Goal: Task Accomplishment & Management: Use online tool/utility

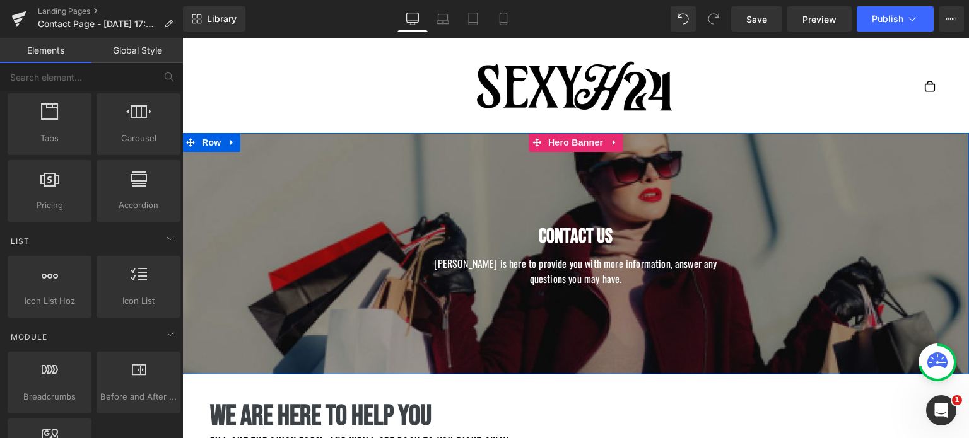
click at [638, 180] on div at bounding box center [575, 254] width 786 height 242
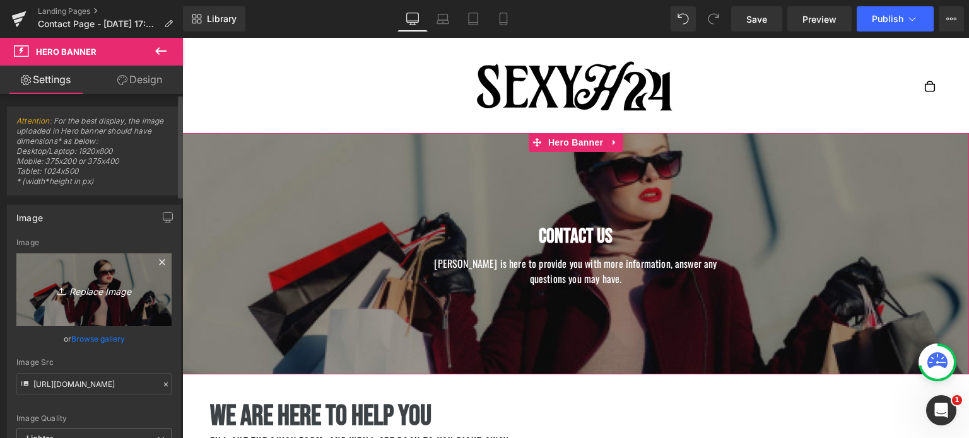
click at [98, 293] on icon "Replace Image" at bounding box center [94, 290] width 101 height 16
click at [90, 287] on icon "Replace Image" at bounding box center [94, 290] width 101 height 16
type input "C:\fakepath\Ajouter un titre (1).png"
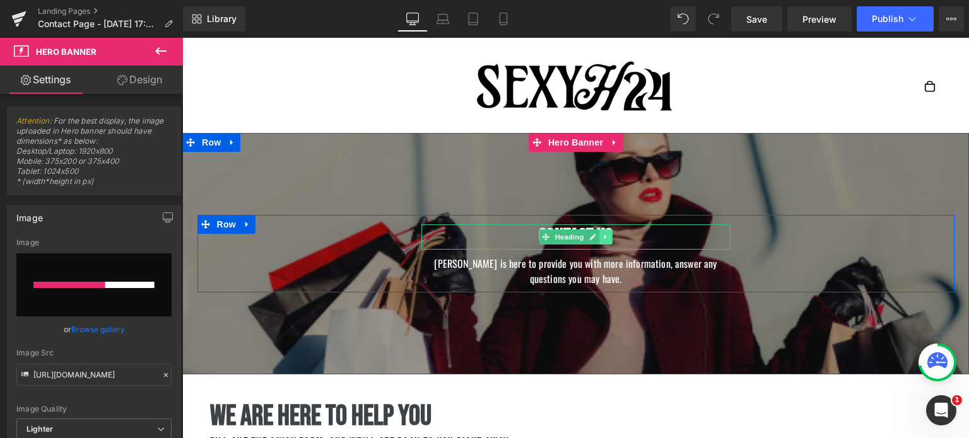
click at [610, 233] on link at bounding box center [605, 237] width 13 height 15
click at [616, 239] on link at bounding box center [611, 237] width 13 height 15
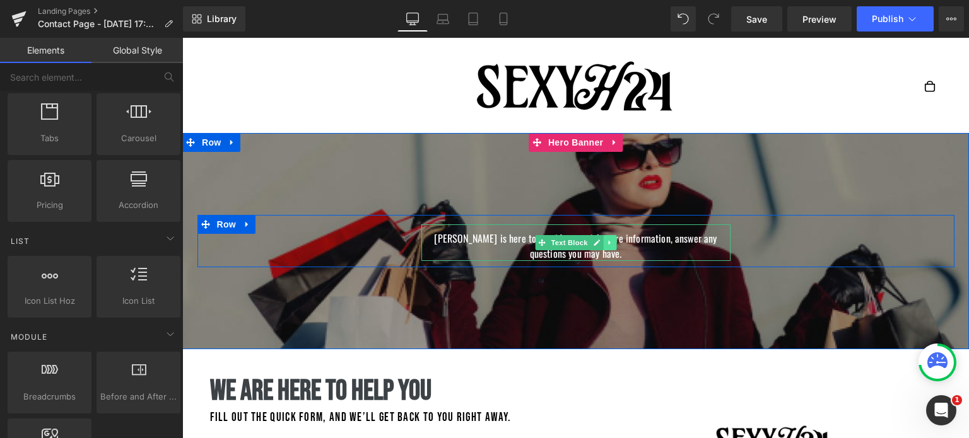
click at [608, 245] on icon at bounding box center [609, 243] width 2 height 4
click at [610, 242] on link at bounding box center [615, 242] width 13 height 15
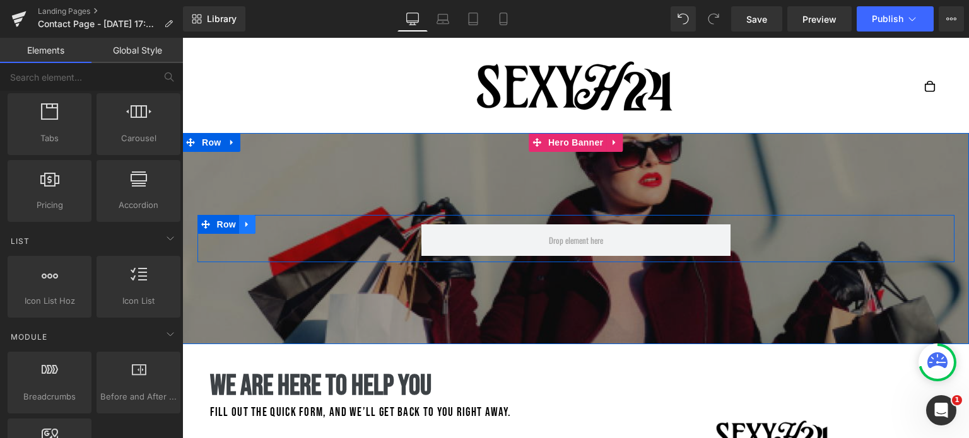
click at [245, 226] on icon at bounding box center [246, 225] width 3 height 6
click at [276, 223] on icon at bounding box center [280, 224] width 9 height 9
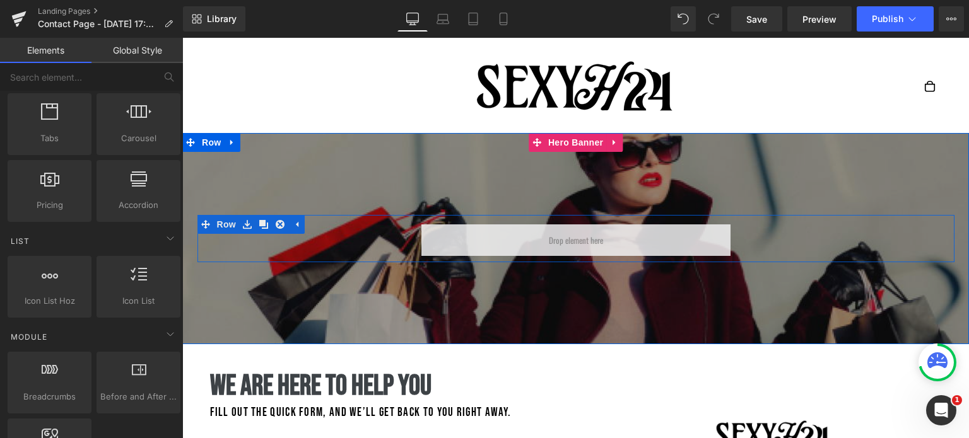
click at [351, 184] on div at bounding box center [575, 238] width 786 height 211
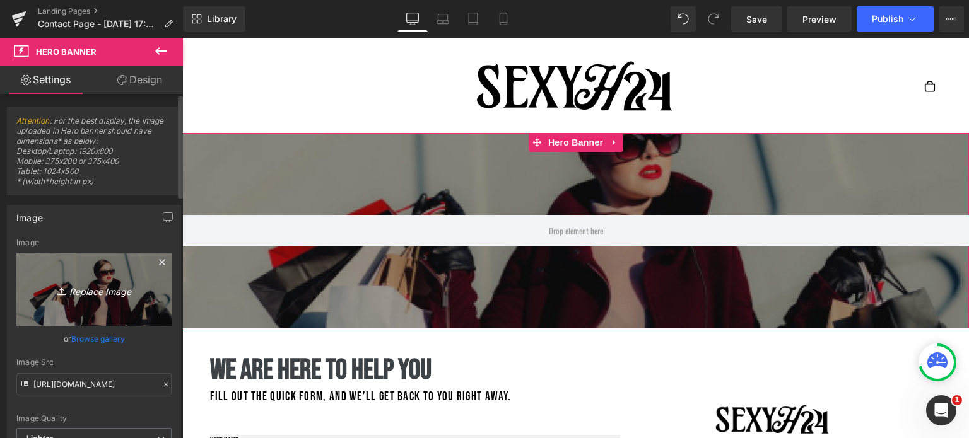
click at [132, 286] on icon "Replace Image" at bounding box center [94, 290] width 101 height 16
type input "C:\fakepath\Ajouter un titre (1).png"
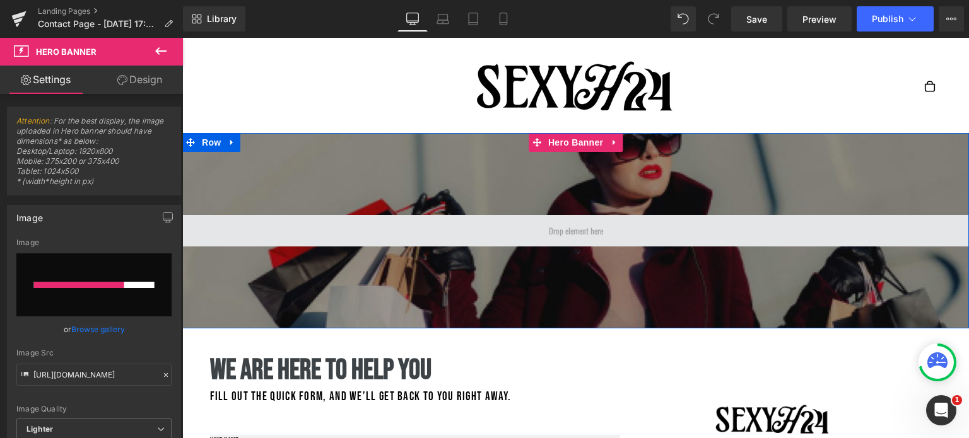
click at [523, 231] on span at bounding box center [575, 231] width 786 height 32
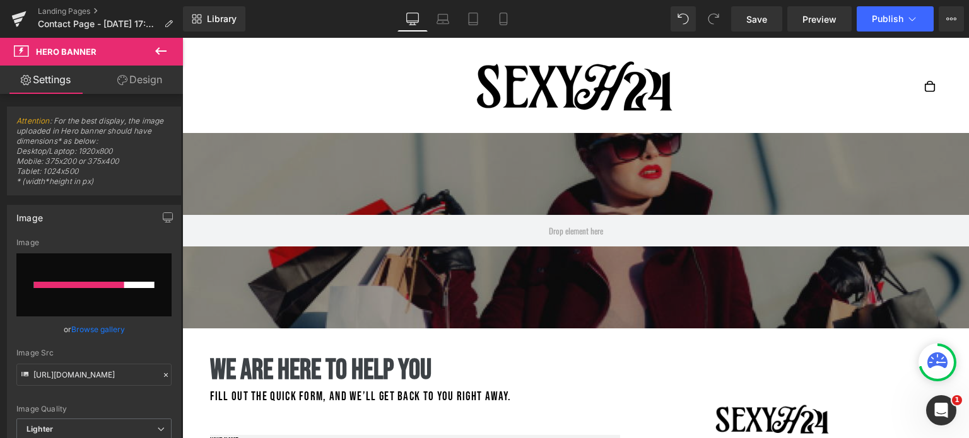
click at [169, 51] on button at bounding box center [161, 52] width 44 height 28
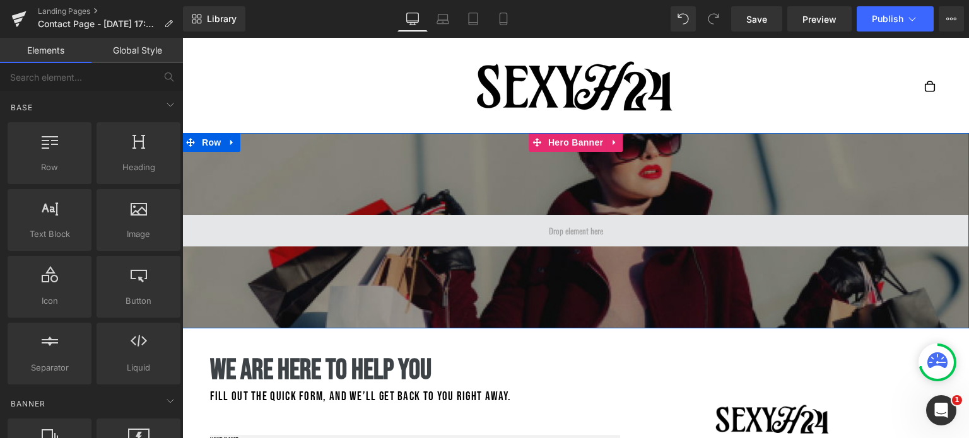
click at [507, 225] on span at bounding box center [575, 231] width 786 height 32
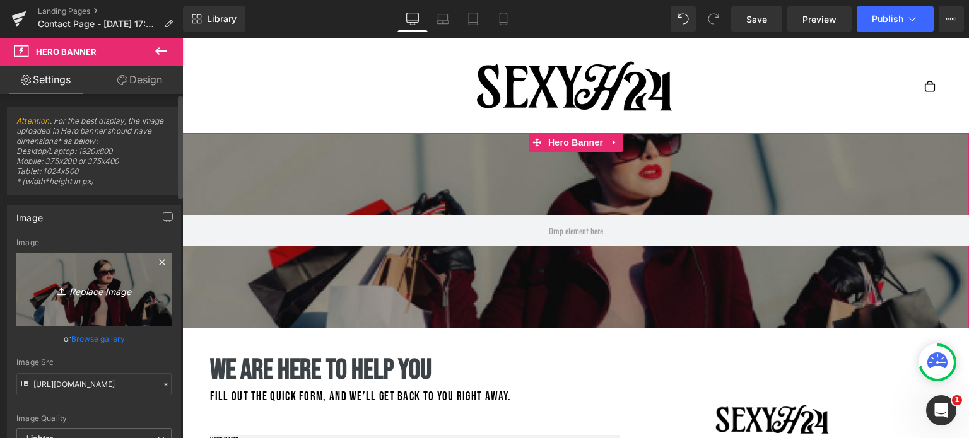
click at [76, 277] on link "Replace Image" at bounding box center [93, 290] width 155 height 73
type input "C:\fakepath\Ajouter un titre (1).png"
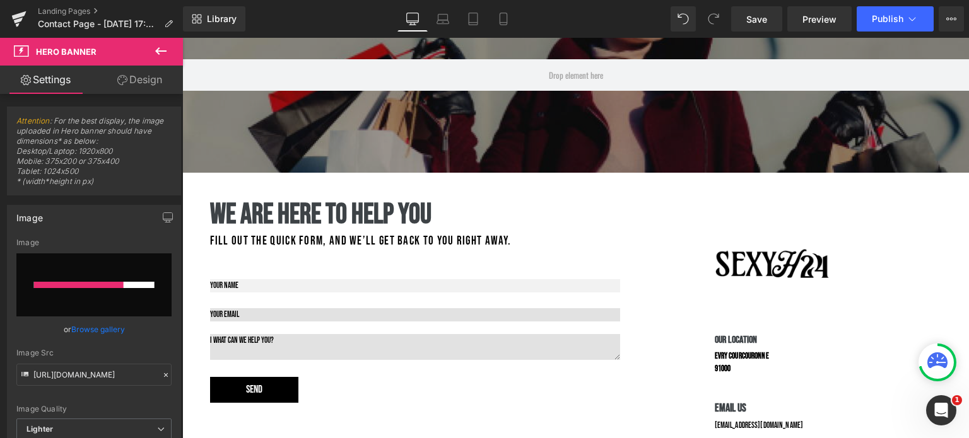
scroll to position [172, 0]
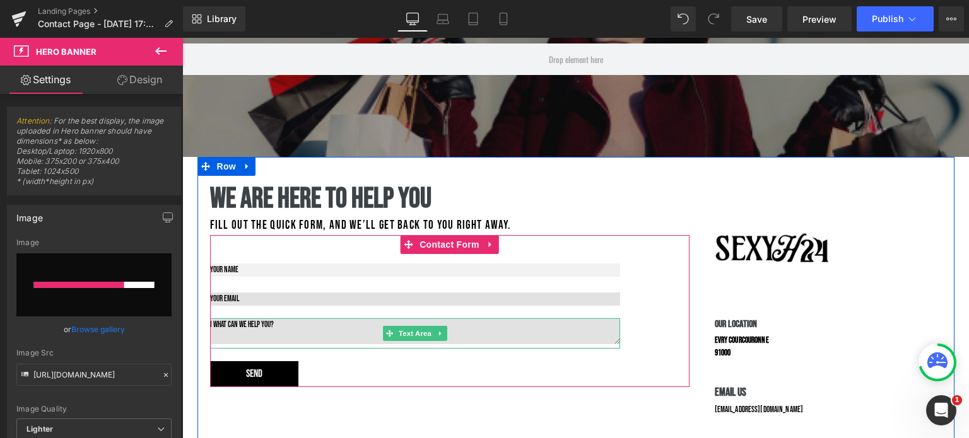
click at [236, 326] on textarea at bounding box center [415, 331] width 410 height 26
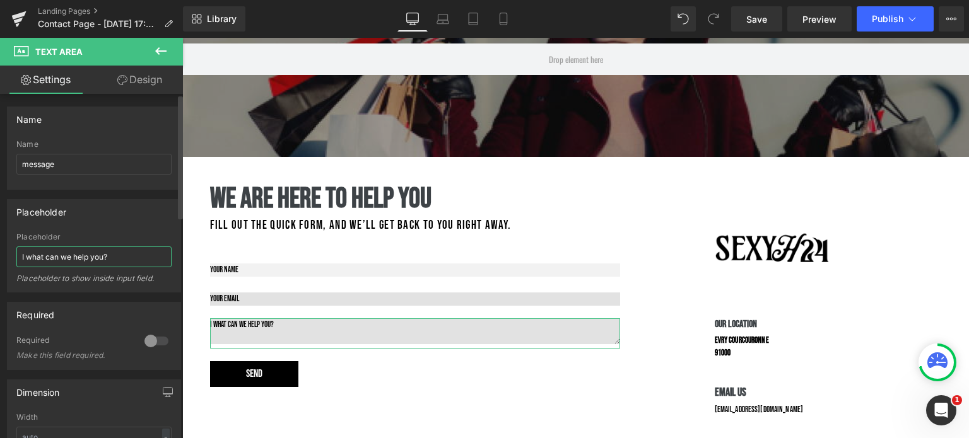
click at [101, 255] on input "I what can we help you?" at bounding box center [93, 257] width 155 height 21
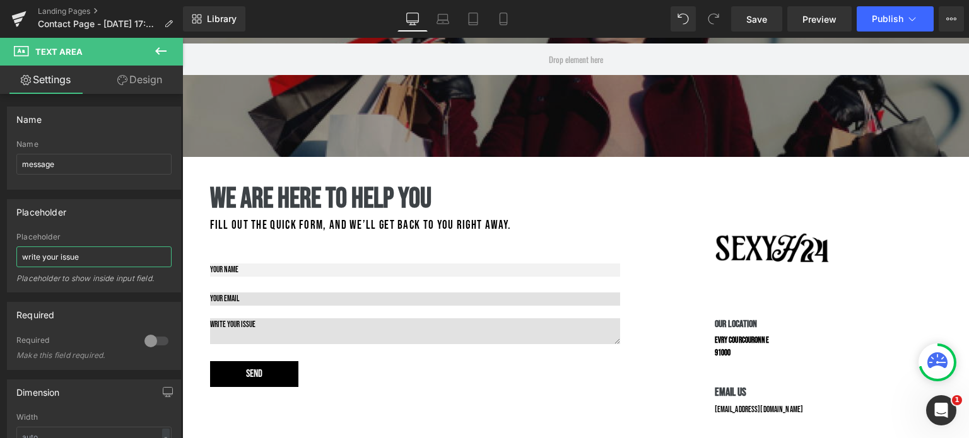
type input "write your issue"
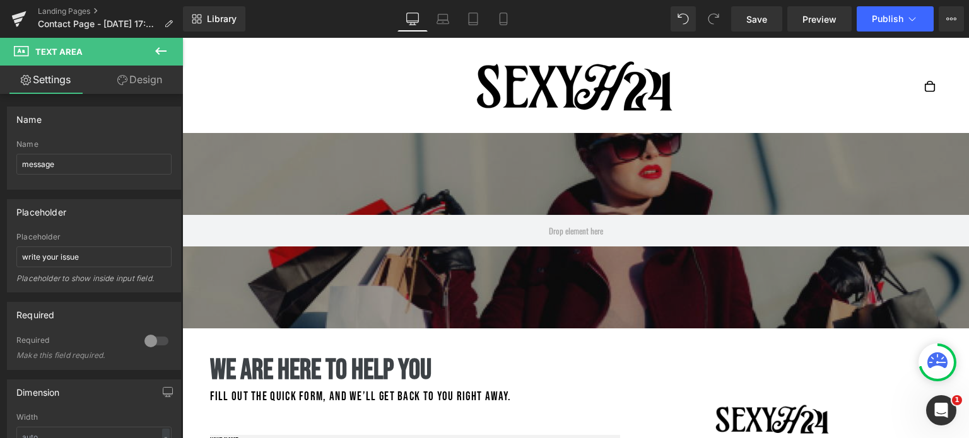
click at [397, 158] on div at bounding box center [575, 230] width 786 height 195
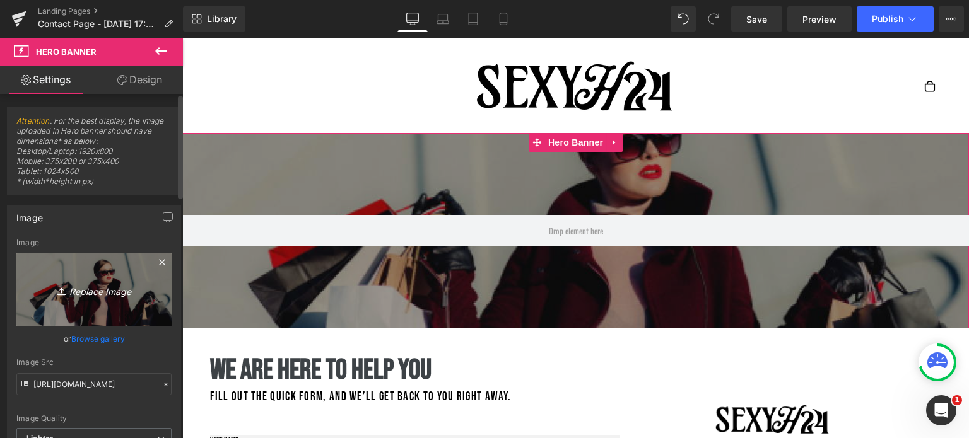
click at [57, 301] on link "Replace Image" at bounding box center [93, 290] width 155 height 73
type input "C:\fakepath\Ajouter un titre (1).png"
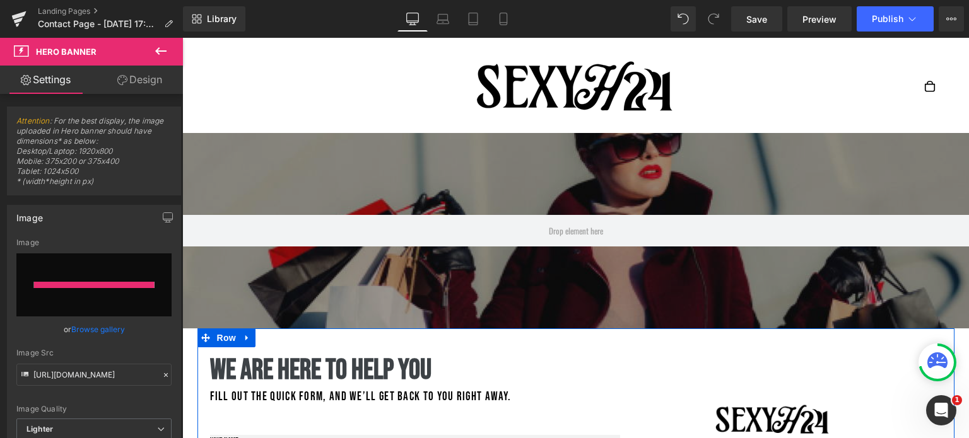
type input "[URL][DOMAIN_NAME]"
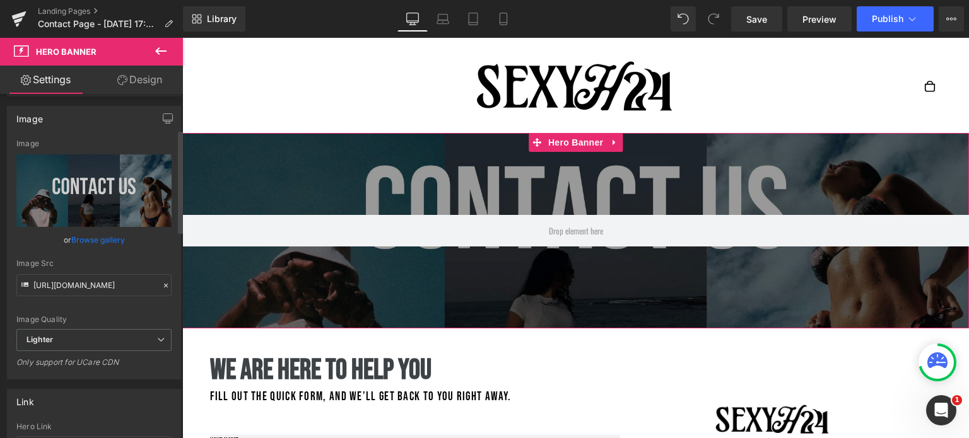
scroll to position [163, 0]
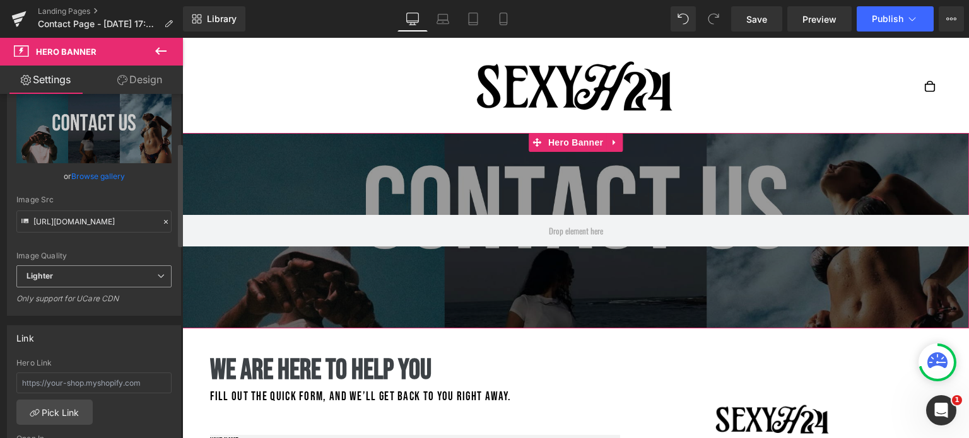
click at [133, 272] on span "Lighter" at bounding box center [93, 276] width 155 height 22
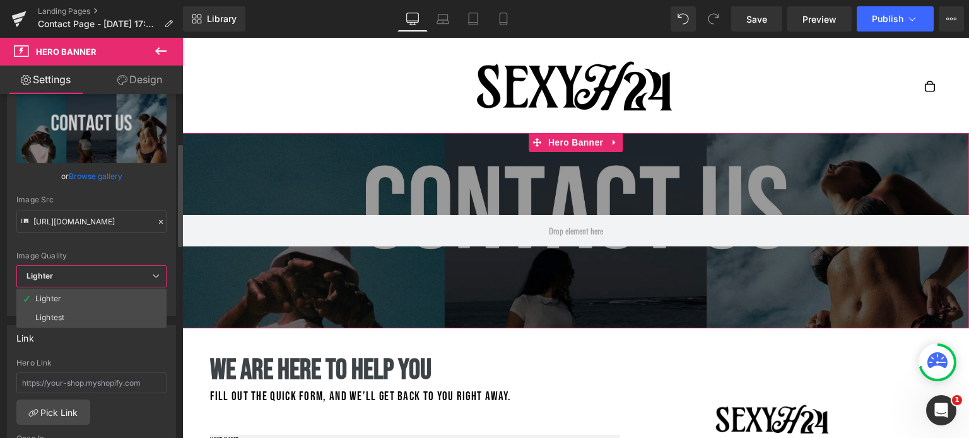
click at [133, 272] on span "Lighter" at bounding box center [91, 276] width 150 height 22
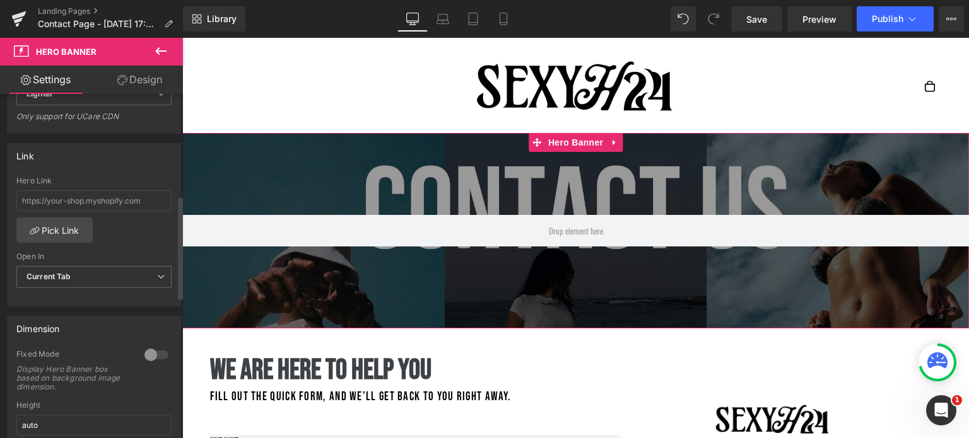
scroll to position [350, 0]
click at [131, 278] on span "Current Tab" at bounding box center [93, 272] width 155 height 22
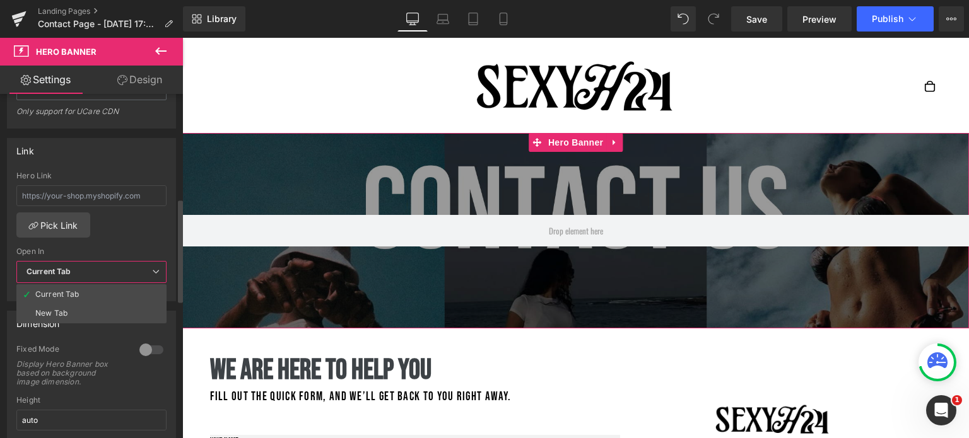
click at [131, 278] on span "Current Tab" at bounding box center [91, 272] width 150 height 22
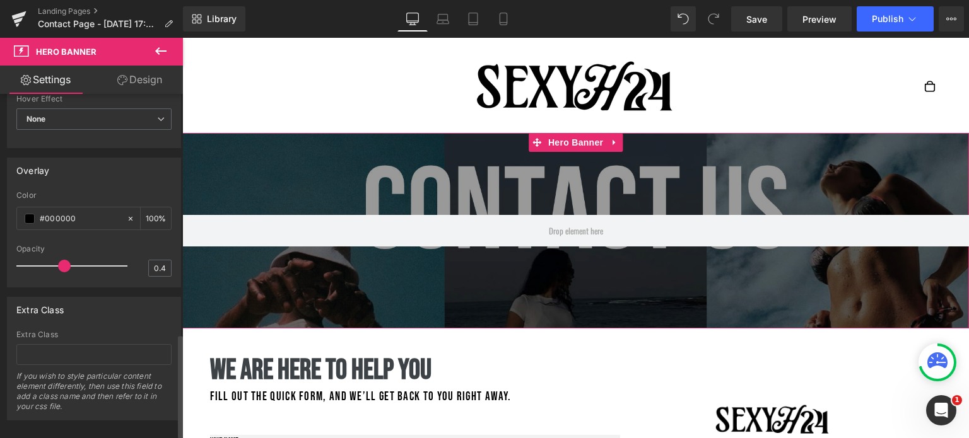
scroll to position [814, 0]
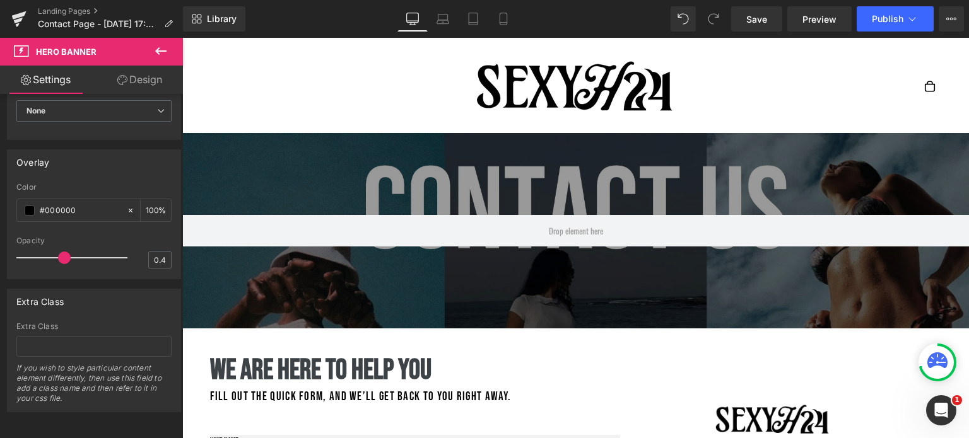
click at [155, 54] on icon at bounding box center [160, 51] width 15 height 15
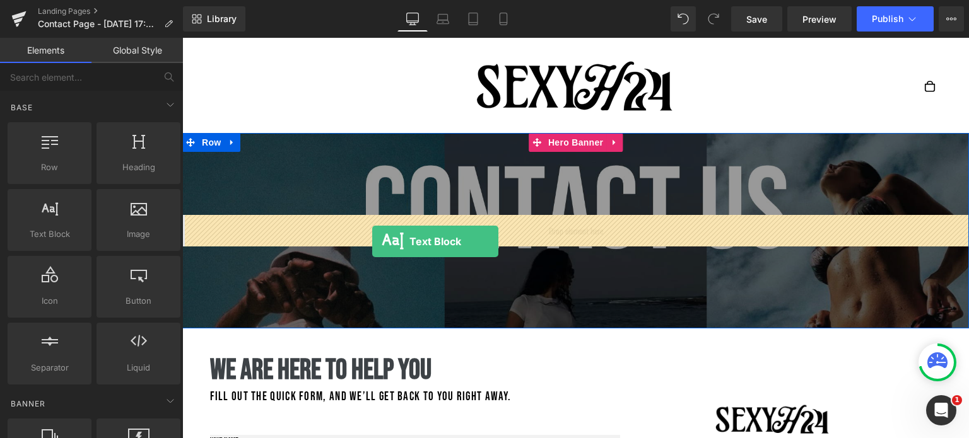
drag, startPoint x: 240, startPoint y: 271, endPoint x: 372, endPoint y: 242, distance: 135.6
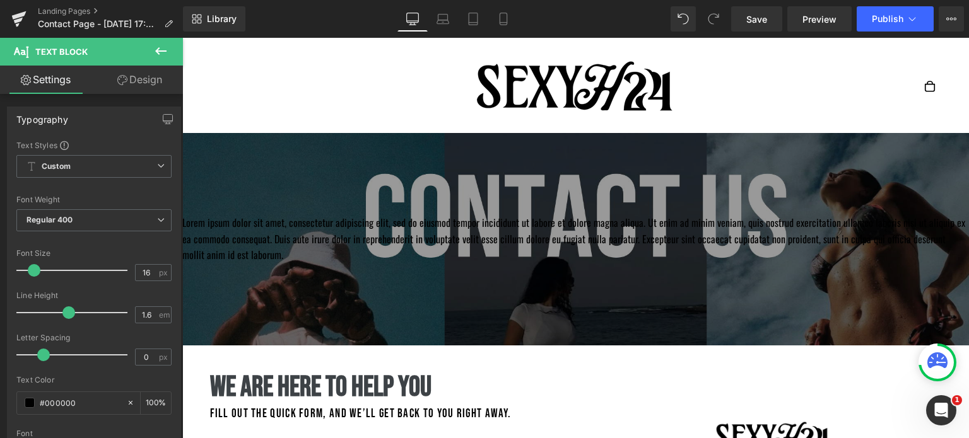
click at [162, 46] on icon at bounding box center [160, 51] width 15 height 15
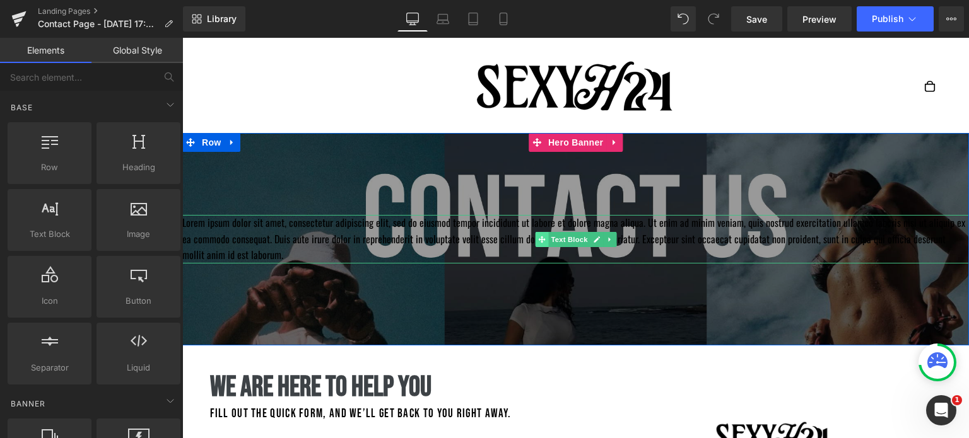
click at [543, 236] on icon at bounding box center [541, 240] width 7 height 8
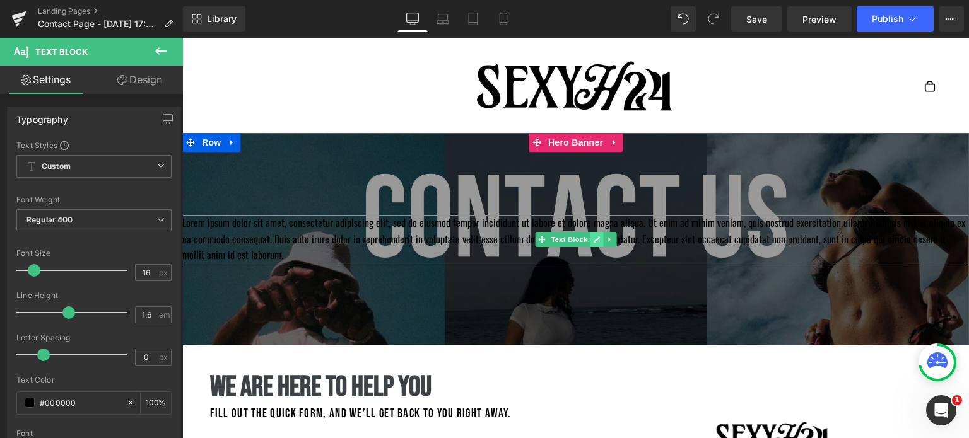
click at [597, 236] on icon at bounding box center [596, 240] width 7 height 8
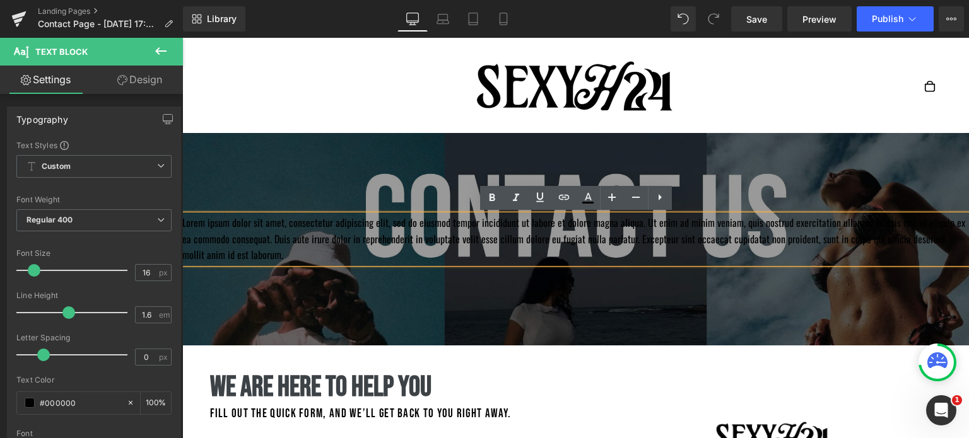
click at [597, 235] on p "Lorem ipsum dolor sit amet, consectetur adipiscing elit, sed do eiusmod tempor …" at bounding box center [575, 239] width 786 height 49
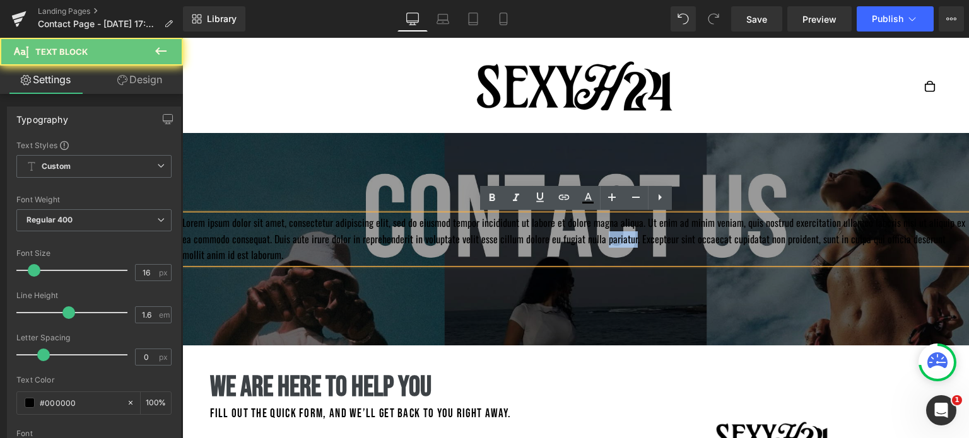
click at [597, 235] on p "Lorem ipsum dolor sit amet, consectetur adipiscing elit, sed do eiusmod tempor …" at bounding box center [575, 239] width 786 height 49
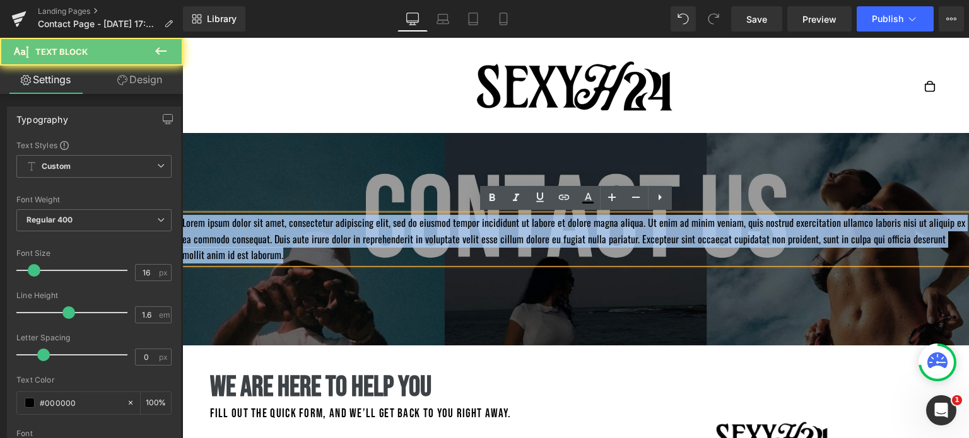
click at [597, 235] on p "Lorem ipsum dolor sit amet, consectetur adipiscing elit, sed do eiusmod tempor …" at bounding box center [575, 239] width 786 height 49
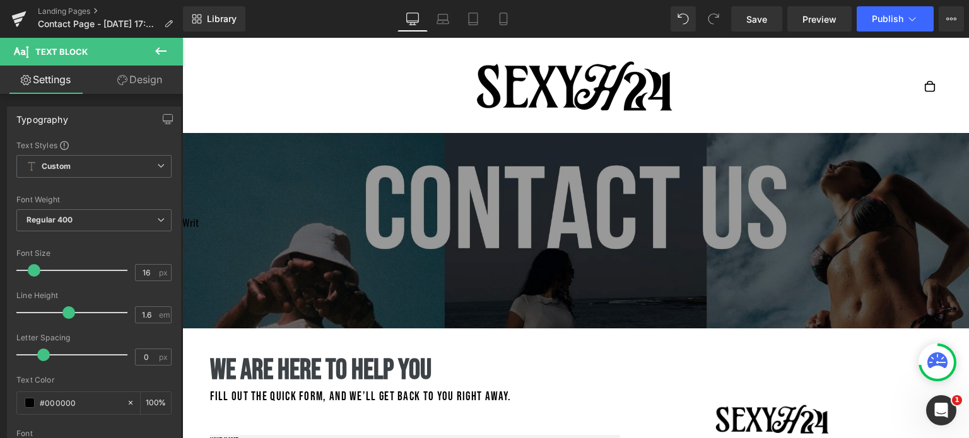
click at [159, 49] on icon at bounding box center [160, 51] width 15 height 15
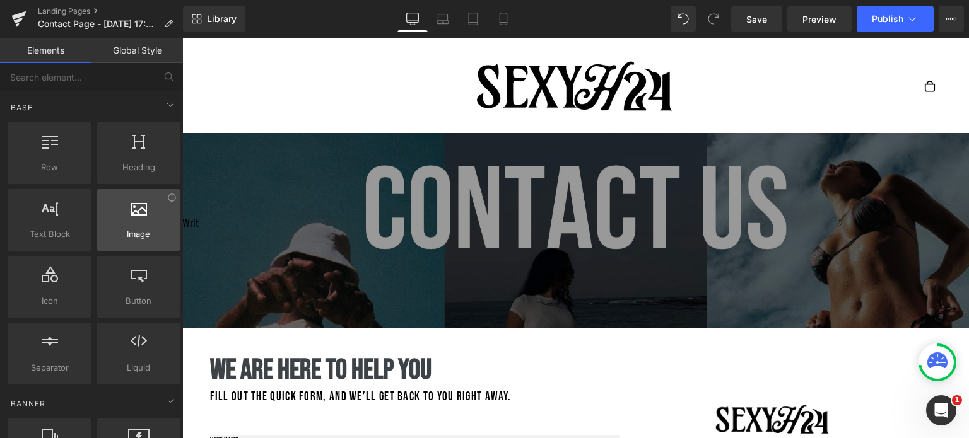
click at [125, 240] on span "Image" at bounding box center [138, 234] width 76 height 13
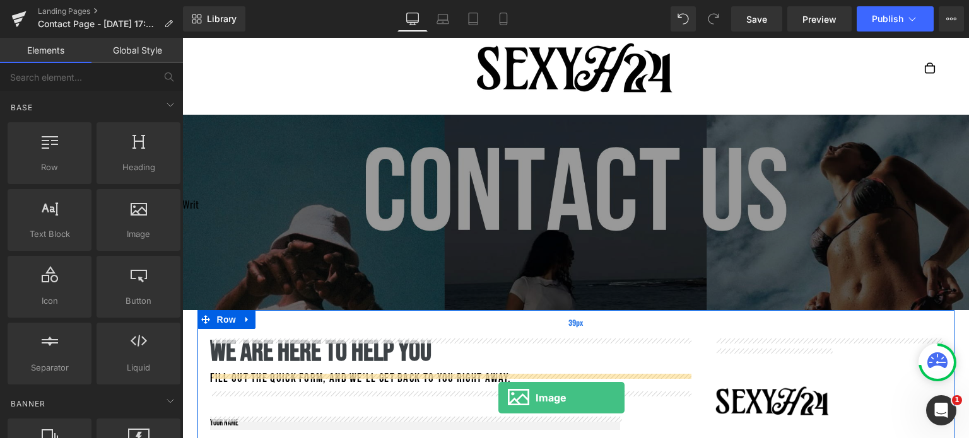
scroll to position [27, 0]
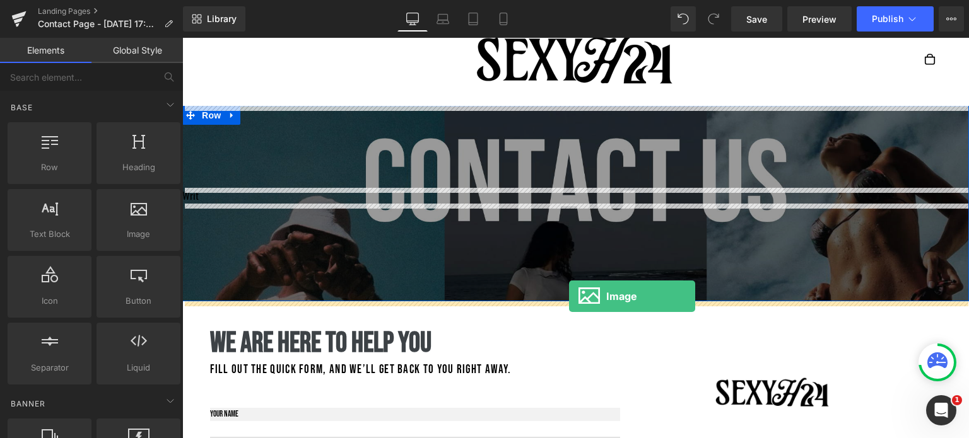
drag, startPoint x: 312, startPoint y: 261, endPoint x: 569, endPoint y: 296, distance: 259.0
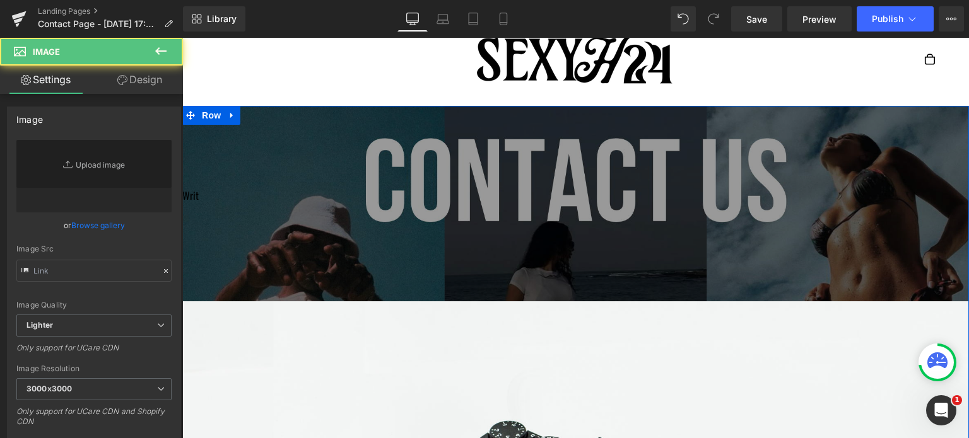
type input "//[DOMAIN_NAME][URL]"
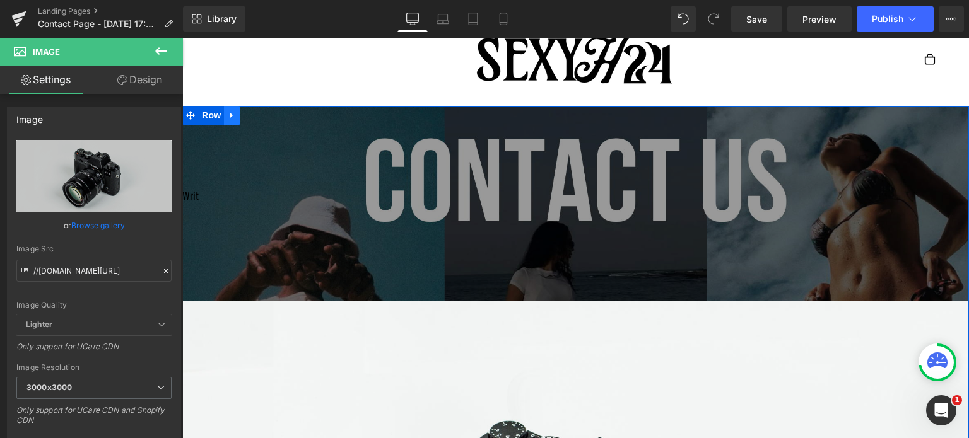
click at [235, 112] on icon at bounding box center [232, 115] width 9 height 9
click at [264, 112] on icon at bounding box center [264, 115] width 9 height 9
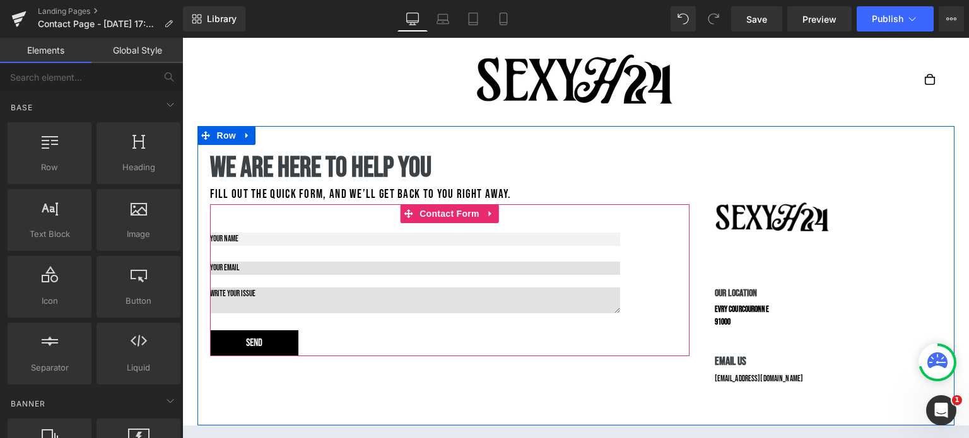
scroll to position [0, 0]
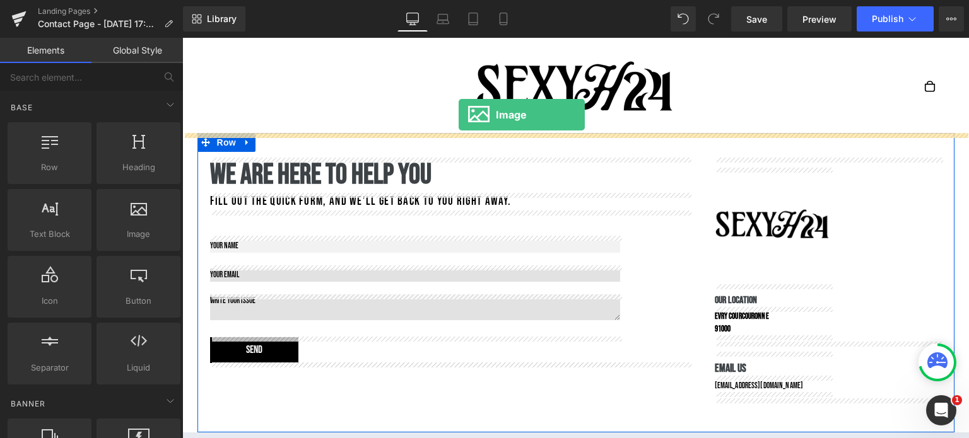
drag, startPoint x: 316, startPoint y: 267, endPoint x: 458, endPoint y: 115, distance: 208.4
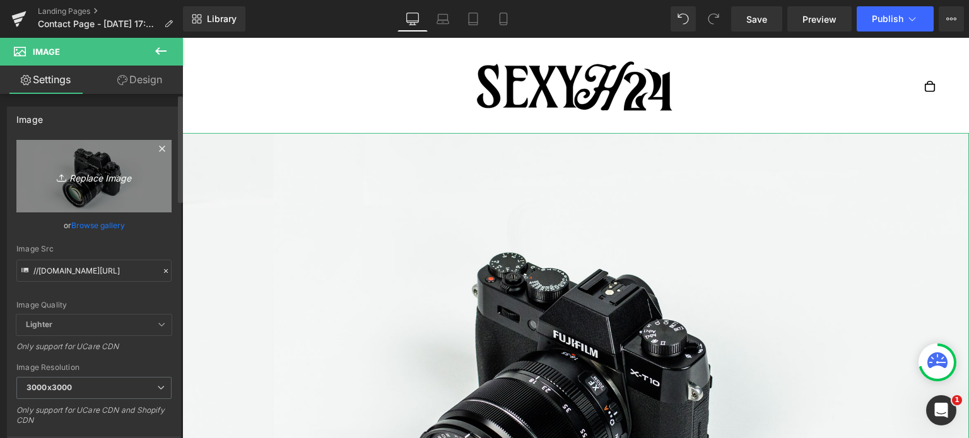
click at [100, 179] on icon "Replace Image" at bounding box center [94, 176] width 101 height 16
type input "C:\fakepath\Ajouter un titre (1).png"
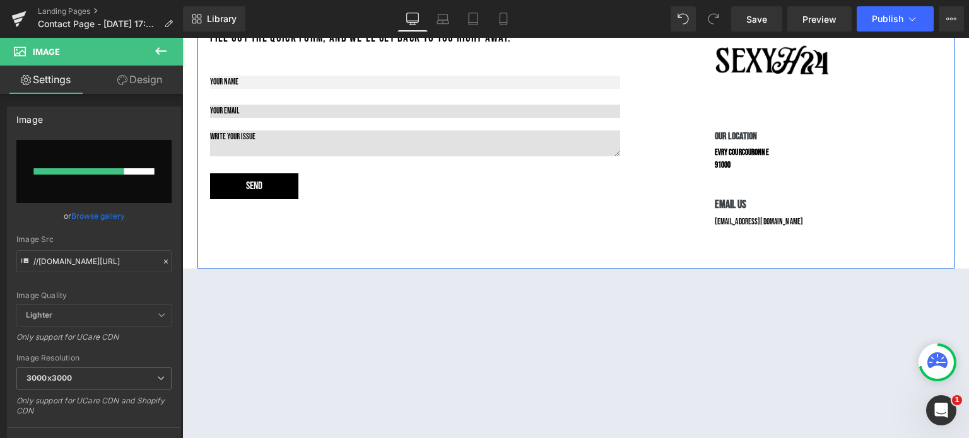
scroll to position [697, 0]
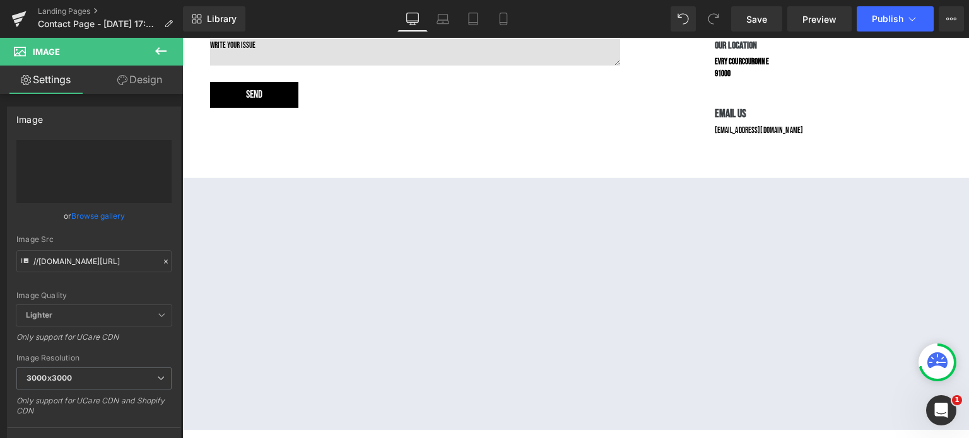
type input "[URL][DOMAIN_NAME]"
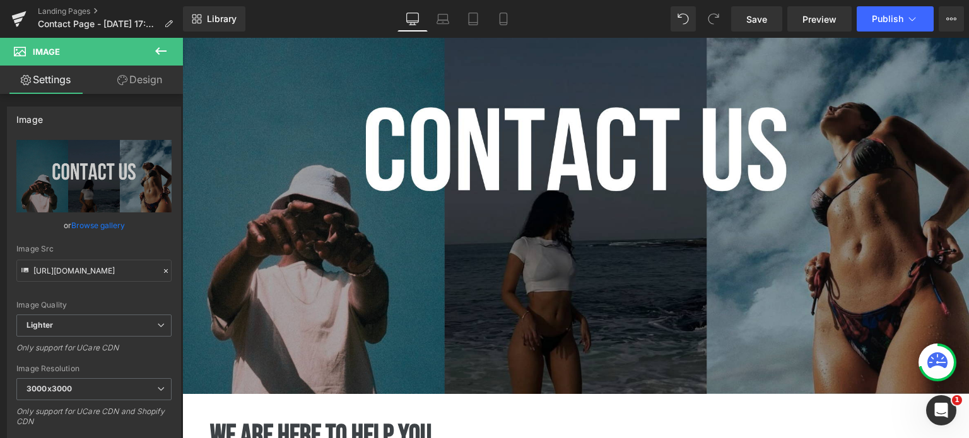
scroll to position [202, 0]
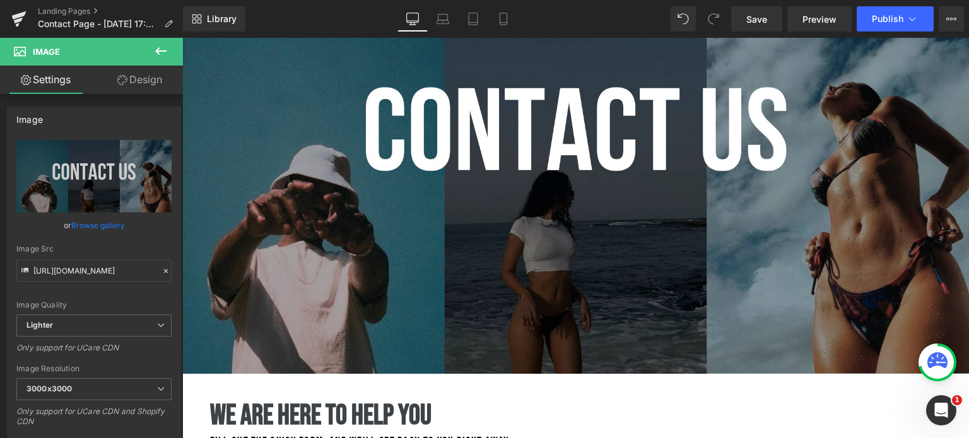
click at [166, 46] on icon at bounding box center [160, 51] width 15 height 15
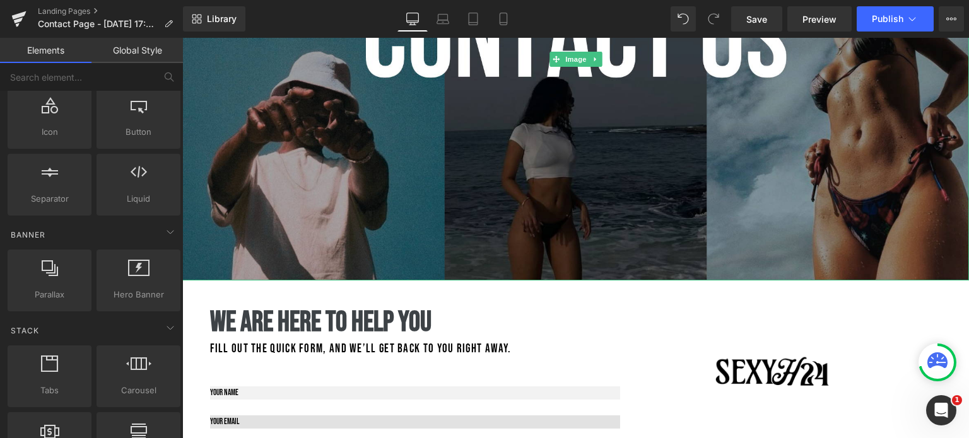
scroll to position [298, 0]
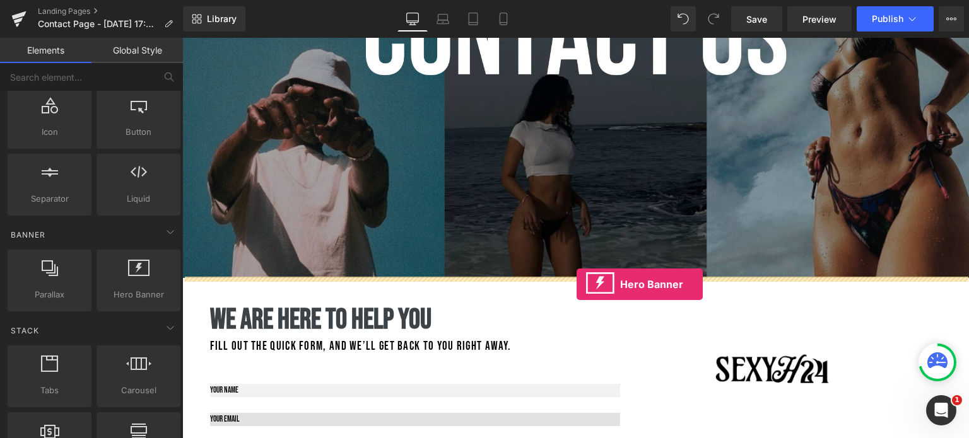
drag, startPoint x: 320, startPoint y: 310, endPoint x: 576, endPoint y: 284, distance: 258.0
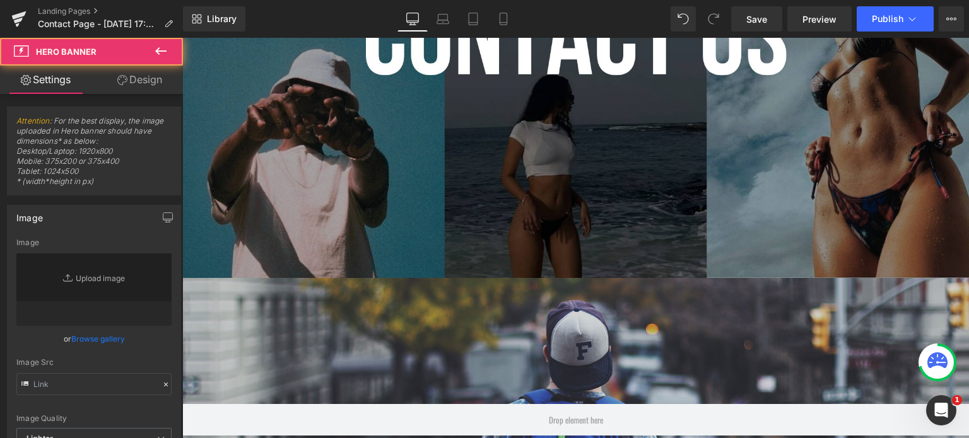
type input "[URL][DOMAIN_NAME]"
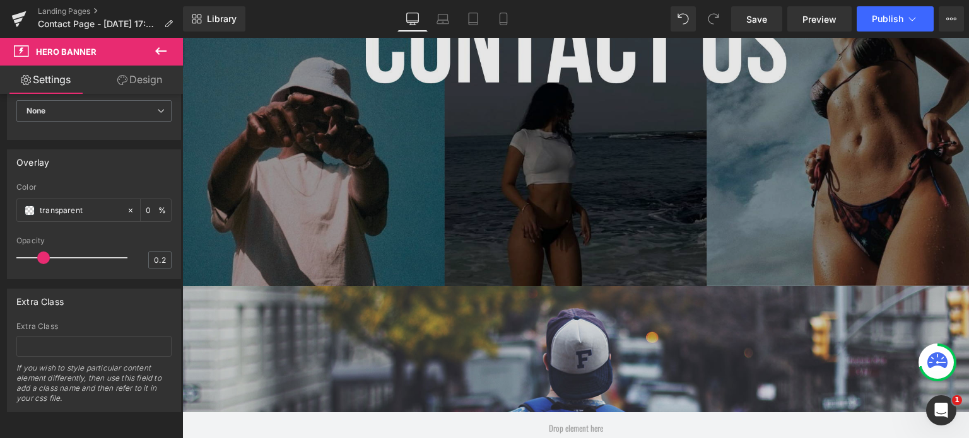
scroll to position [496, 0]
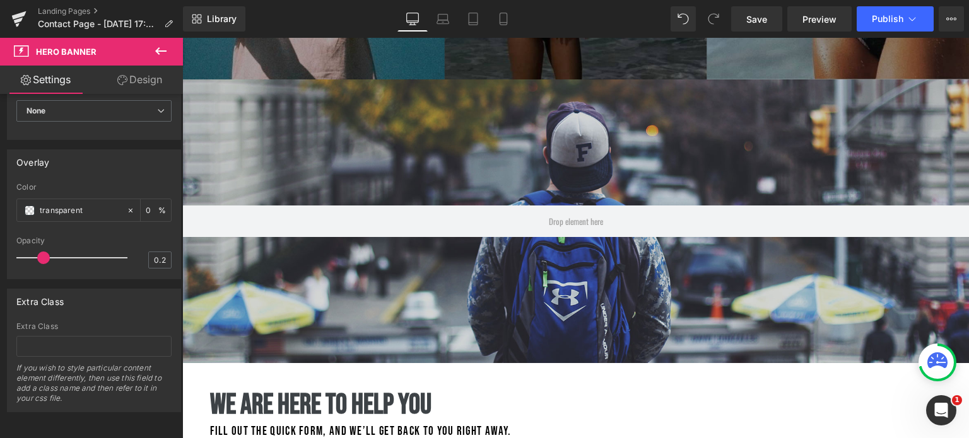
click at [154, 42] on button at bounding box center [161, 52] width 44 height 28
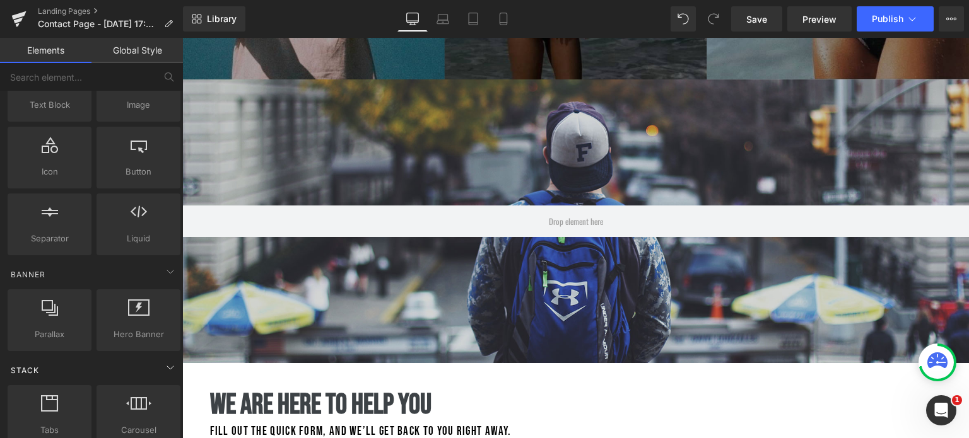
scroll to position [0, 0]
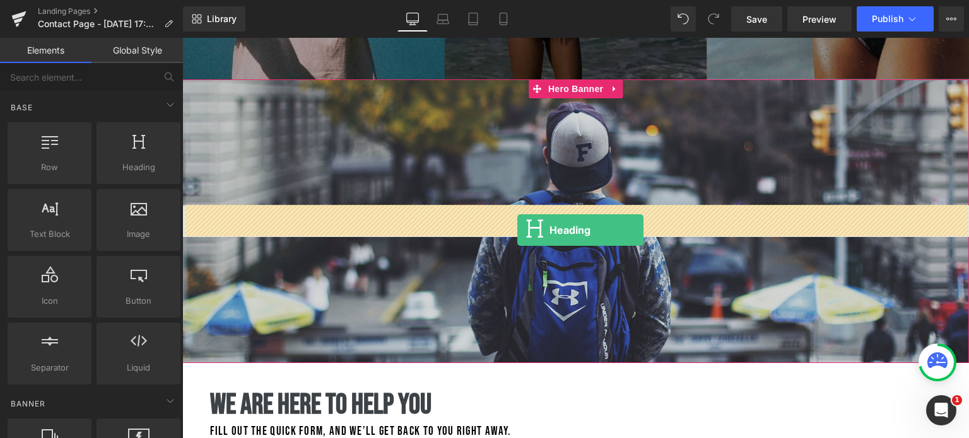
drag, startPoint x: 324, startPoint y: 183, endPoint x: 518, endPoint y: 230, distance: 199.8
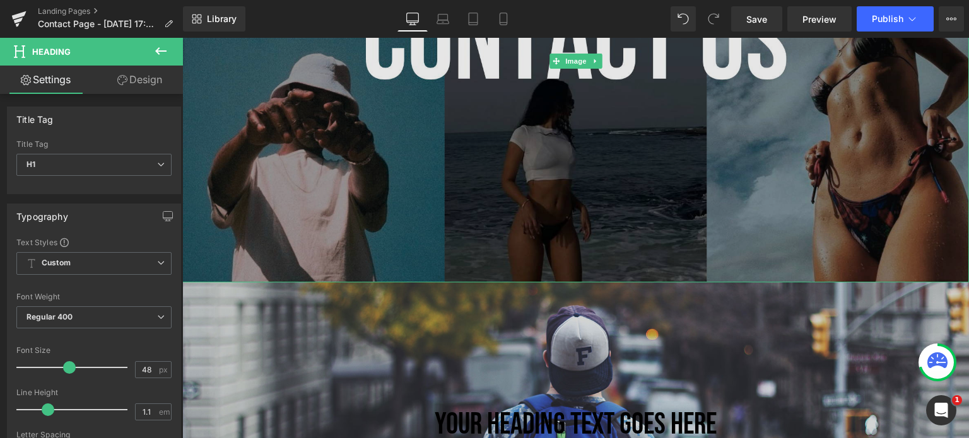
scroll to position [291, 0]
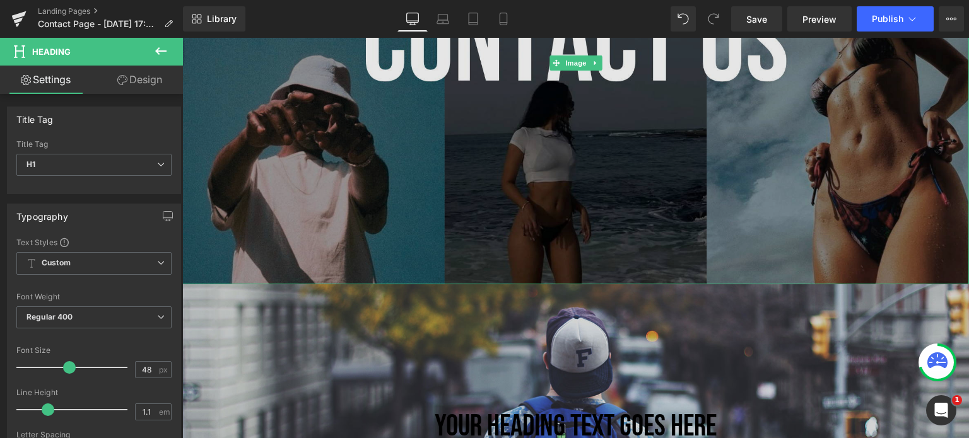
click at [614, 187] on img at bounding box center [575, 63] width 786 height 442
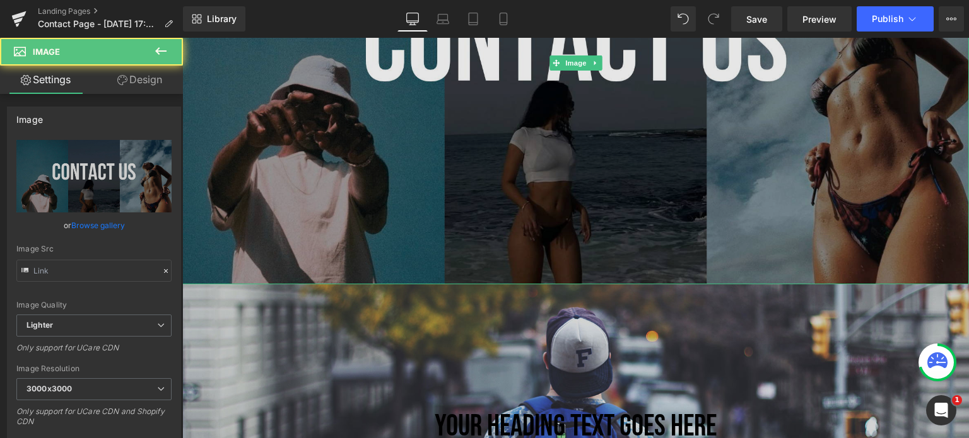
type input "[URL][DOMAIN_NAME]"
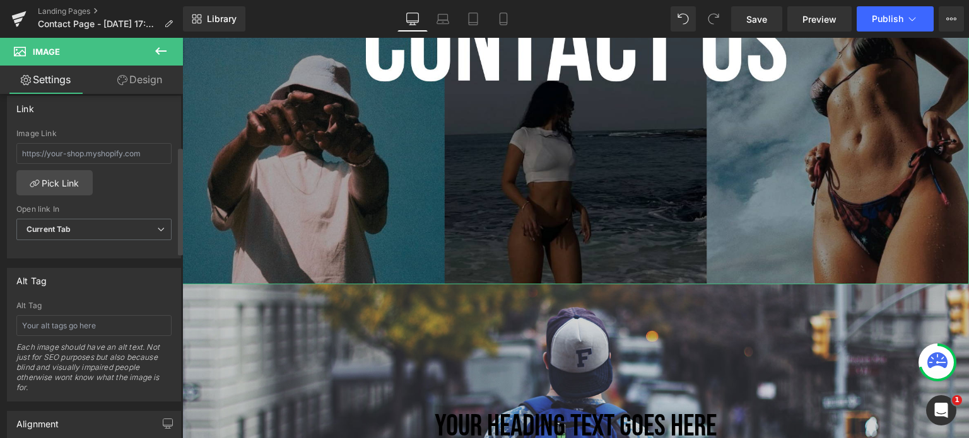
scroll to position [769, 0]
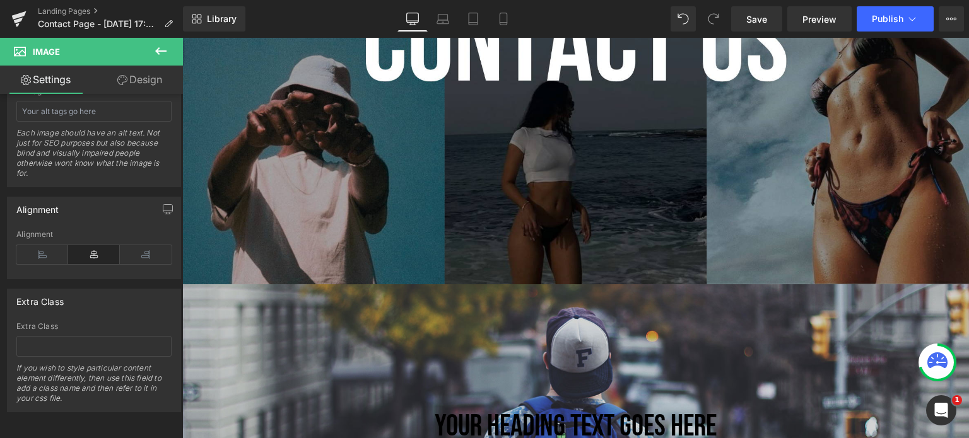
click at [161, 55] on icon at bounding box center [160, 51] width 15 height 15
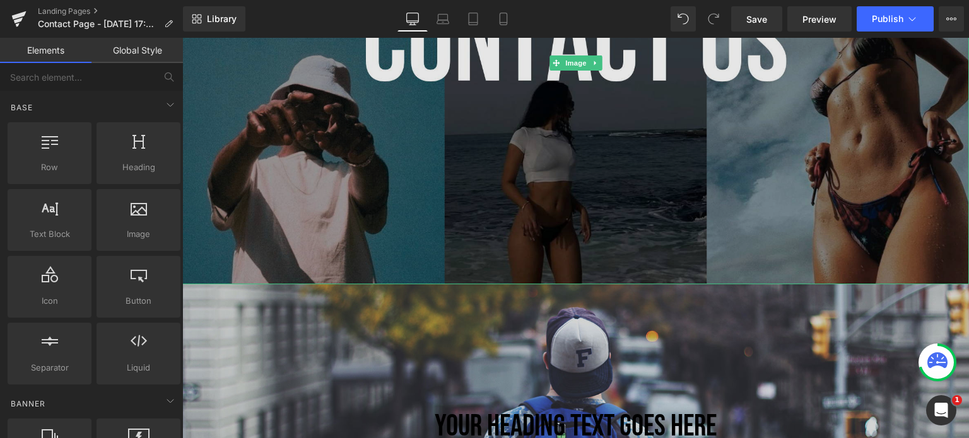
click at [337, 170] on img at bounding box center [575, 63] width 786 height 442
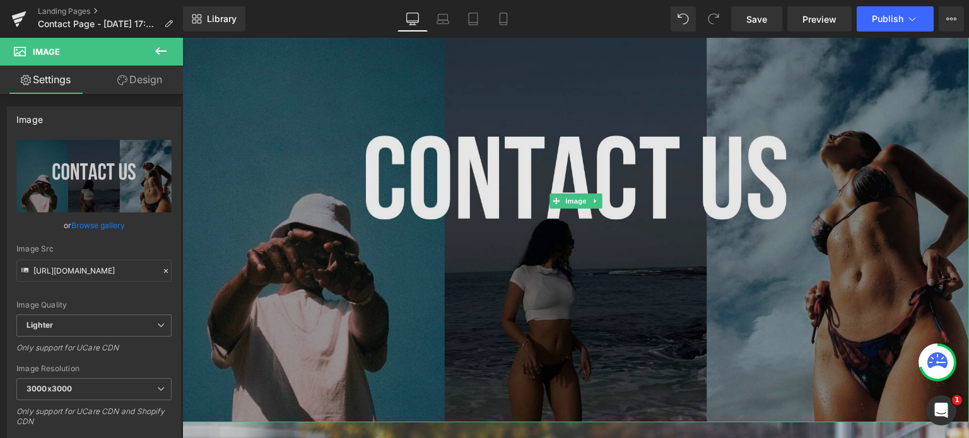
scroll to position [24, 0]
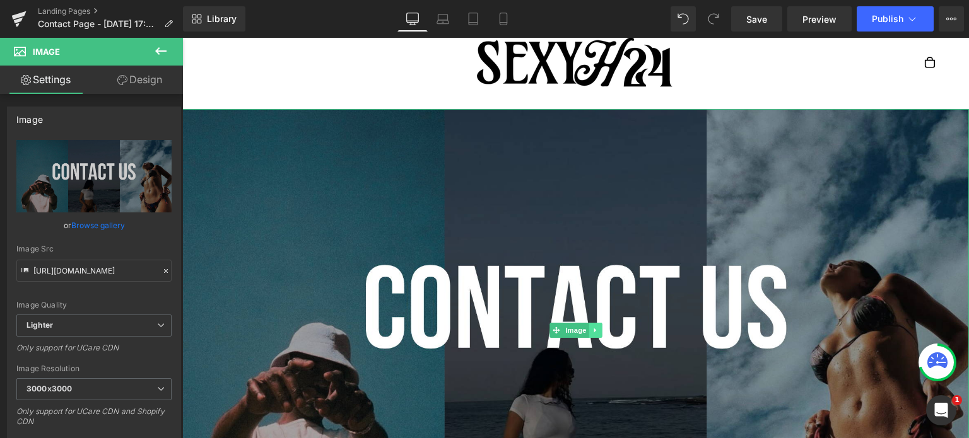
click at [593, 330] on icon at bounding box center [594, 330] width 2 height 4
click at [604, 332] on icon at bounding box center [601, 331] width 7 height 8
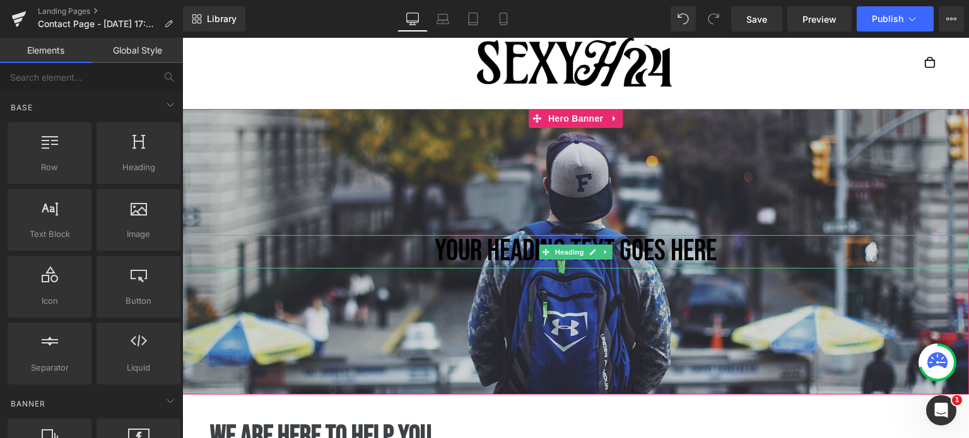
click at [498, 254] on h1 "Your heading text goes here" at bounding box center [575, 251] width 786 height 33
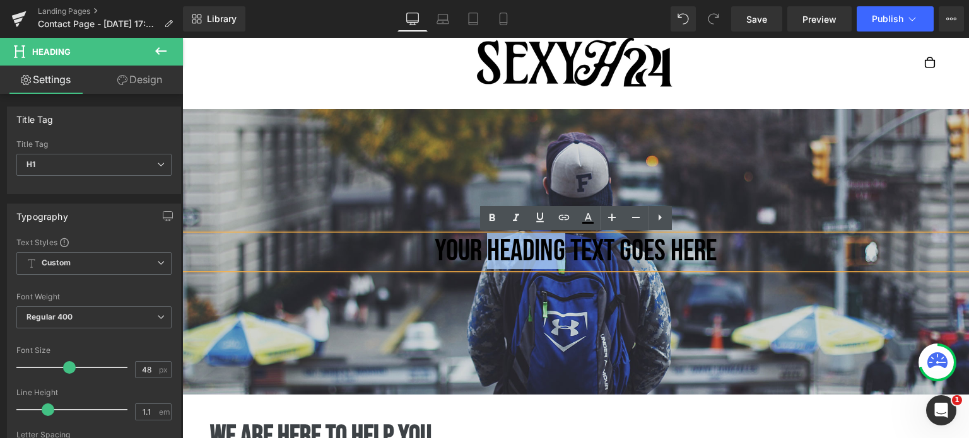
click at [498, 254] on h1 "Your heading text goes here" at bounding box center [575, 251] width 786 height 33
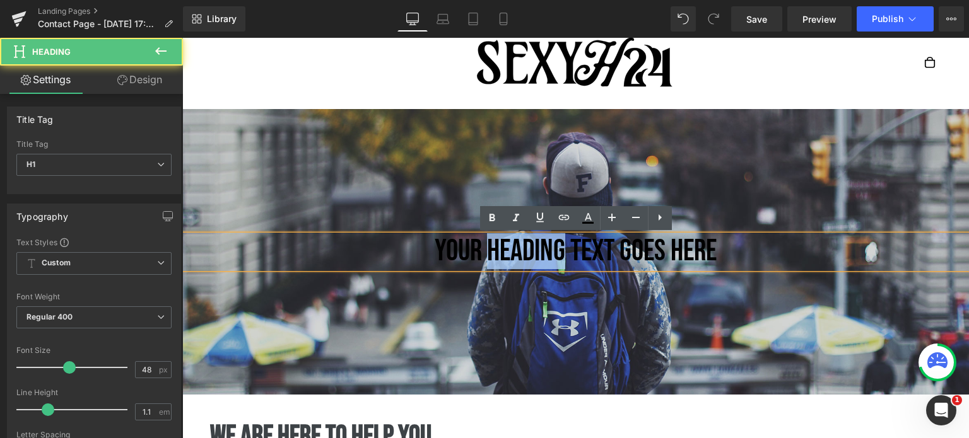
click at [498, 254] on h1 "Your heading text goes here" at bounding box center [575, 251] width 786 height 33
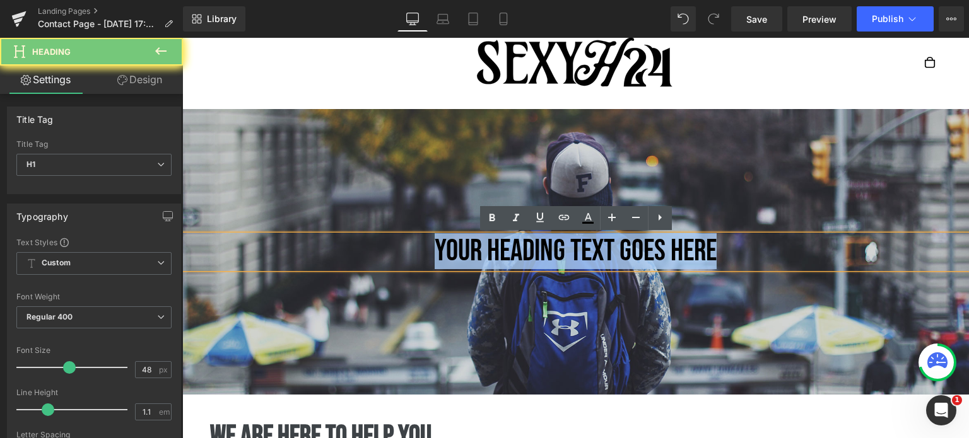
click at [498, 254] on h1 "Your heading text goes here" at bounding box center [575, 251] width 786 height 33
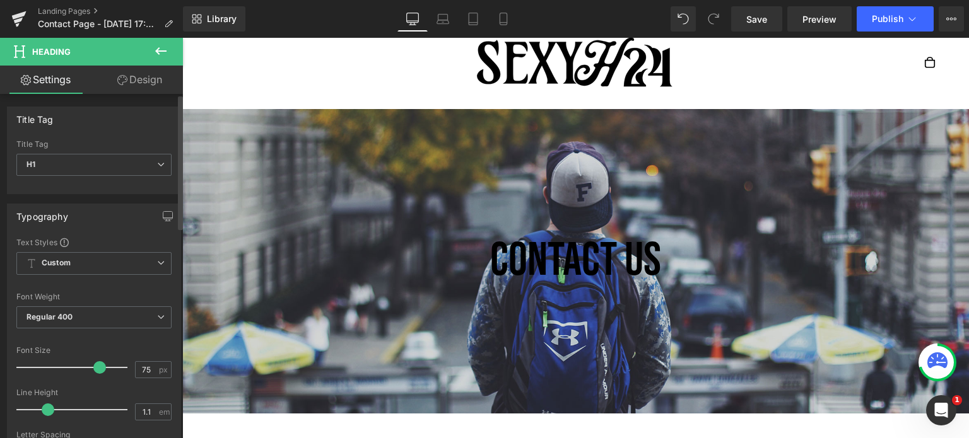
drag, startPoint x: 69, startPoint y: 368, endPoint x: 96, endPoint y: 369, distance: 27.1
click at [96, 369] on span at bounding box center [99, 367] width 13 height 13
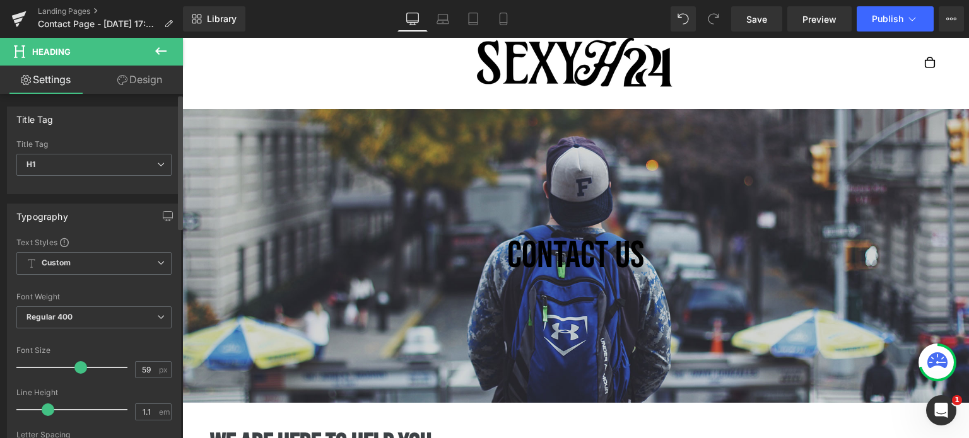
type input "58"
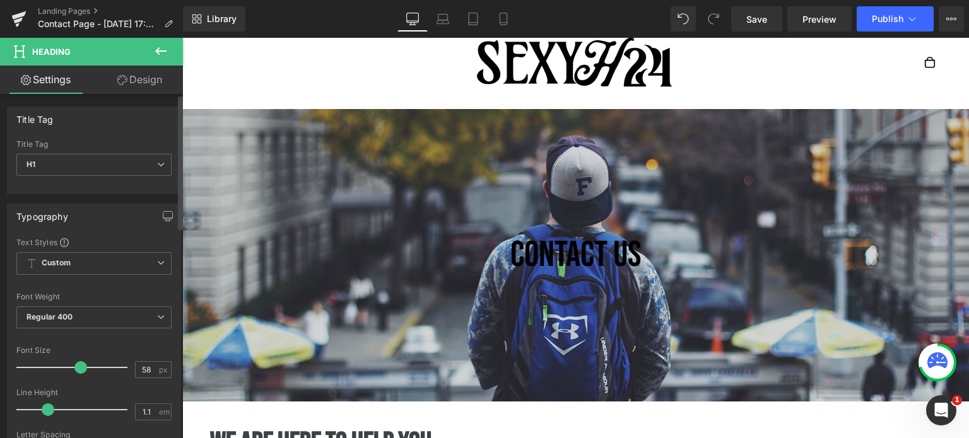
drag, startPoint x: 96, startPoint y: 369, endPoint x: 78, endPoint y: 365, distance: 18.2
click at [78, 365] on span at bounding box center [80, 367] width 13 height 13
click at [75, 314] on span "Regular 400" at bounding box center [93, 317] width 155 height 22
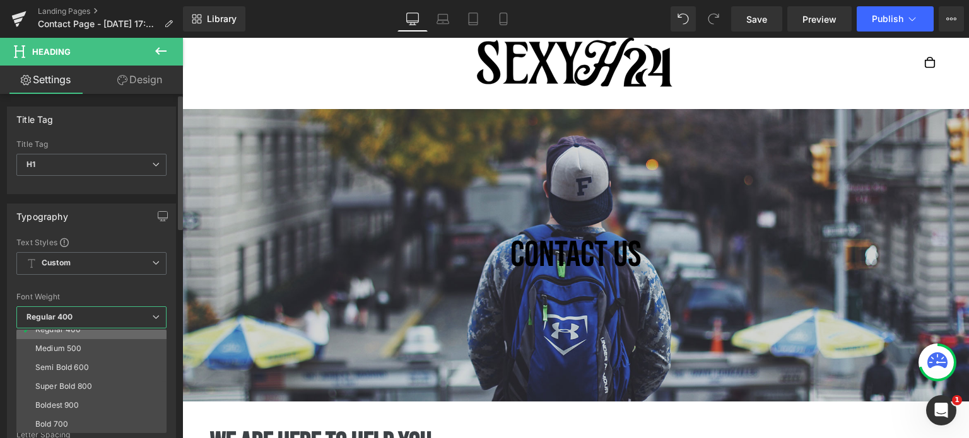
scroll to position [105, 0]
click at [81, 351] on li "Super Bold 800" at bounding box center [94, 348] width 156 height 19
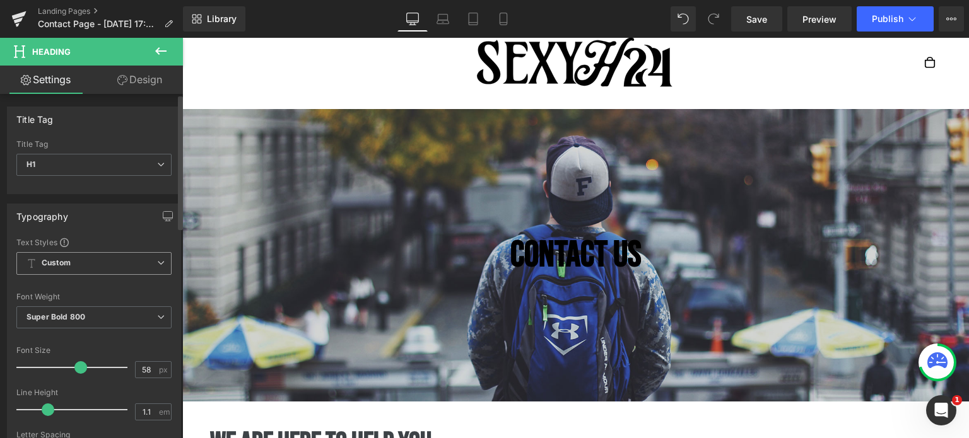
click at [72, 268] on span "Custom Setup Global Style" at bounding box center [93, 263] width 155 height 23
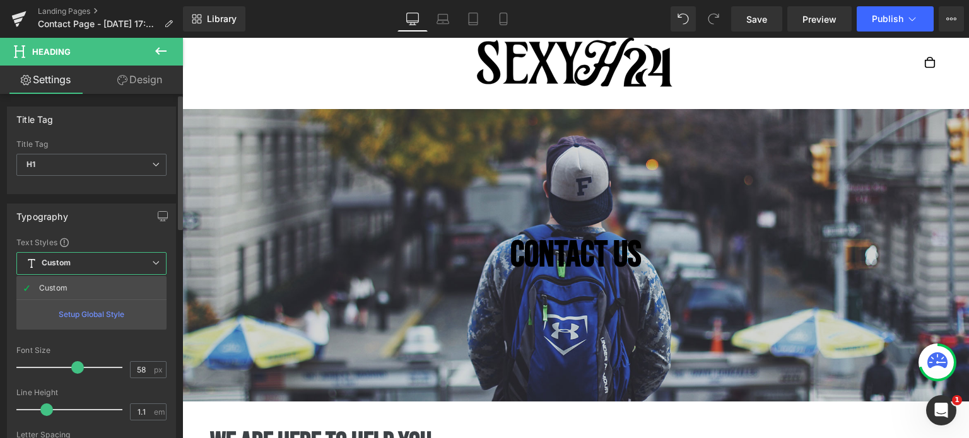
click at [72, 268] on span "Custom Setup Global Style" at bounding box center [91, 263] width 150 height 23
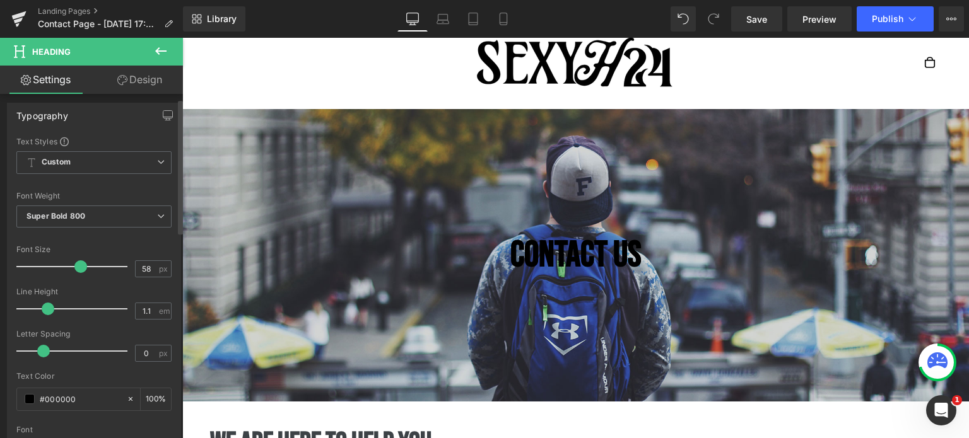
scroll to position [201, 0]
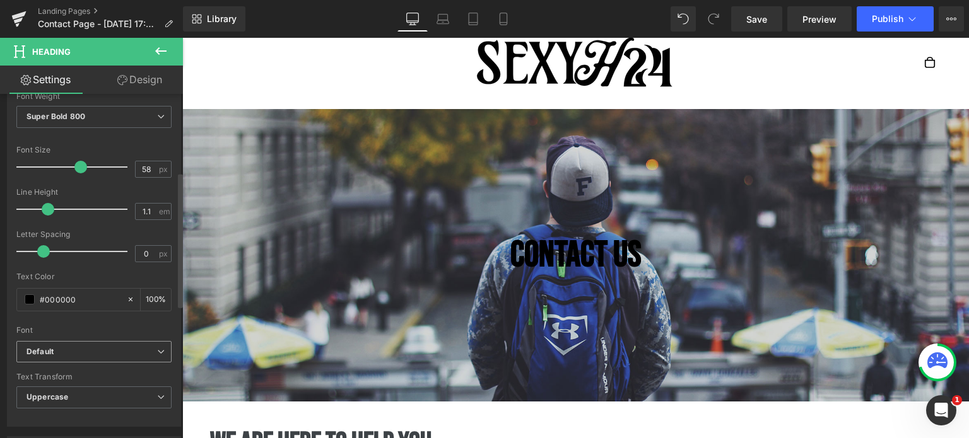
click at [52, 347] on icon "Default" at bounding box center [39, 352] width 27 height 11
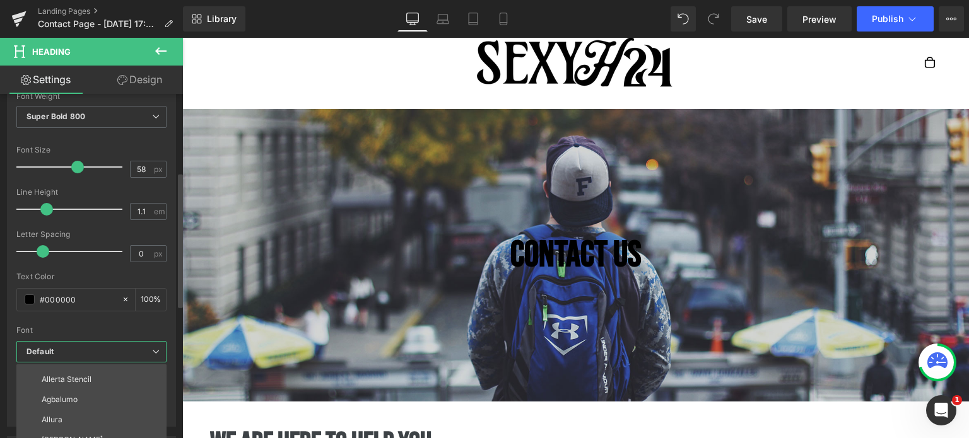
scroll to position [772, 0]
click at [73, 420] on li "Bebas Neue" at bounding box center [94, 430] width 156 height 20
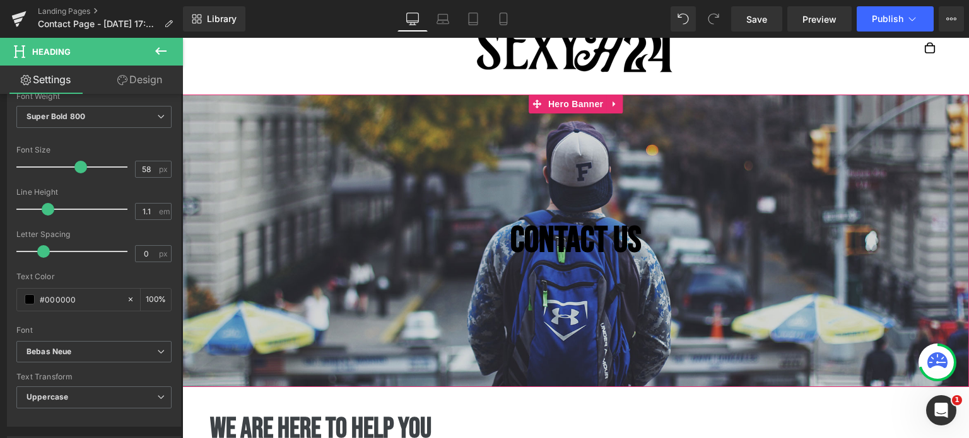
scroll to position [88, 0]
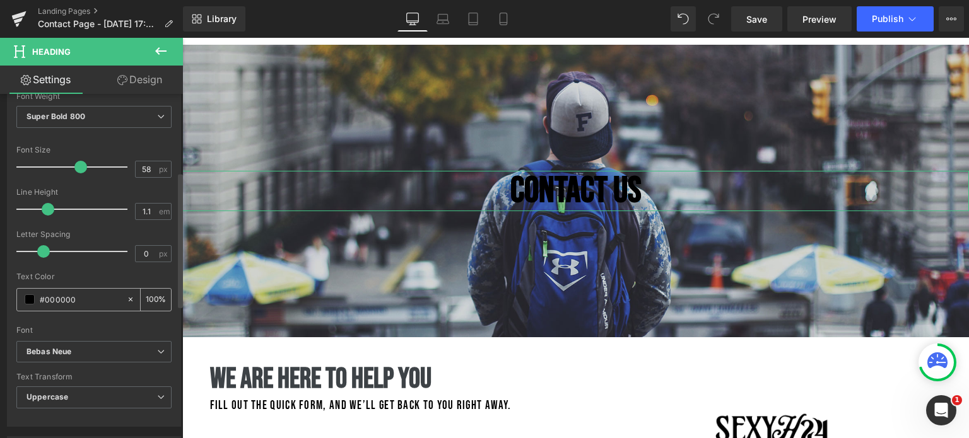
click at [30, 300] on span at bounding box center [30, 300] width 10 height 10
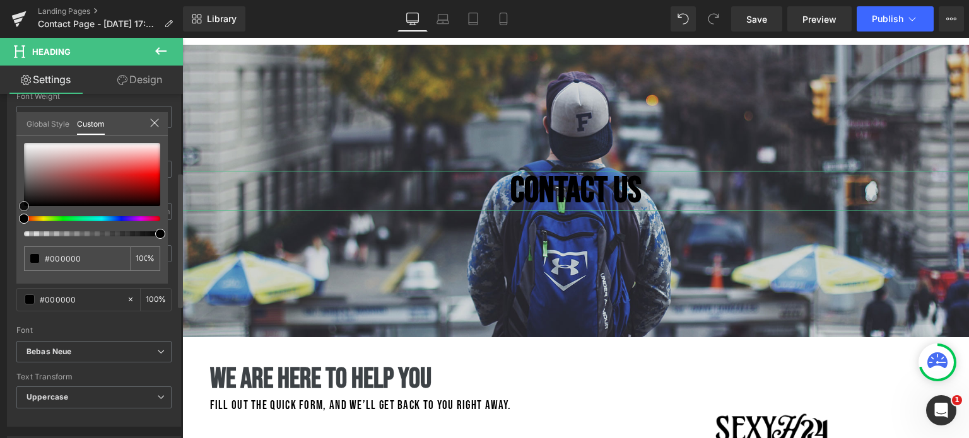
type input "#6a5252"
type input "#f3f0f0"
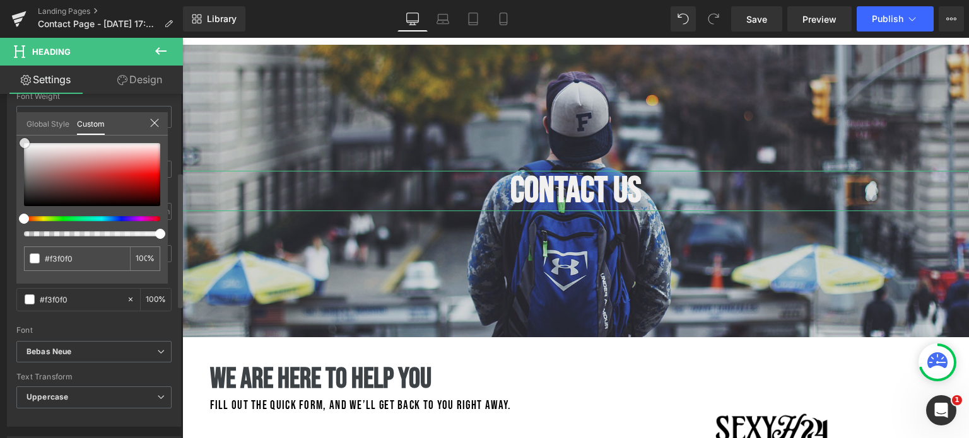
type input "#ffffff"
drag, startPoint x: 39, startPoint y: 140, endPoint x: 0, endPoint y: 122, distance: 43.2
click at [0, 124] on div "Typography Text Styles Custom Custom Setup Global Style Custom Setup Global Sty…" at bounding box center [94, 210] width 189 height 433
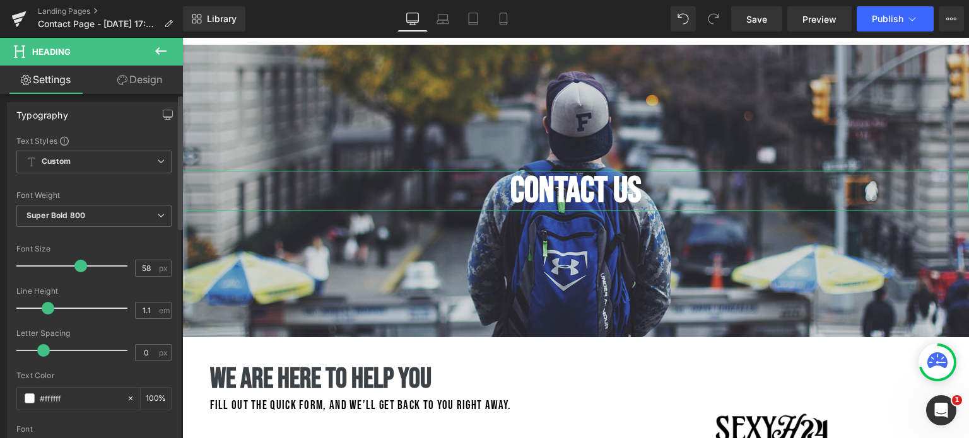
scroll to position [0, 0]
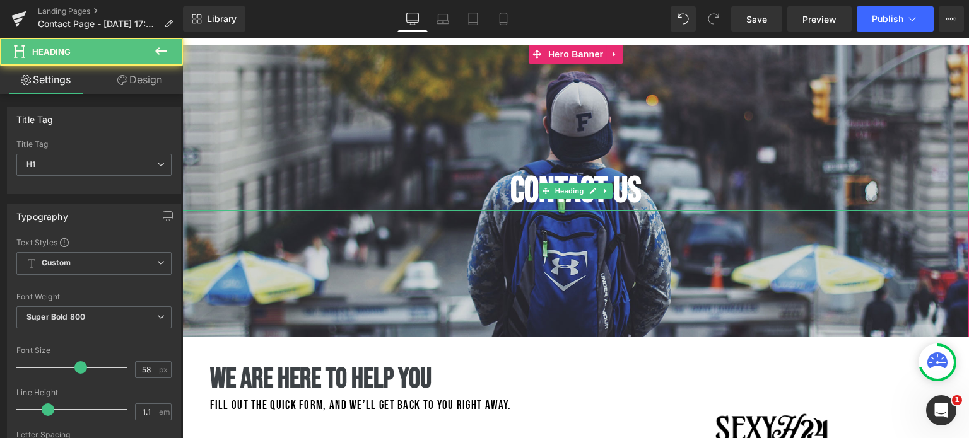
click at [238, 197] on h1 "Contact us" at bounding box center [575, 191] width 786 height 40
click at [149, 56] on button at bounding box center [161, 52] width 44 height 28
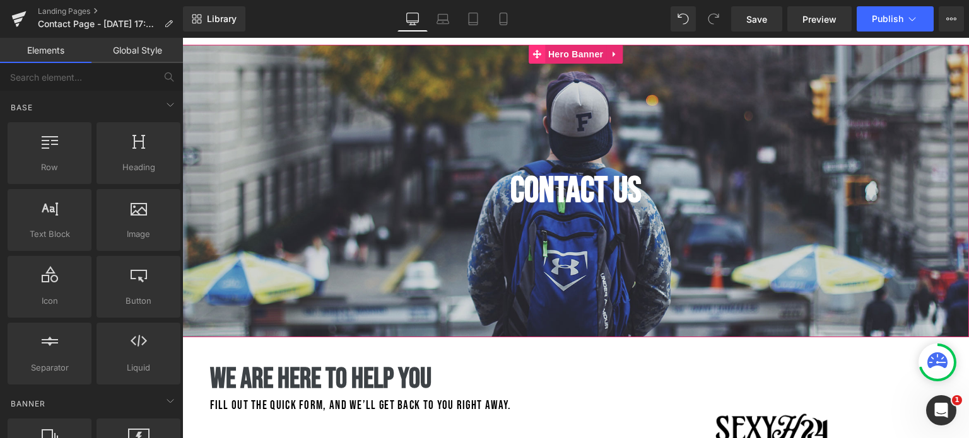
drag, startPoint x: 564, startPoint y: 54, endPoint x: 531, endPoint y: 54, distance: 33.4
click at [564, 53] on div "Contact us Heading Hero Banner 200px" at bounding box center [575, 191] width 786 height 293
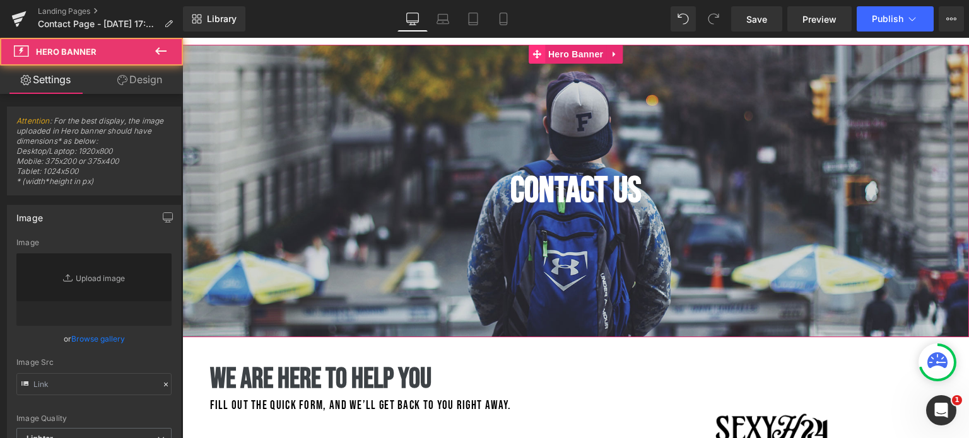
type input "[URL][DOMAIN_NAME]"
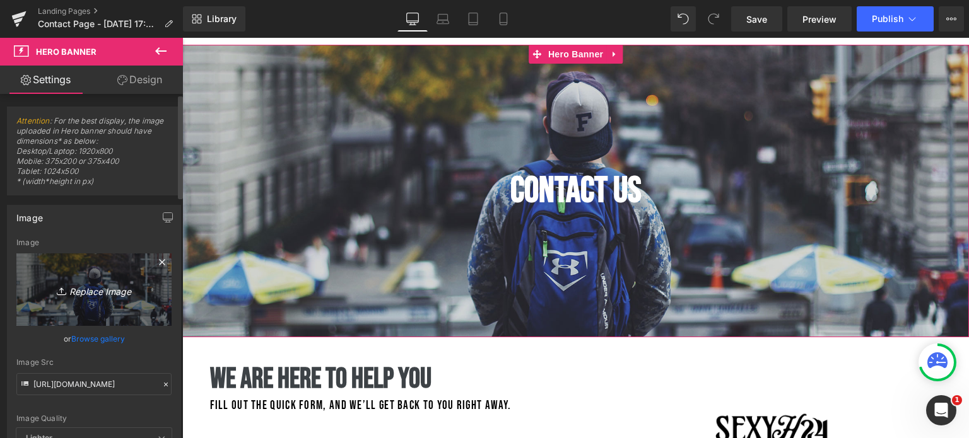
click at [88, 283] on icon "Replace Image" at bounding box center [94, 290] width 101 height 16
type input "C:\fakepath\Ajouter un titre (2).png"
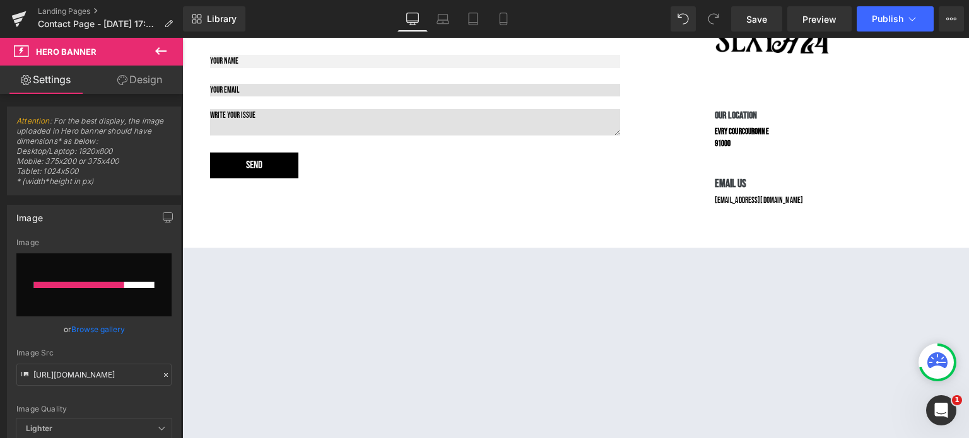
scroll to position [320, 0]
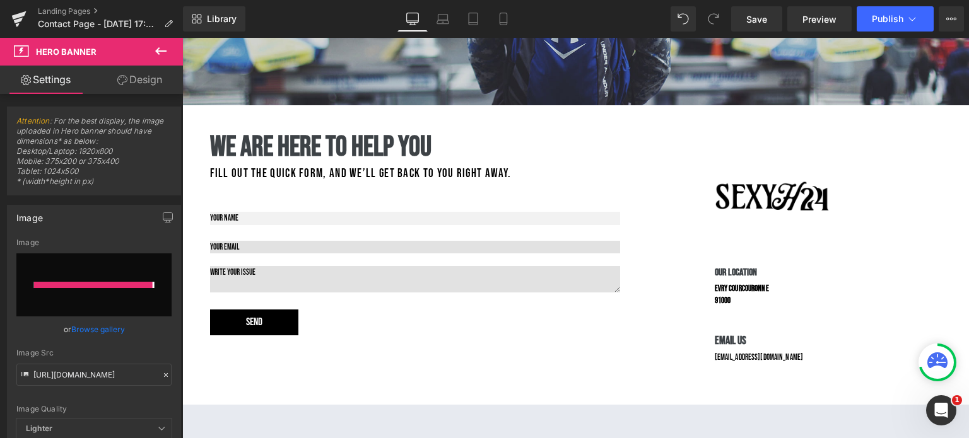
type input "[URL][DOMAIN_NAME]"
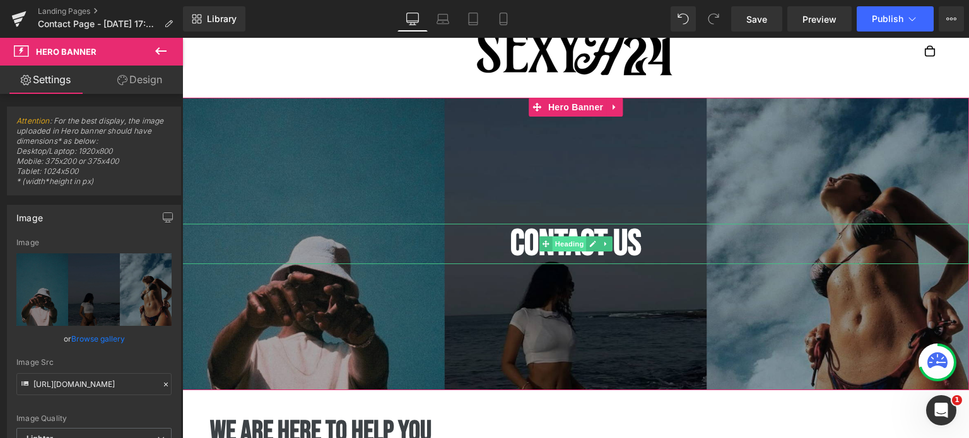
scroll to position [20, 0]
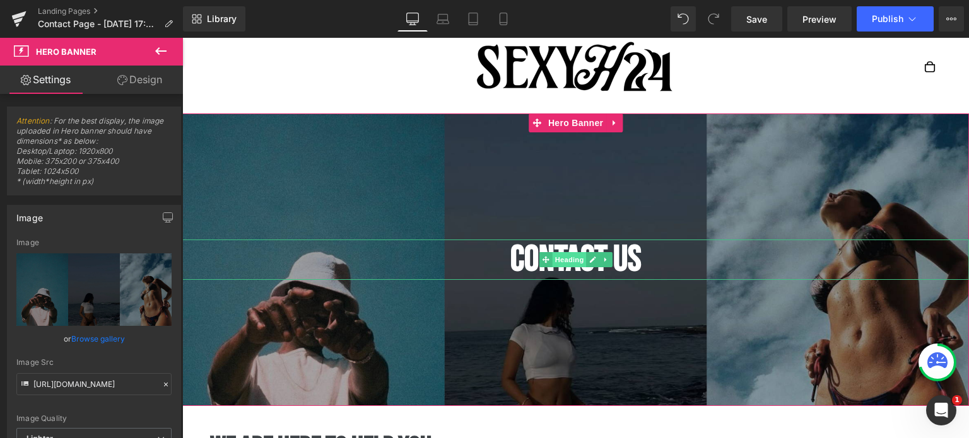
click at [573, 259] on div "Contact us Heading" at bounding box center [575, 260] width 786 height 40
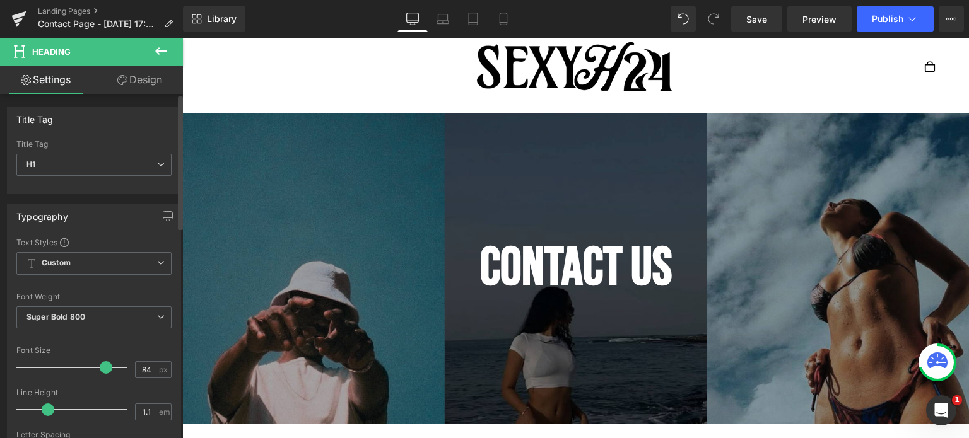
type input "94"
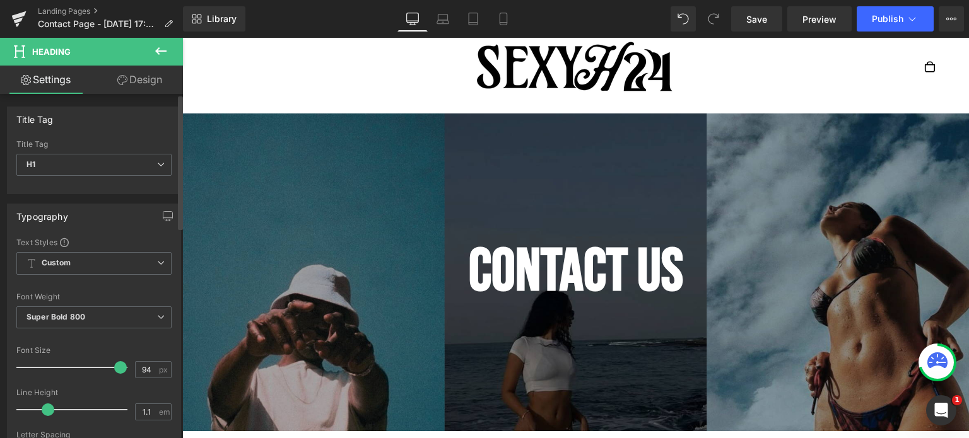
drag, startPoint x: 80, startPoint y: 370, endPoint x: 118, endPoint y: 371, distance: 37.9
click at [118, 371] on span at bounding box center [120, 367] width 13 height 13
click at [500, 15] on icon at bounding box center [503, 19] width 13 height 13
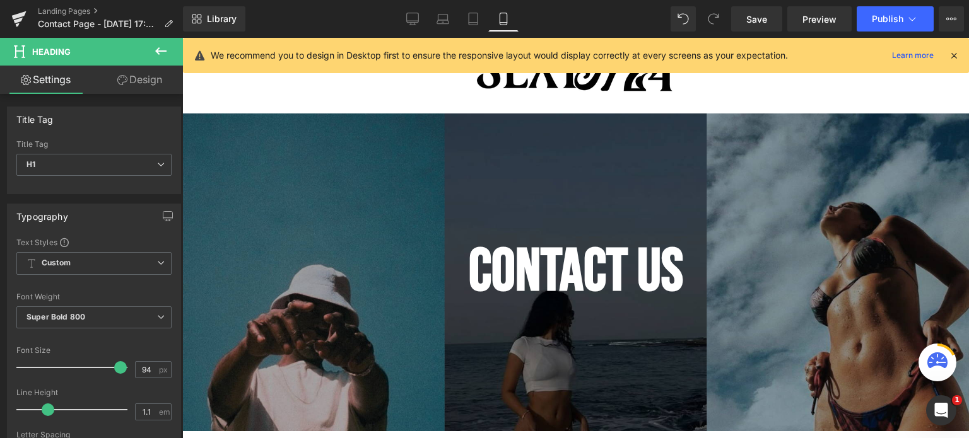
type input "100"
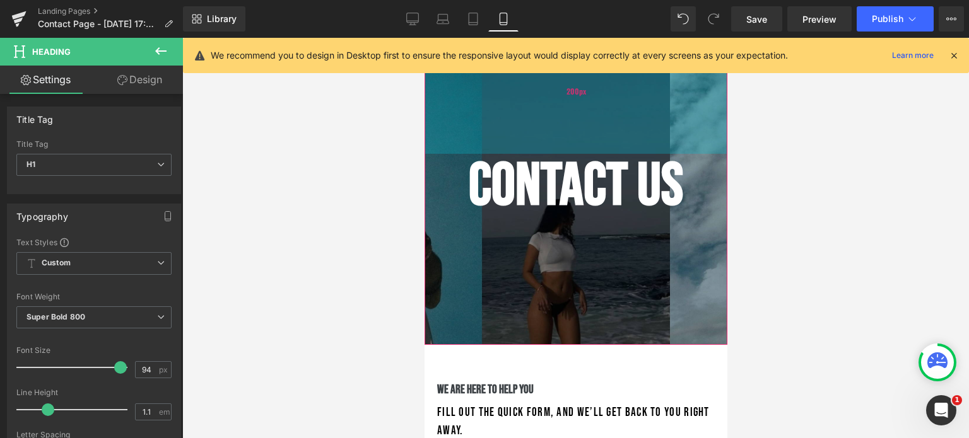
scroll to position [86, 0]
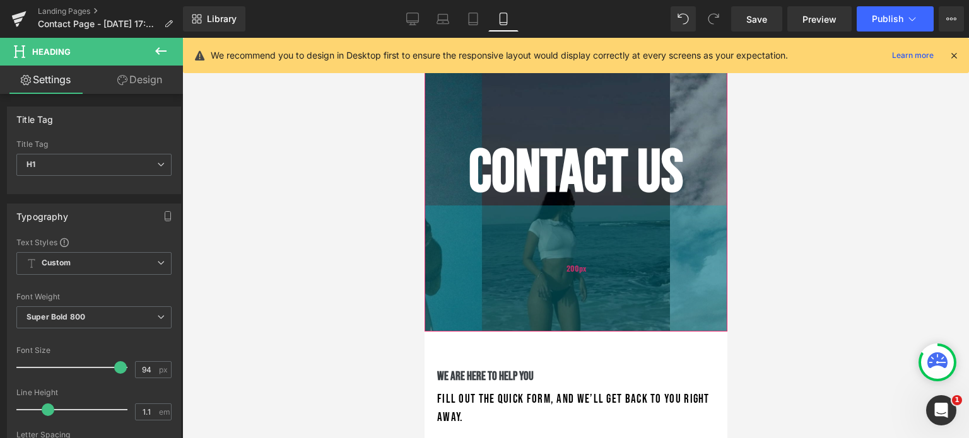
click at [502, 238] on div "200px" at bounding box center [575, 269] width 303 height 126
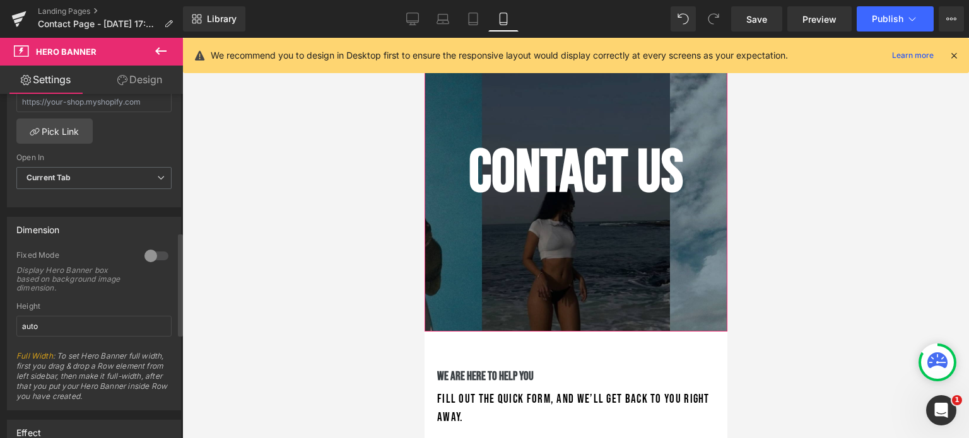
scroll to position [464, 0]
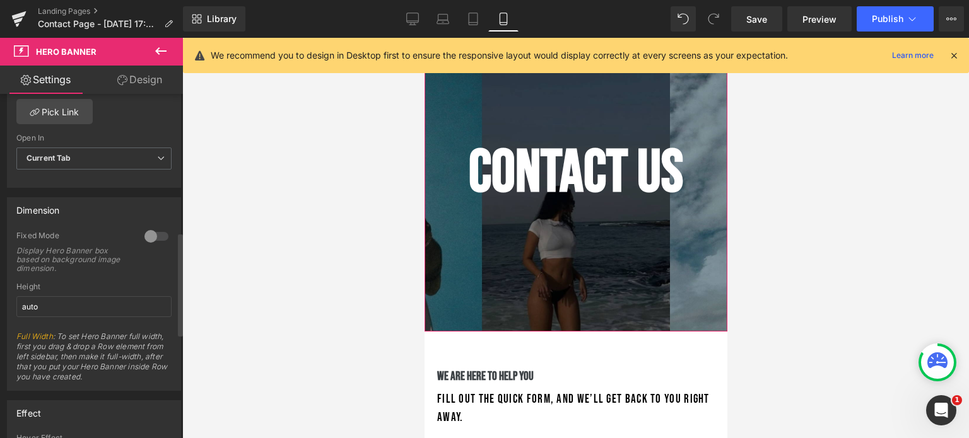
click at [147, 240] on div at bounding box center [156, 236] width 30 height 20
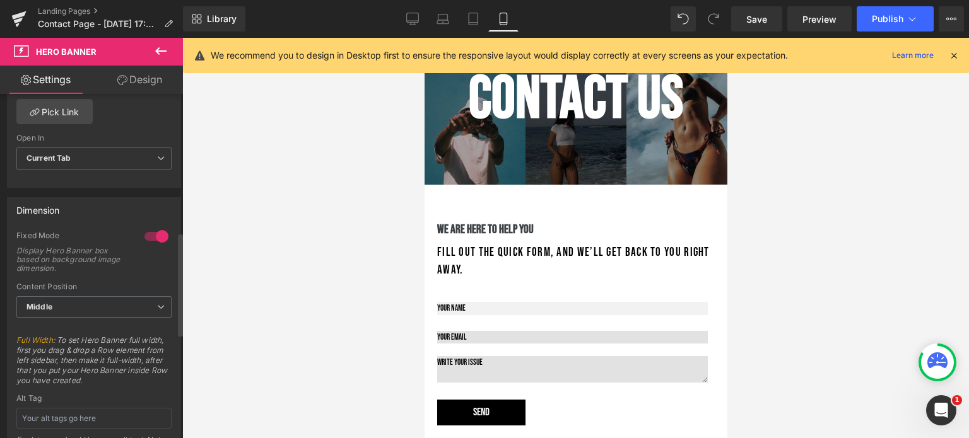
scroll to position [0, 0]
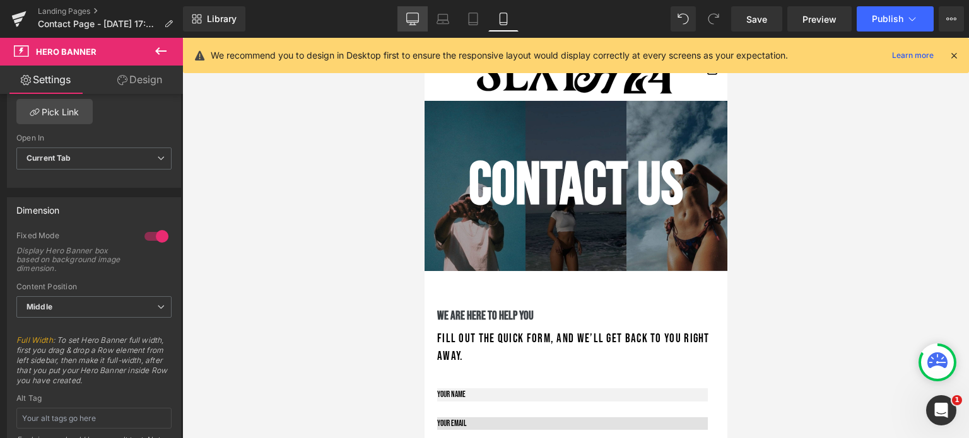
click at [404, 20] on link "Desktop" at bounding box center [412, 18] width 30 height 25
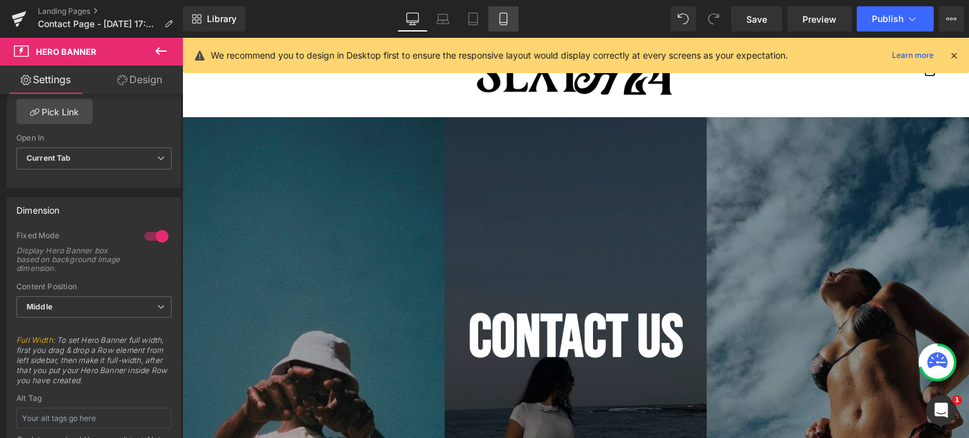
scroll to position [32, 0]
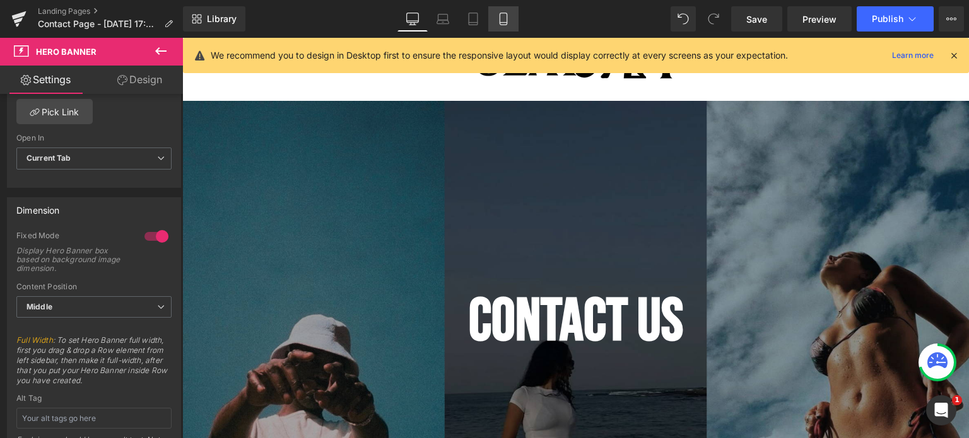
click at [509, 18] on icon at bounding box center [503, 19] width 13 height 13
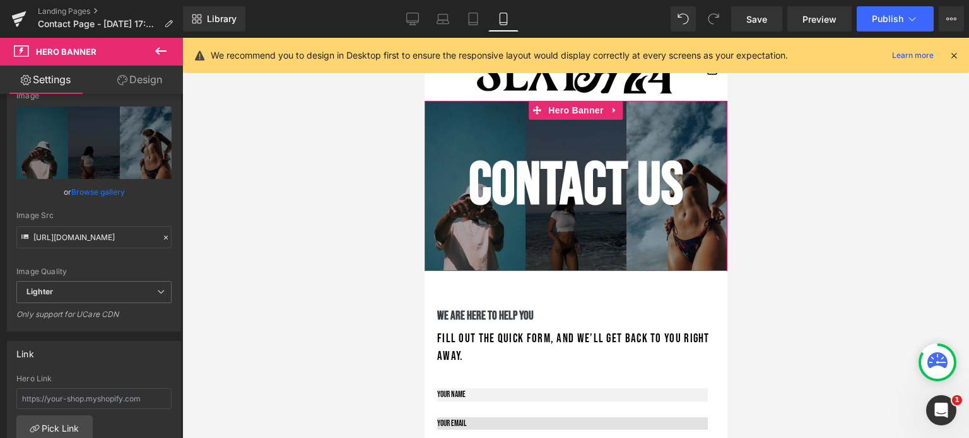
scroll to position [88, 0]
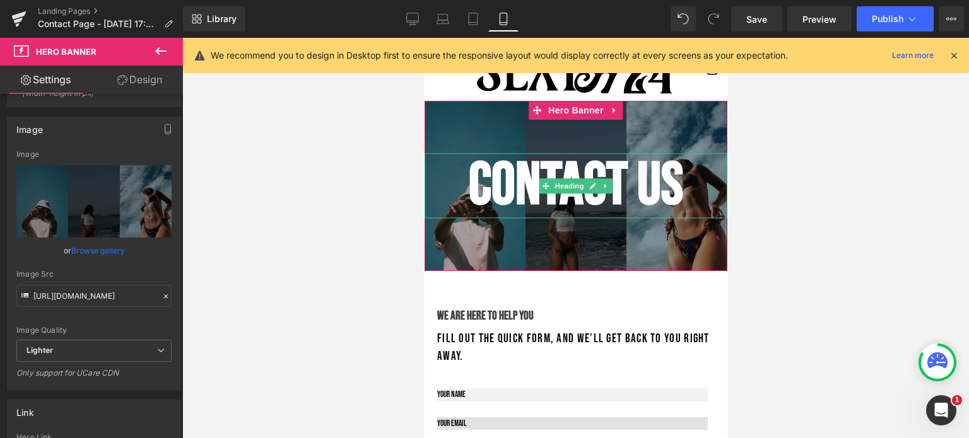
click at [591, 177] on h1 "Contact us" at bounding box center [575, 185] width 303 height 65
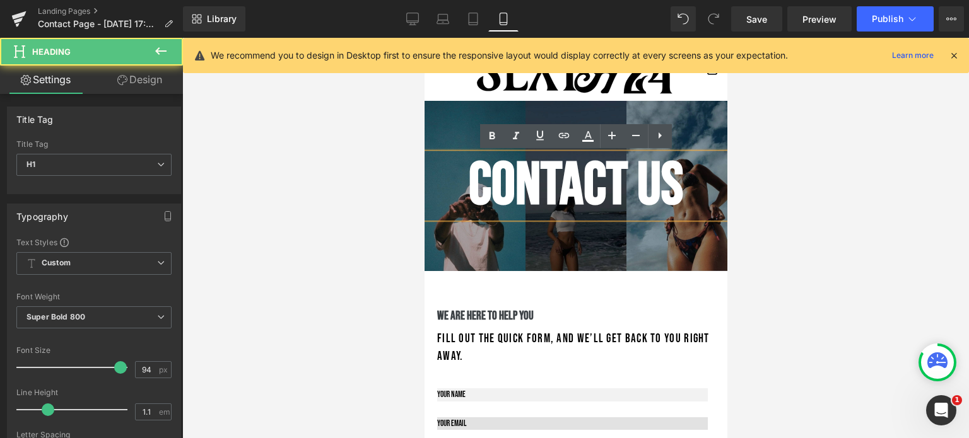
click at [530, 176] on h1 "Contact us" at bounding box center [575, 185] width 303 height 65
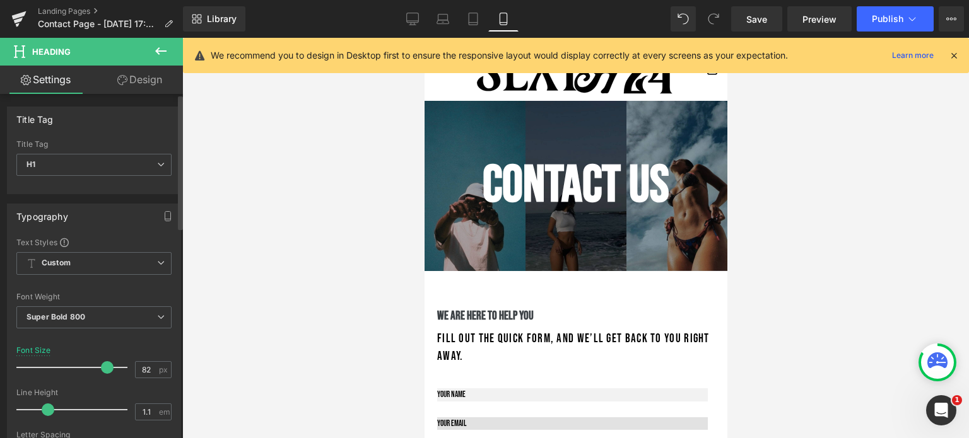
drag, startPoint x: 112, startPoint y: 365, endPoint x: 99, endPoint y: 364, distance: 12.7
click at [101, 364] on span at bounding box center [107, 367] width 13 height 13
click at [478, 16] on icon at bounding box center [473, 19] width 13 height 13
type input "94"
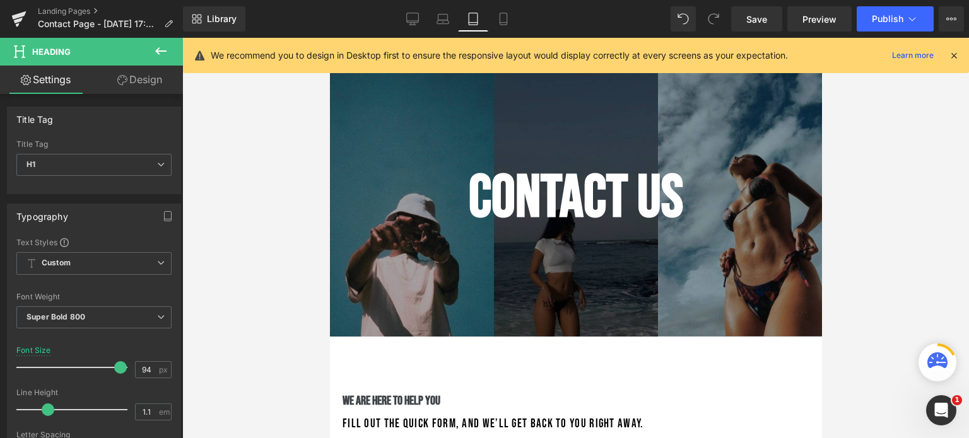
scroll to position [81, 0]
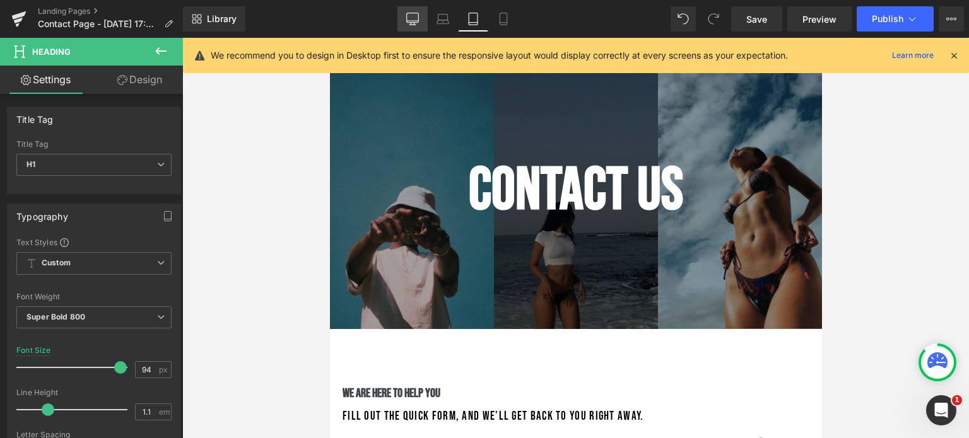
click at [415, 18] on icon at bounding box center [412, 19] width 13 height 13
type input "100"
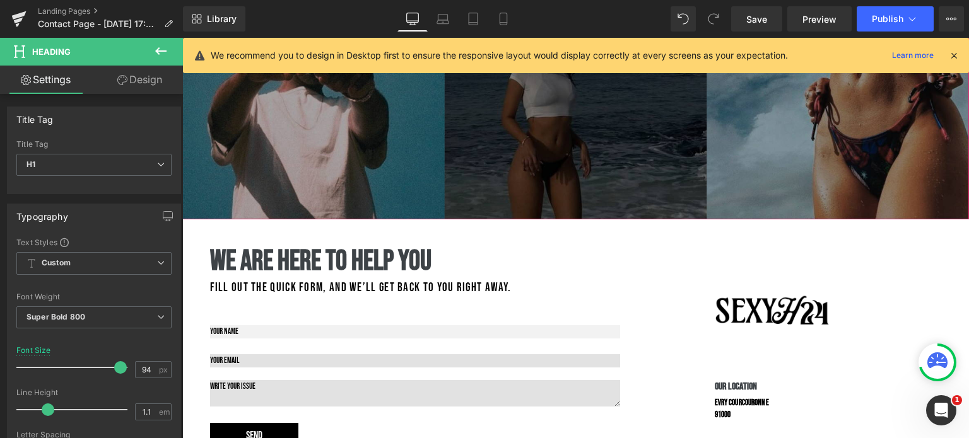
scroll to position [391, 0]
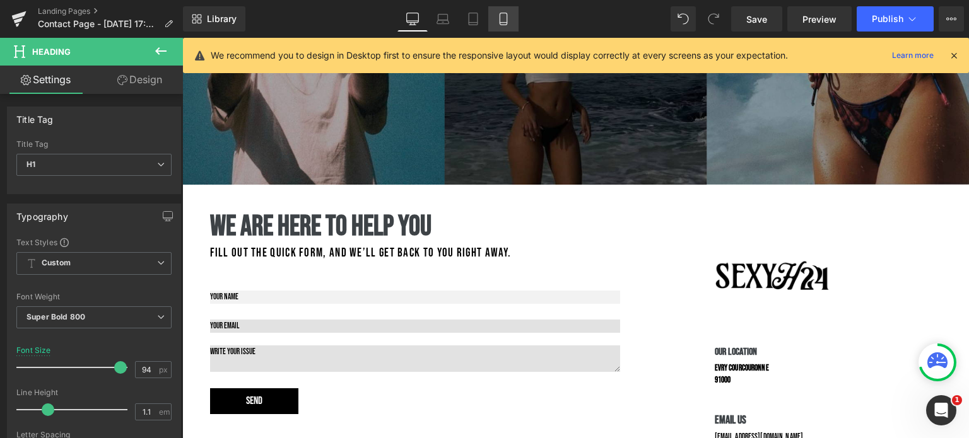
drag, startPoint x: 501, startPoint y: 17, endPoint x: 136, endPoint y: 134, distance: 383.3
click at [501, 17] on icon at bounding box center [503, 19] width 13 height 13
type input "82"
type input "100"
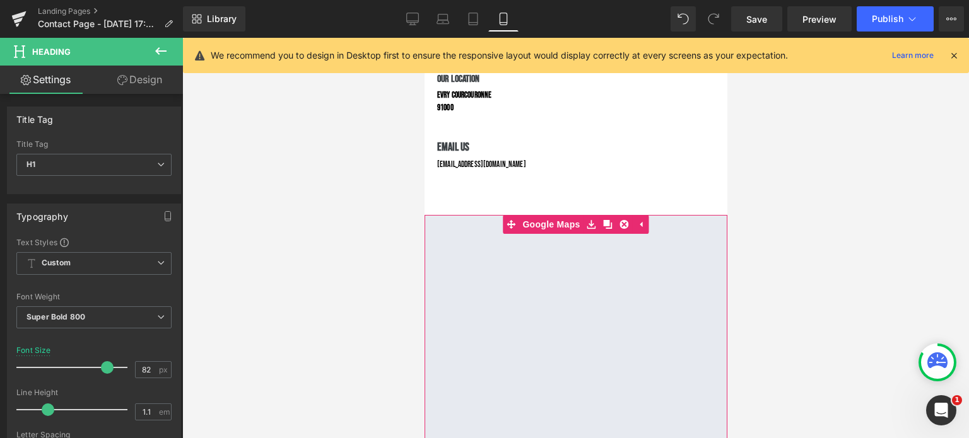
scroll to position [399, 0]
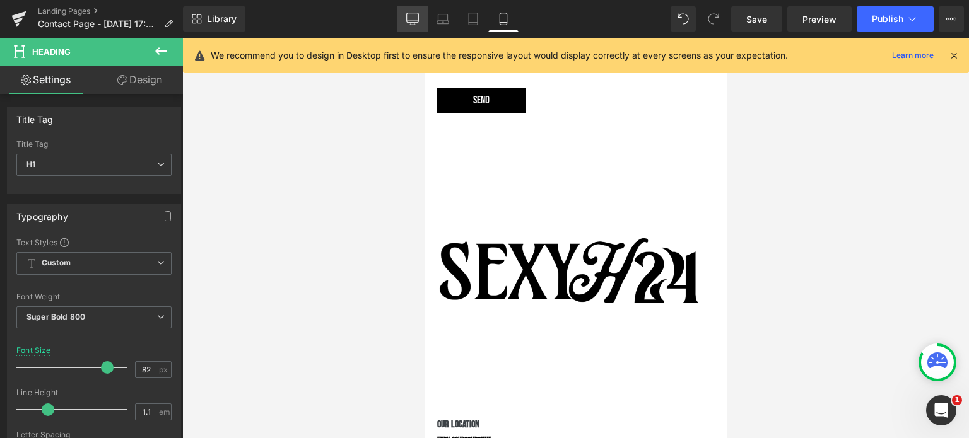
drag, startPoint x: 417, startPoint y: 25, endPoint x: 215, endPoint y: 58, distance: 205.1
click at [417, 25] on link "Desktop" at bounding box center [412, 18] width 30 height 25
type input "94"
type input "100"
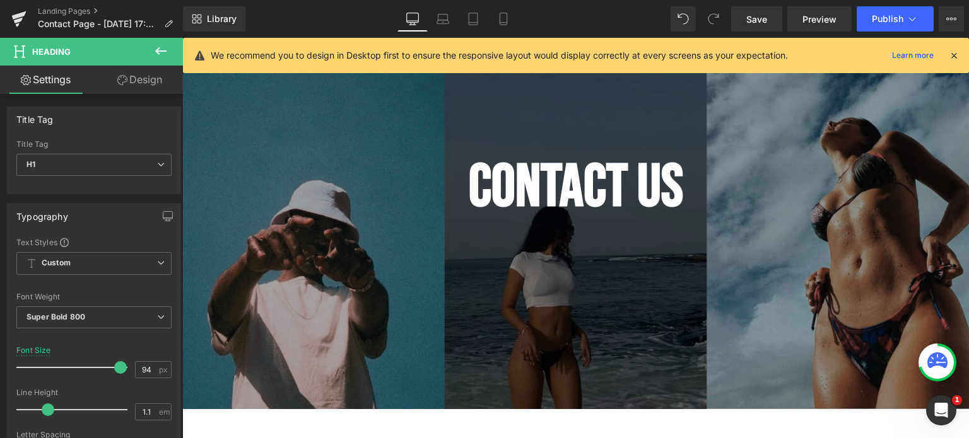
scroll to position [148, 0]
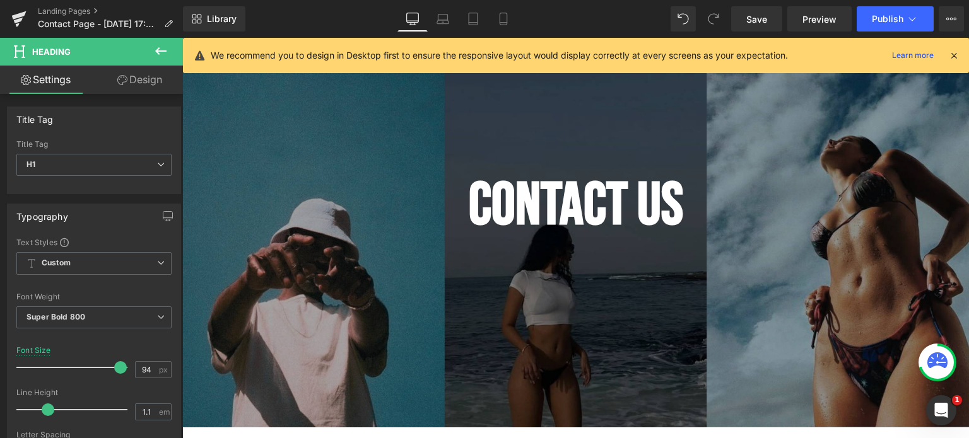
click at [954, 51] on icon at bounding box center [953, 55] width 11 height 11
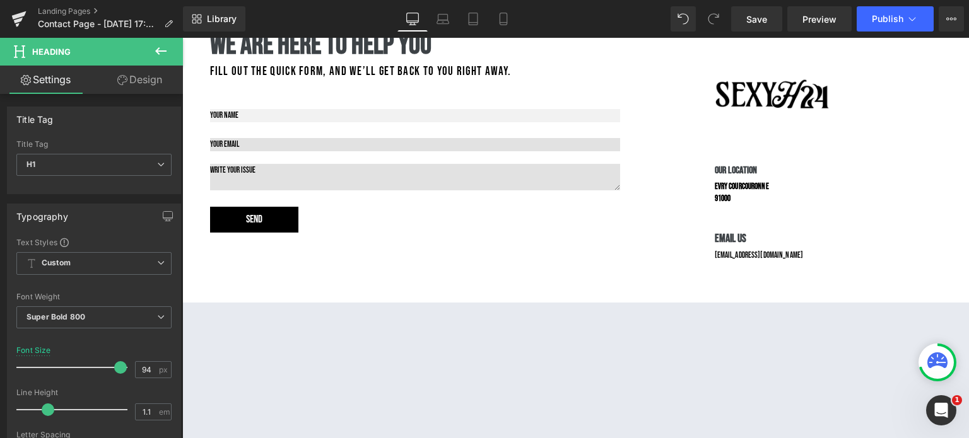
scroll to position [616, 0]
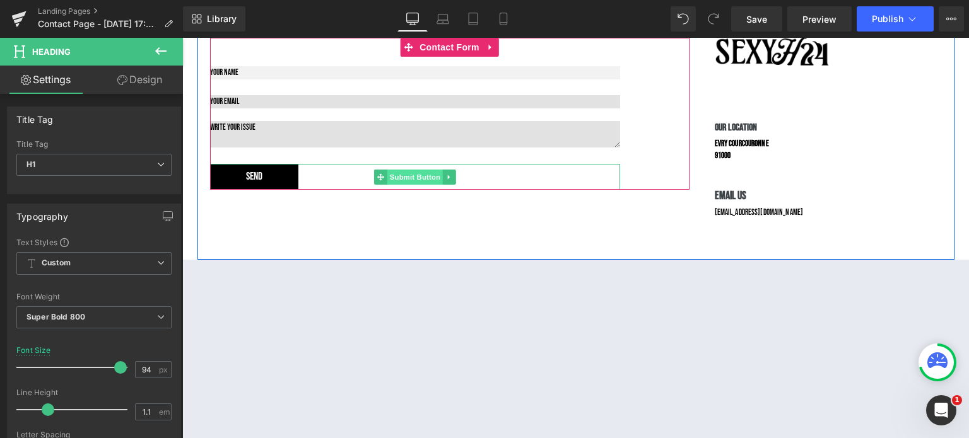
click at [427, 175] on div "Send Submit Button" at bounding box center [415, 177] width 410 height 26
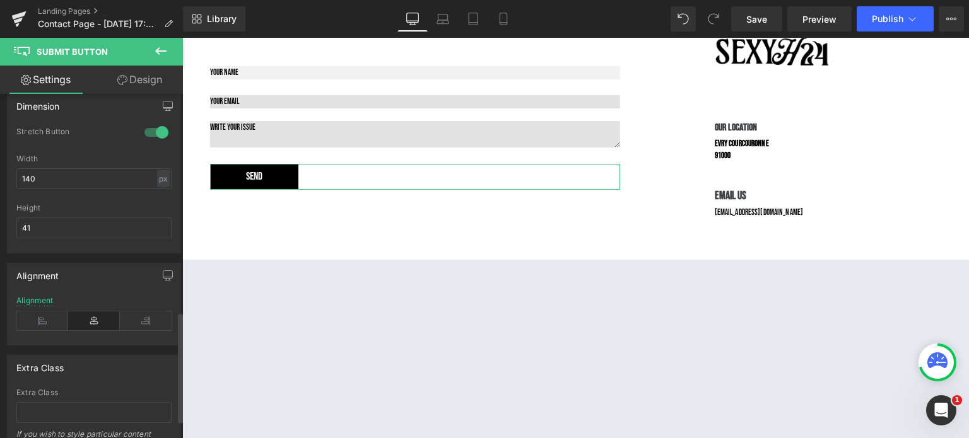
scroll to position [687, 0]
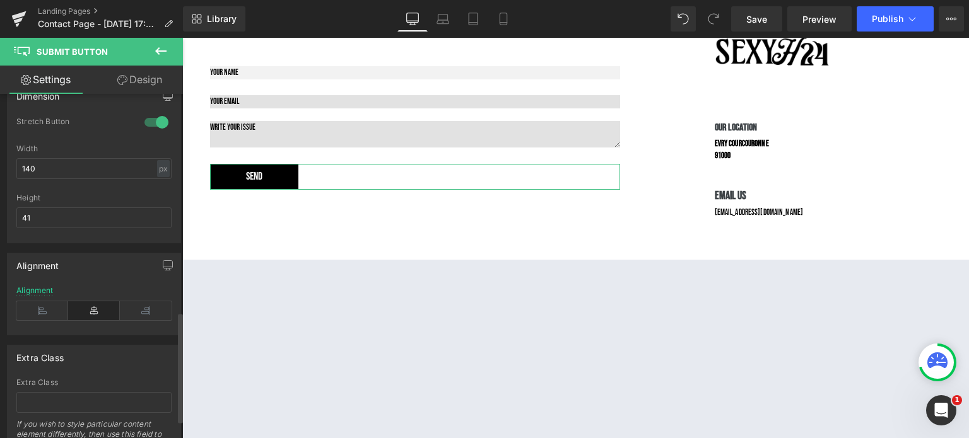
click at [151, 116] on div at bounding box center [156, 122] width 30 height 20
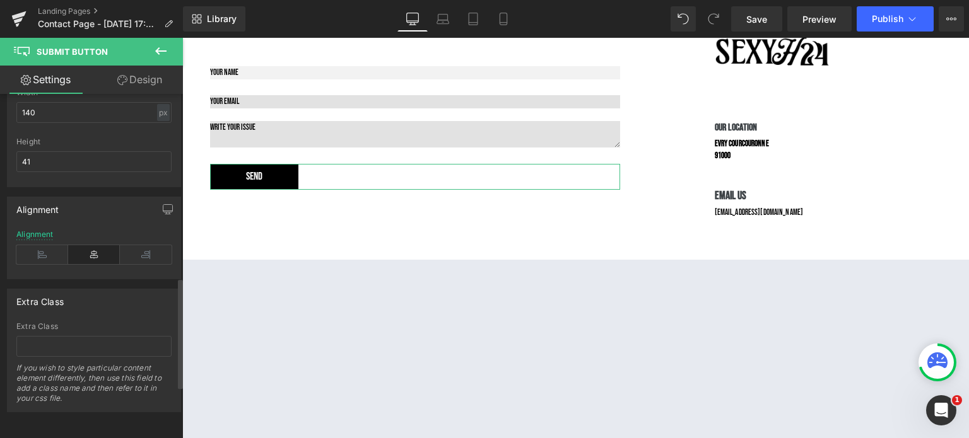
scroll to position [0, 0]
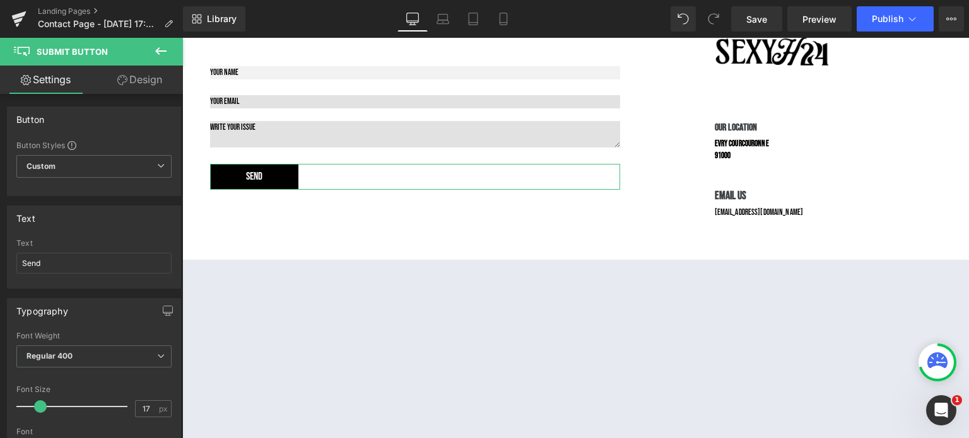
click at [146, 91] on link "Design" at bounding box center [139, 80] width 91 height 28
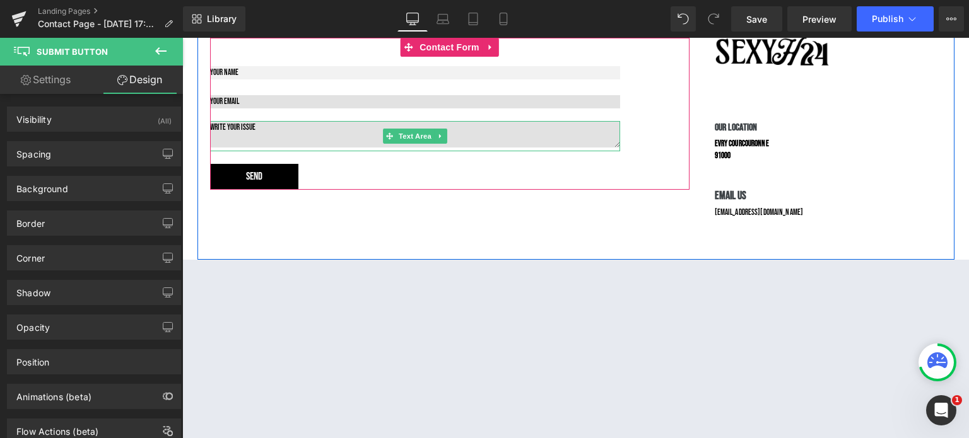
click at [253, 139] on textarea at bounding box center [415, 134] width 410 height 26
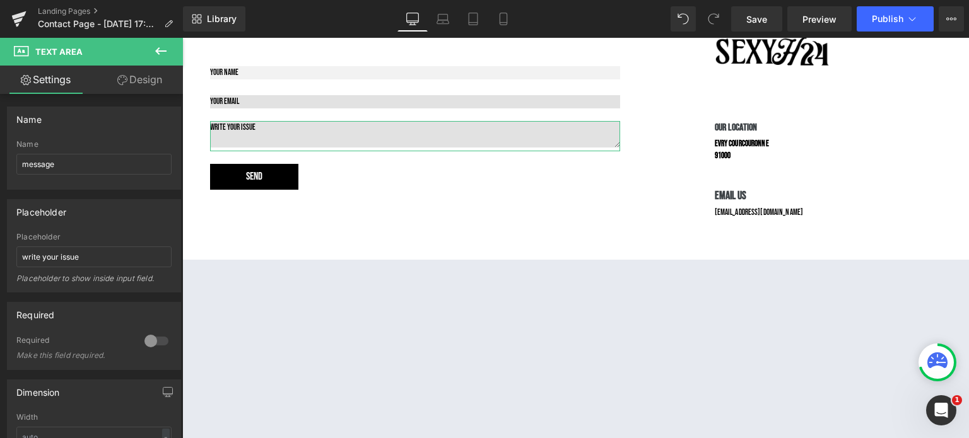
click at [141, 87] on link "Design" at bounding box center [139, 80] width 91 height 28
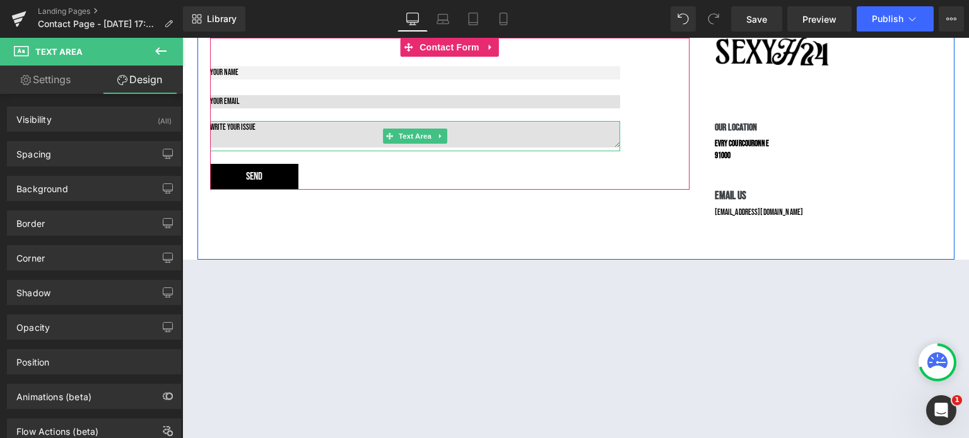
click at [269, 129] on textarea at bounding box center [415, 134] width 410 height 26
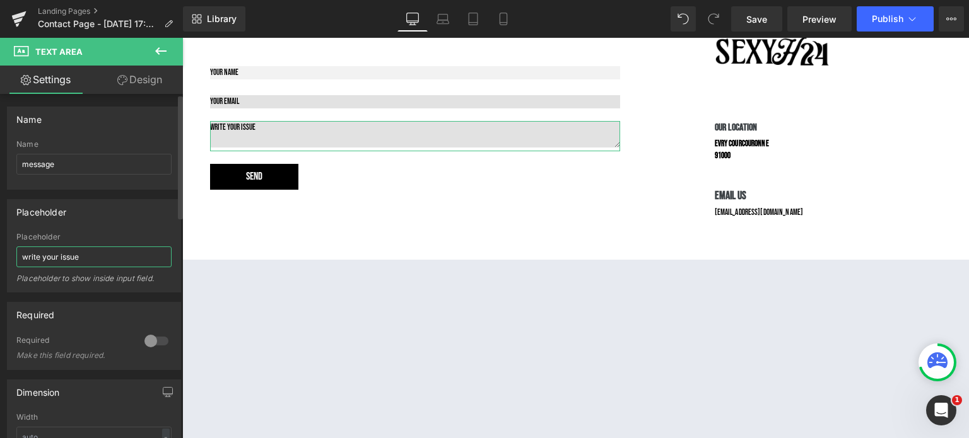
drag, startPoint x: 107, startPoint y: 256, endPoint x: 0, endPoint y: 218, distance: 113.7
click at [0, 228] on div "Placeholder write your issue Placeholder write your issue Placeholder to show i…" at bounding box center [94, 241] width 189 height 103
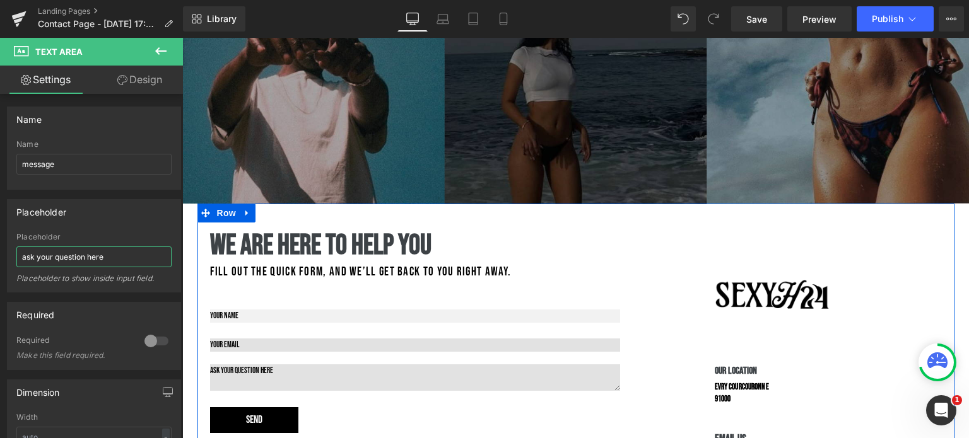
scroll to position [371, 0]
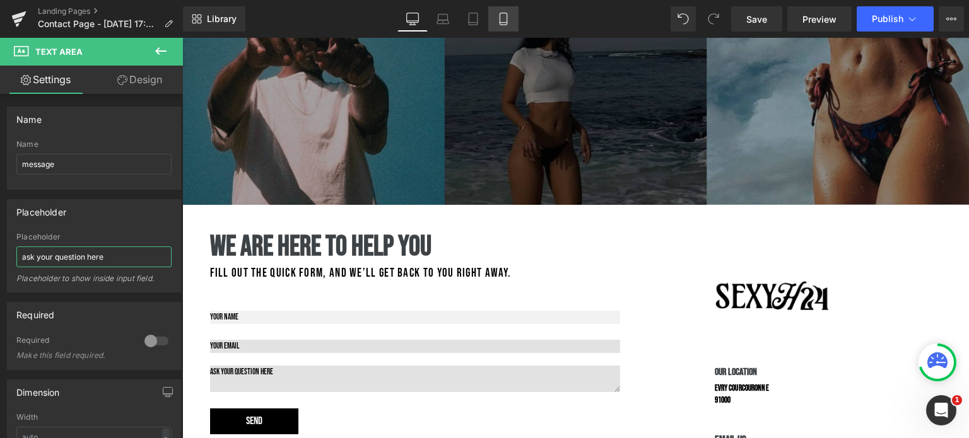
type input "ask your question here"
click at [498, 9] on link "Mobile" at bounding box center [503, 18] width 30 height 25
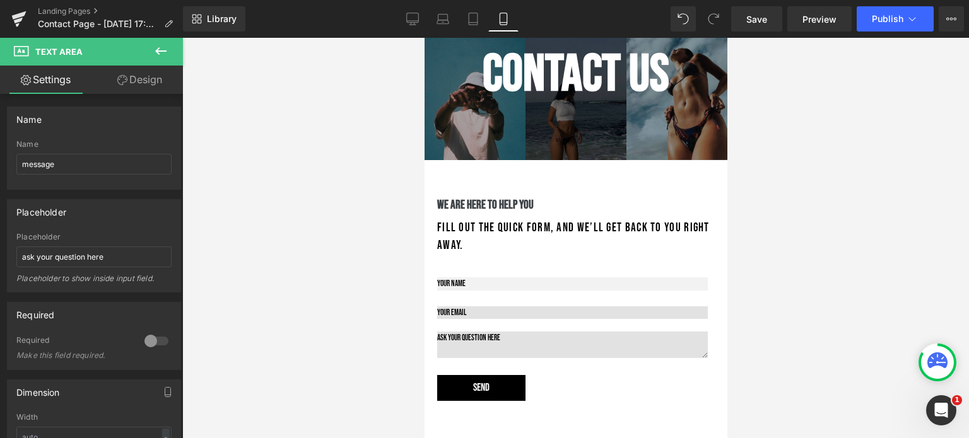
scroll to position [112, 0]
click at [489, 345] on textarea at bounding box center [571, 344] width 271 height 26
type textarea "hufdiideninisnininde"
click at [411, 9] on link "Desktop" at bounding box center [412, 18] width 30 height 25
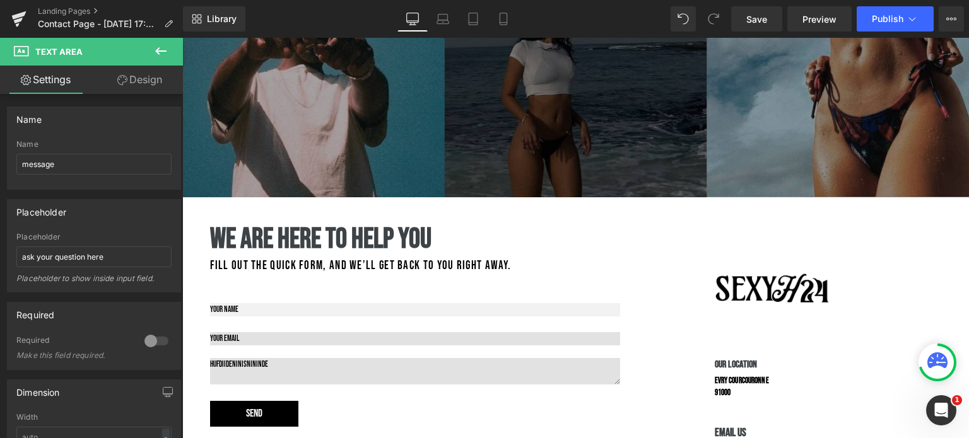
scroll to position [405, 0]
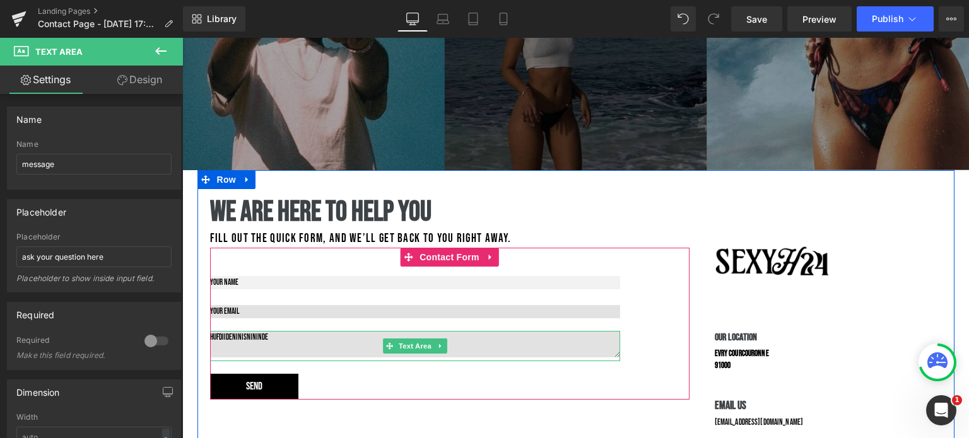
click at [313, 344] on textarea "hufdiideninisnininde" at bounding box center [415, 344] width 410 height 26
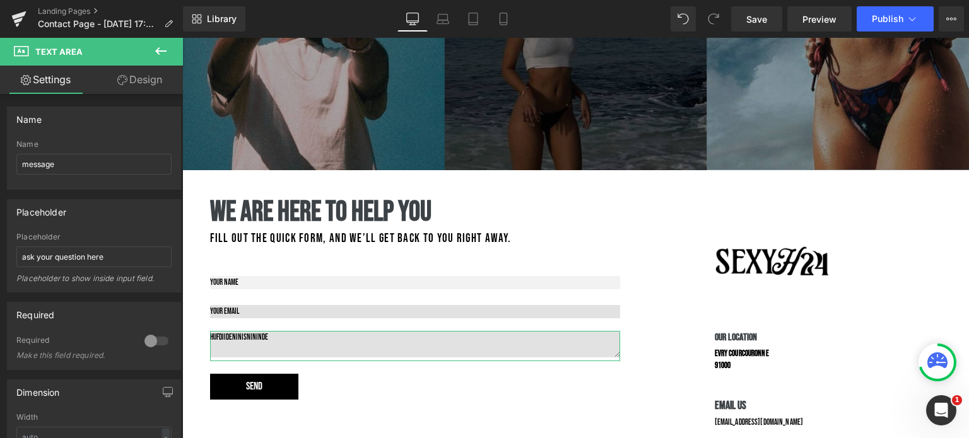
click at [149, 74] on link "Design" at bounding box center [139, 80] width 91 height 28
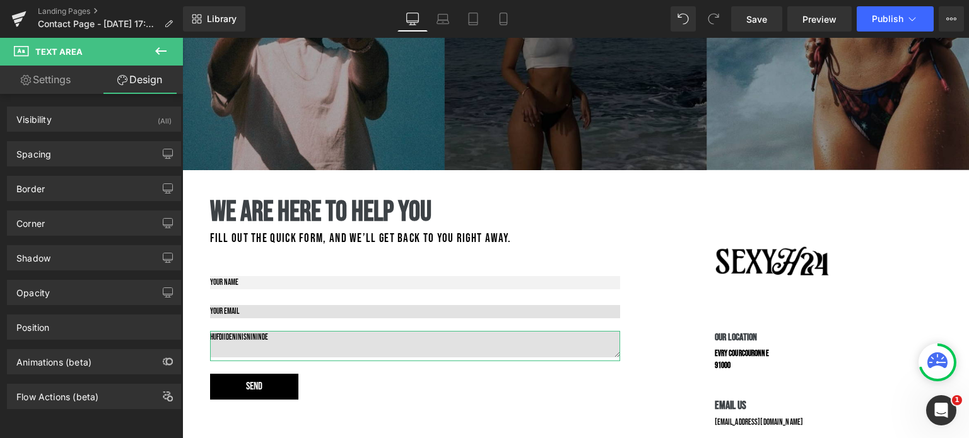
click at [35, 81] on link "Settings" at bounding box center [45, 80] width 91 height 28
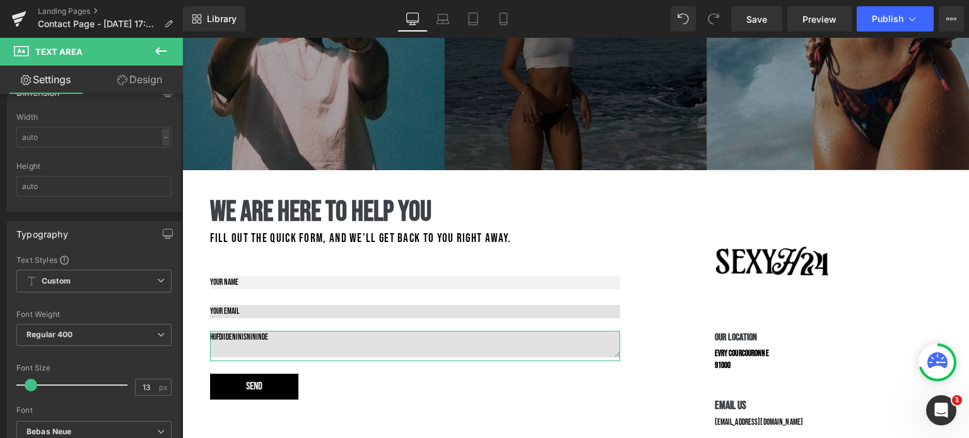
scroll to position [305, 0]
click at [161, 76] on link "Design" at bounding box center [139, 80] width 91 height 28
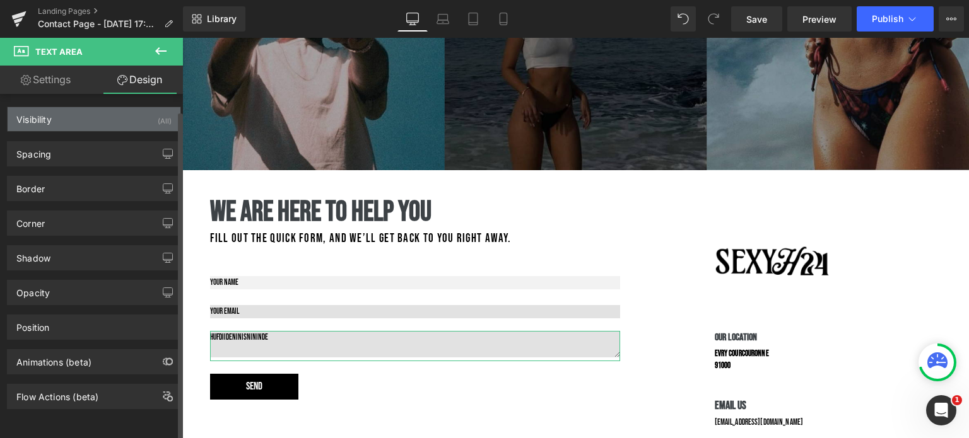
click at [102, 118] on div "Visibility (All)" at bounding box center [94, 119] width 173 height 24
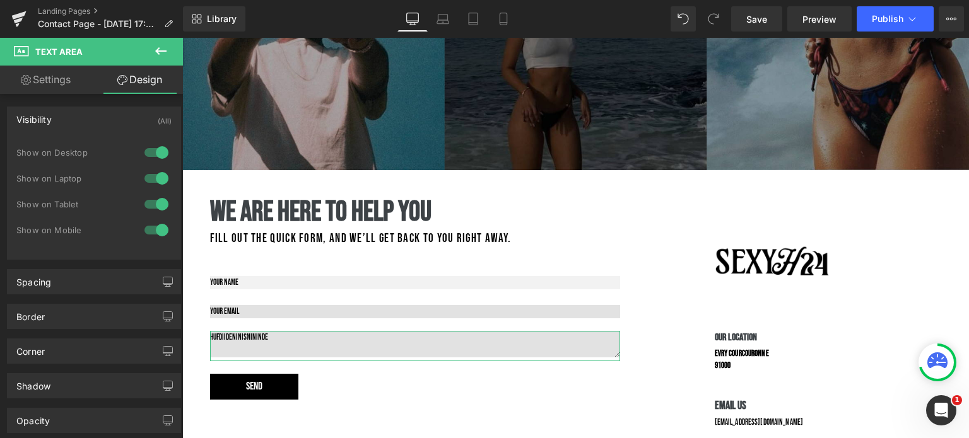
click at [136, 84] on link "Design" at bounding box center [139, 80] width 91 height 28
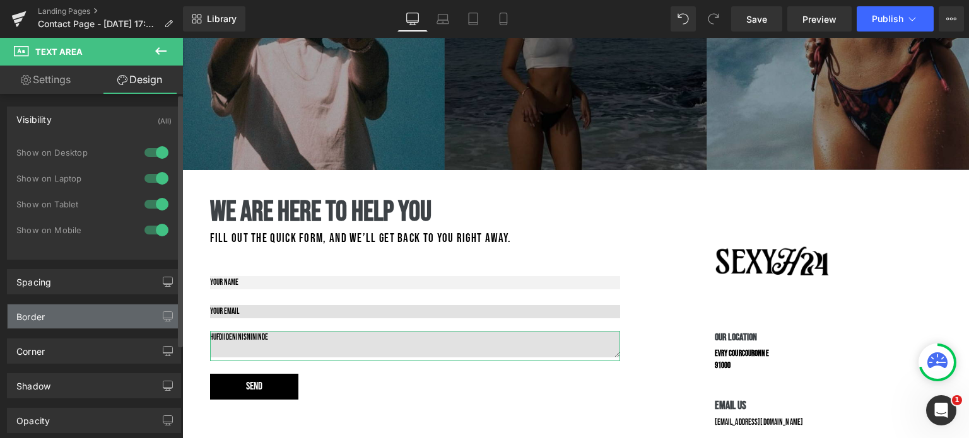
click at [77, 327] on div "Border" at bounding box center [94, 317] width 173 height 24
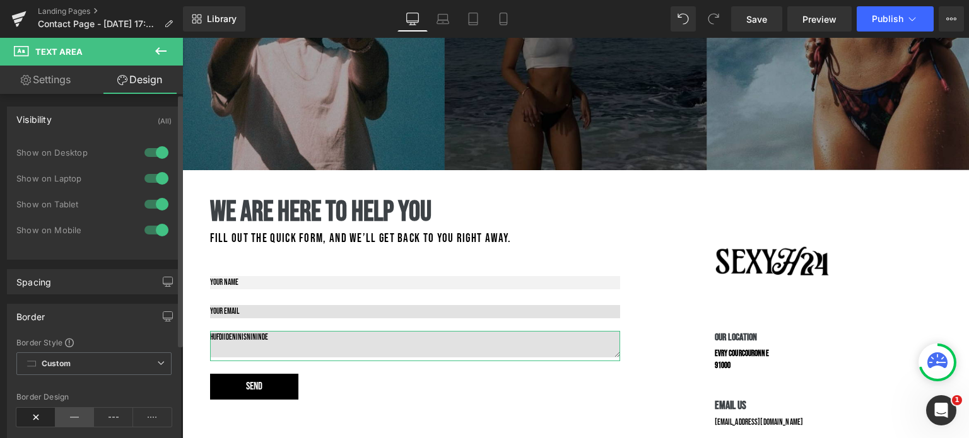
click at [71, 417] on icon at bounding box center [74, 417] width 39 height 19
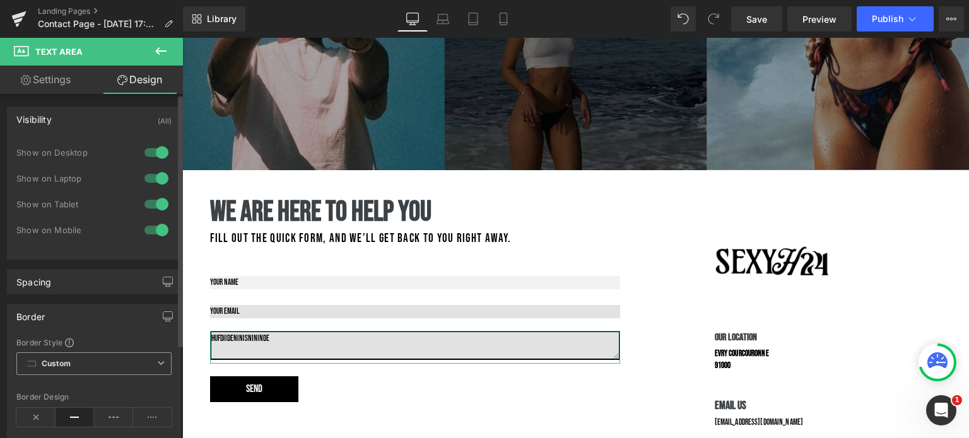
click at [121, 366] on span "Custom Setup Global Style" at bounding box center [93, 364] width 155 height 23
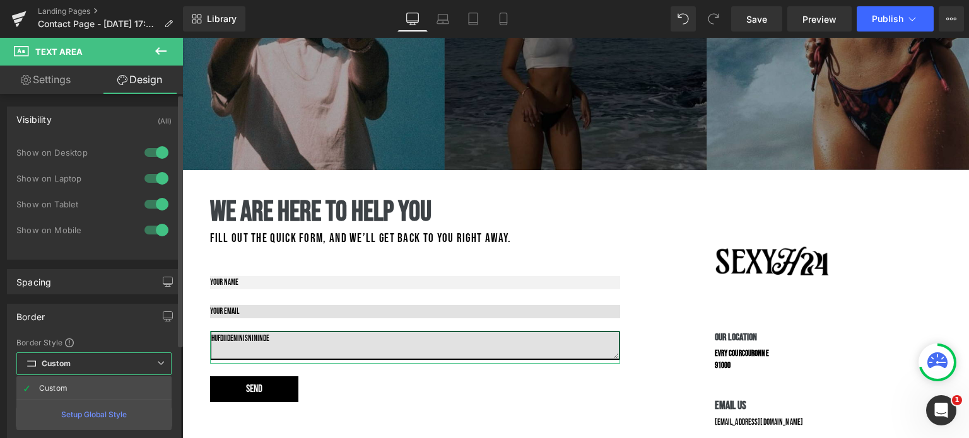
click at [121, 366] on span "Custom Setup Global Style" at bounding box center [93, 364] width 155 height 23
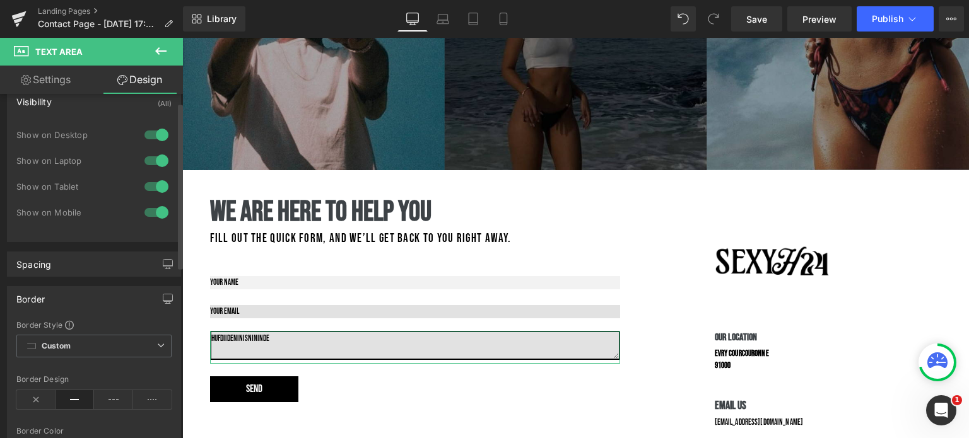
scroll to position [0, 0]
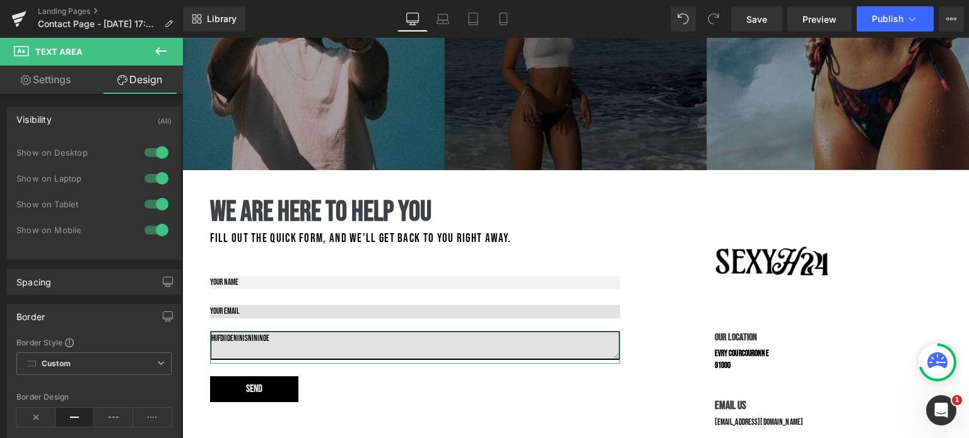
click at [71, 86] on link "Settings" at bounding box center [45, 80] width 91 height 28
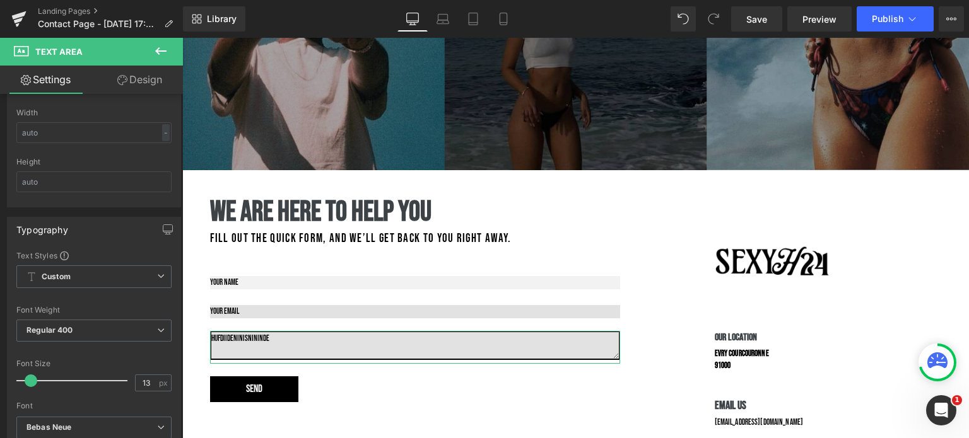
click at [139, 82] on link "Design" at bounding box center [139, 80] width 91 height 28
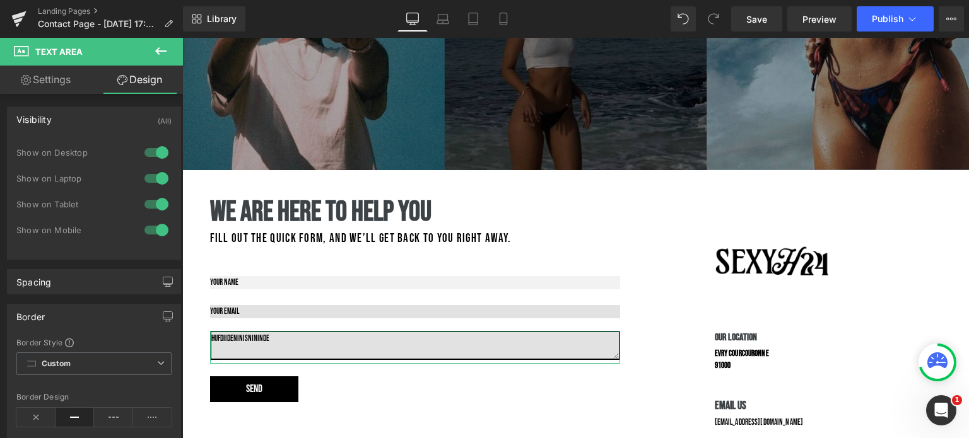
type input "100"
type input "1.6"
click at [165, 52] on icon at bounding box center [160, 51] width 15 height 15
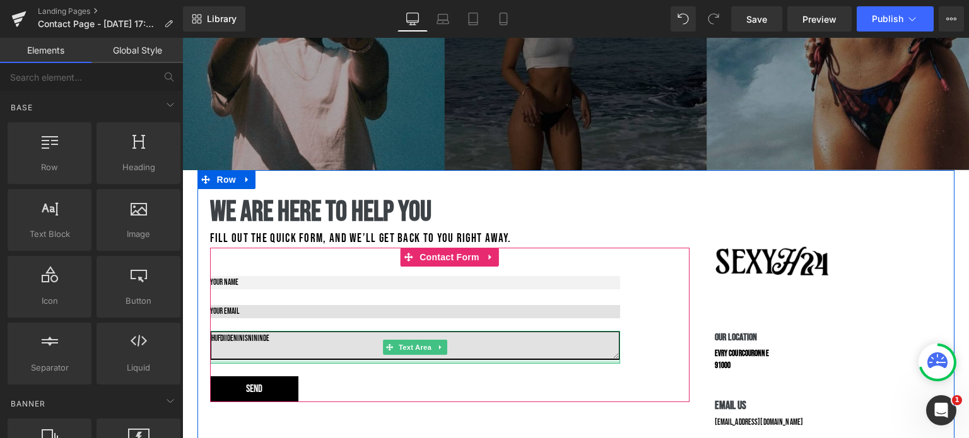
click at [331, 361] on div at bounding box center [415, 362] width 410 height 3
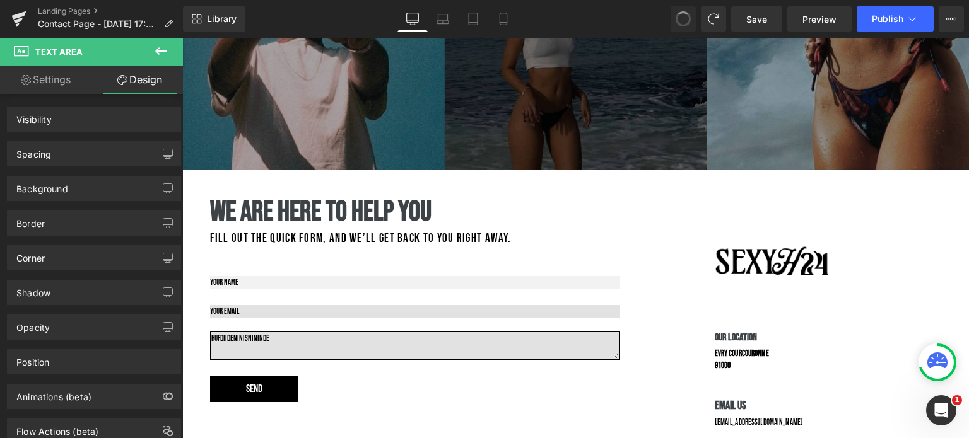
click at [681, 15] on span at bounding box center [683, 19] width 16 height 16
type input "100"
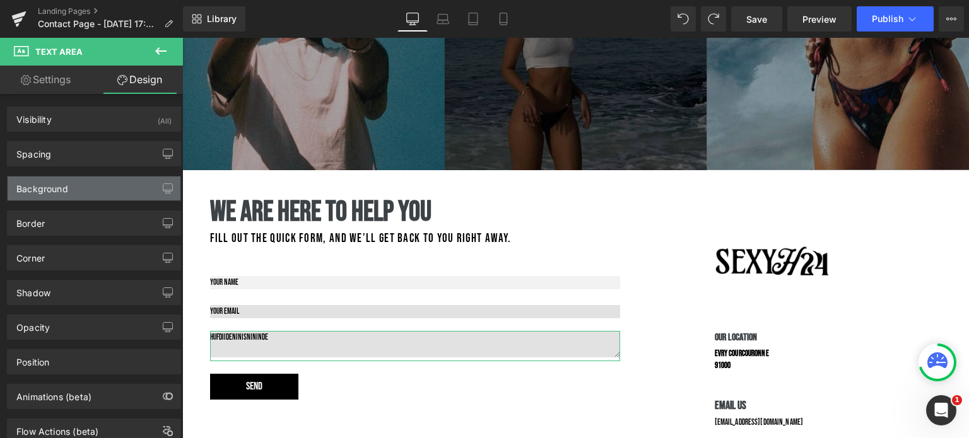
click at [92, 190] on div "Background" at bounding box center [94, 189] width 173 height 24
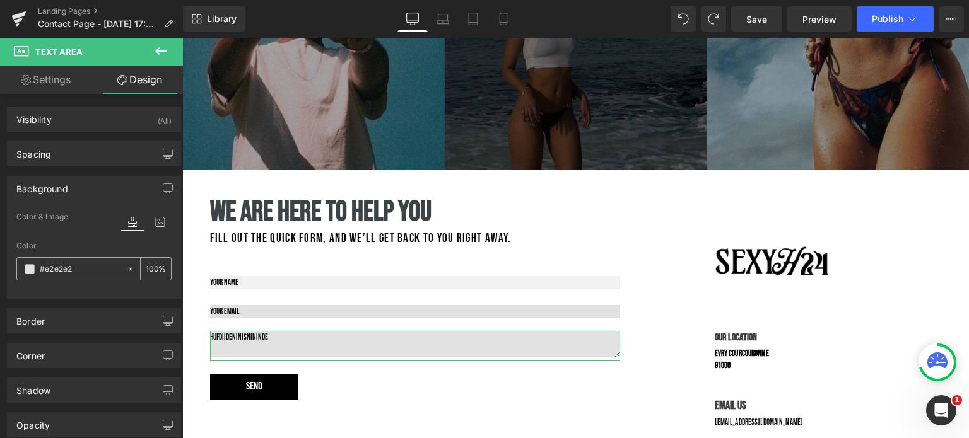
click at [126, 266] on icon at bounding box center [130, 269] width 9 height 9
type input "none"
type input "0"
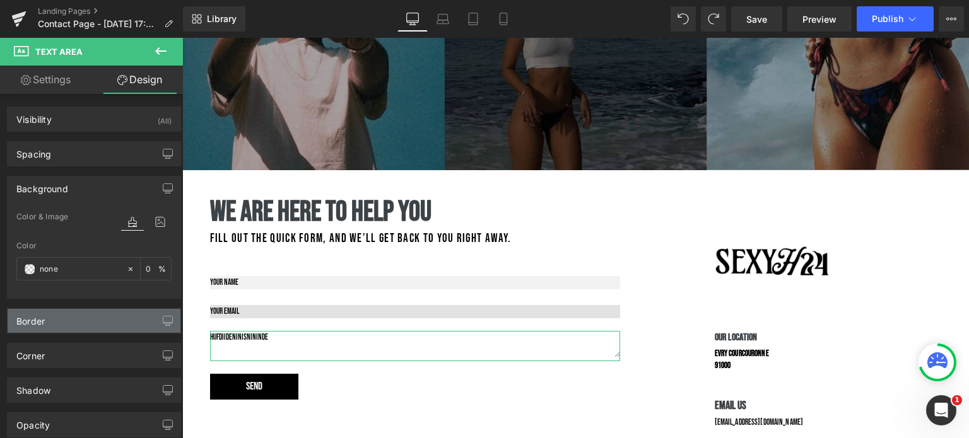
click at [81, 312] on div "Border" at bounding box center [94, 321] width 173 height 24
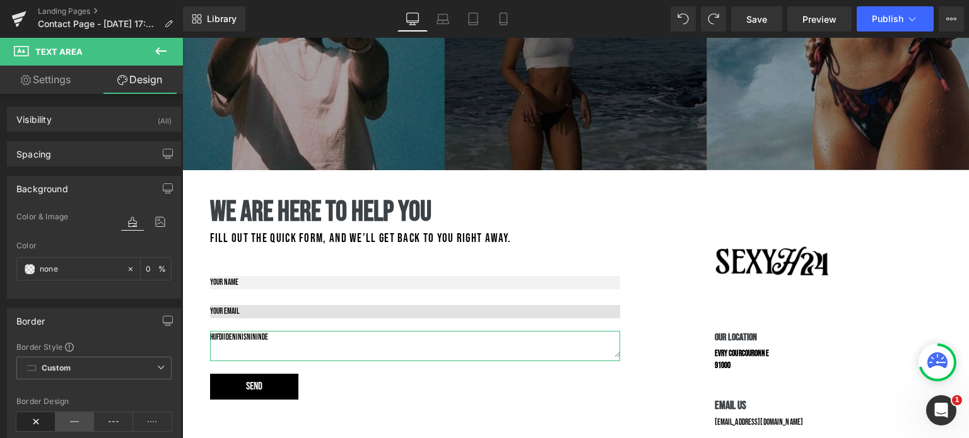
click at [61, 415] on icon at bounding box center [74, 421] width 39 height 19
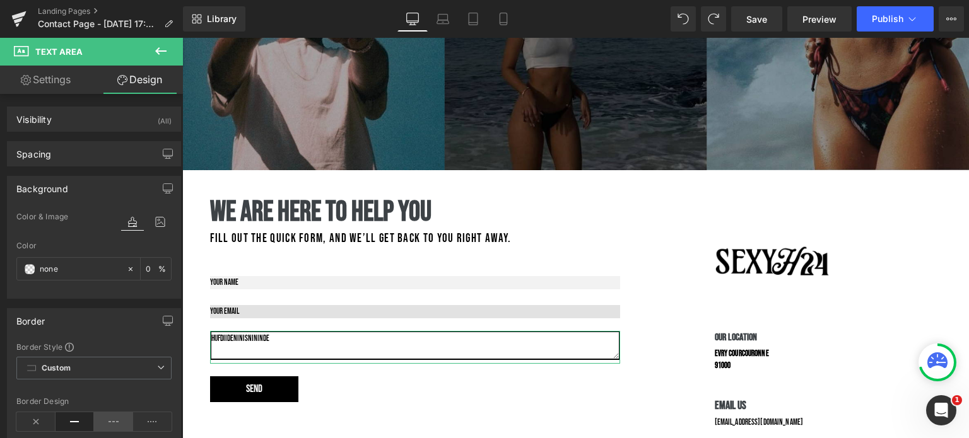
click at [105, 416] on icon at bounding box center [113, 421] width 39 height 19
click at [68, 416] on icon at bounding box center [74, 421] width 39 height 19
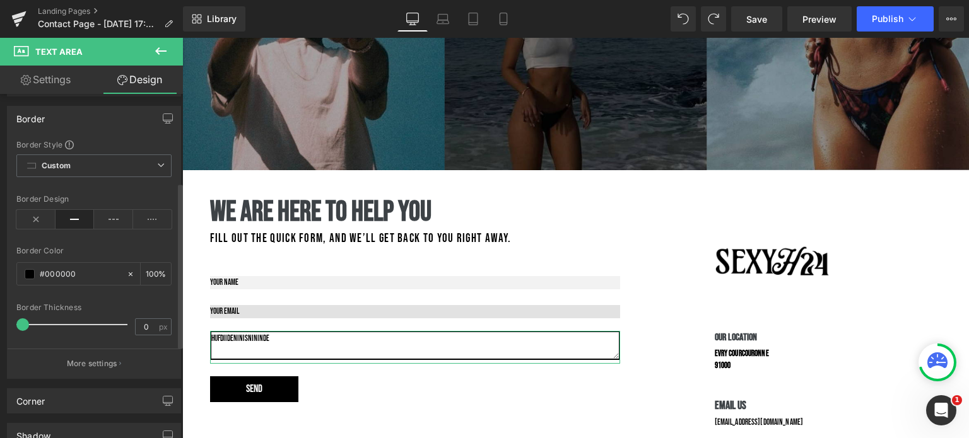
scroll to position [206, 0]
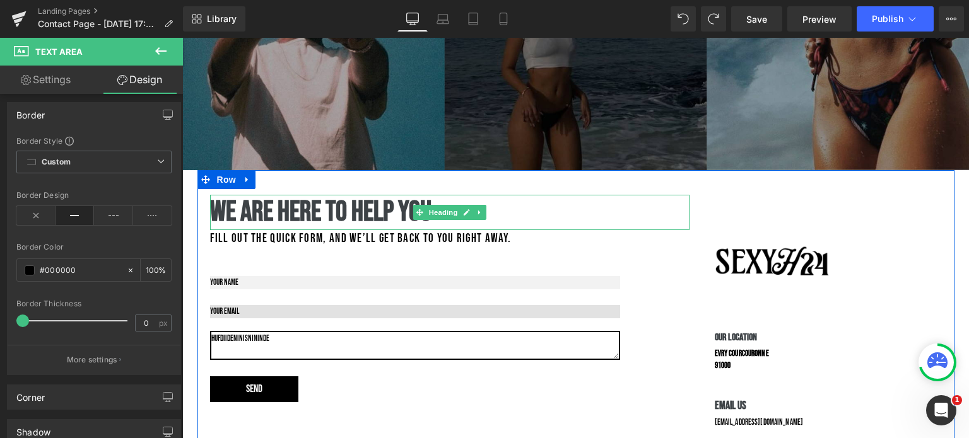
click at [641, 216] on h1 "we are here to help you" at bounding box center [449, 212] width 479 height 35
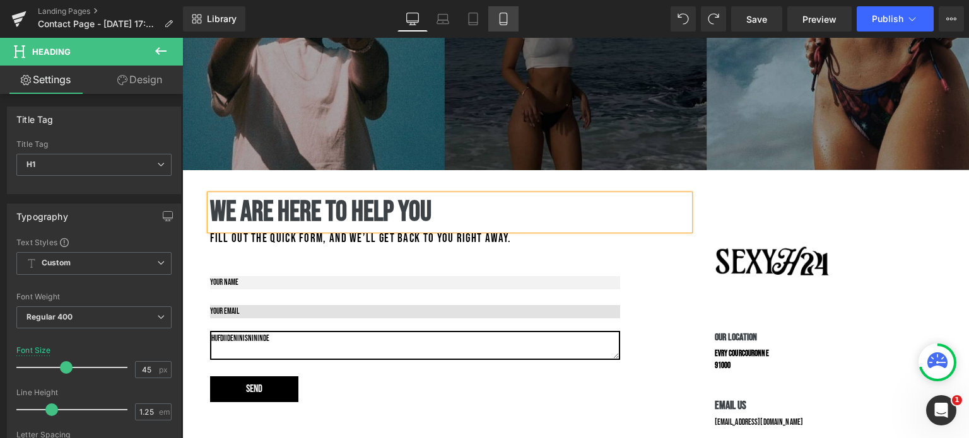
click at [503, 11] on link "Mobile" at bounding box center [503, 18] width 30 height 25
type input "19"
type input "100"
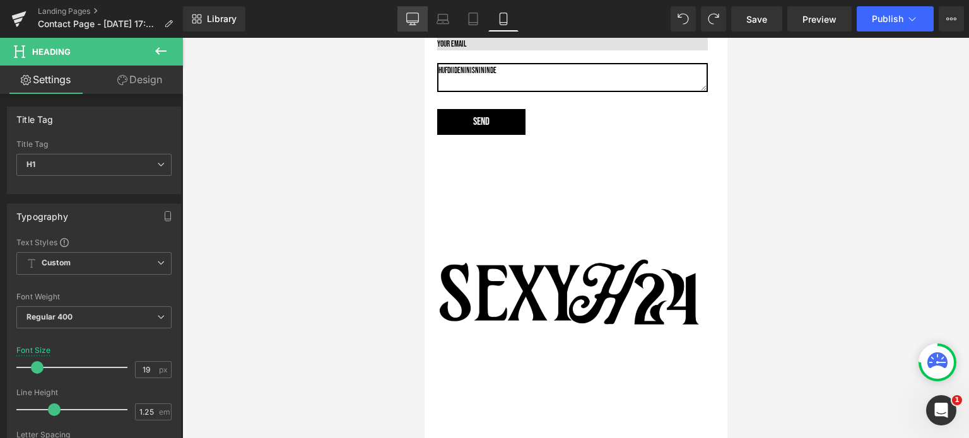
scroll to position [114, 0]
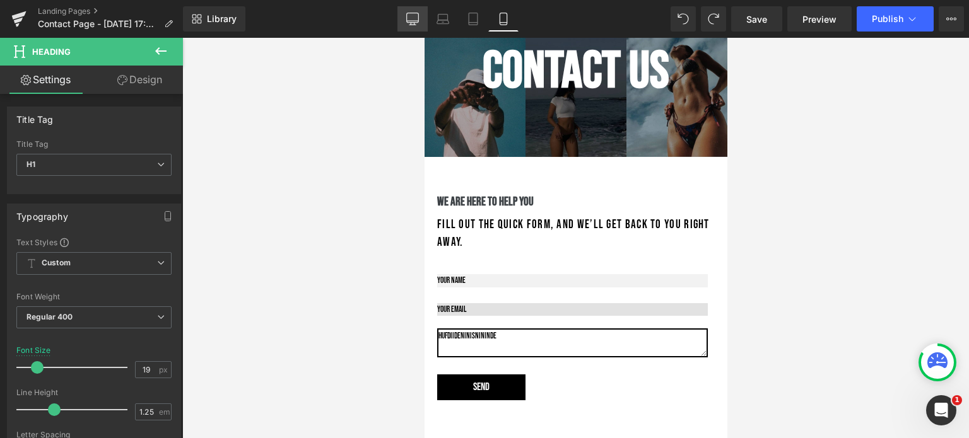
click at [409, 22] on icon at bounding box center [413, 17] width 12 height 9
type input "45"
type input "100"
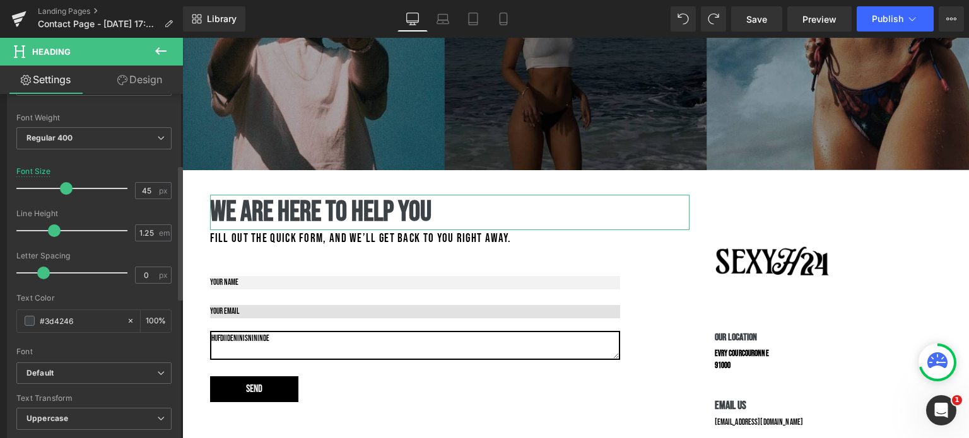
scroll to position [182, 0]
click at [40, 315] on input "#3d4246" at bounding box center [80, 319] width 81 height 14
click at [29, 317] on span at bounding box center [30, 318] width 10 height 10
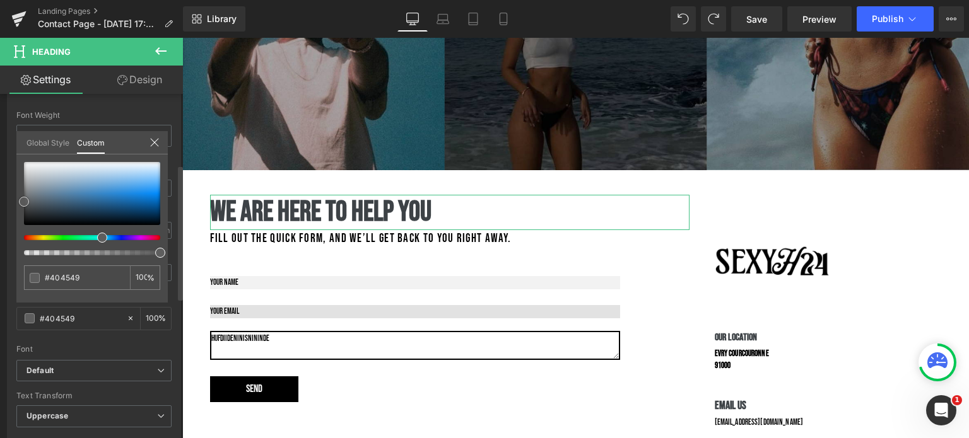
type input "#404549"
type input "#5e5e5e"
type input "#4c4c4c"
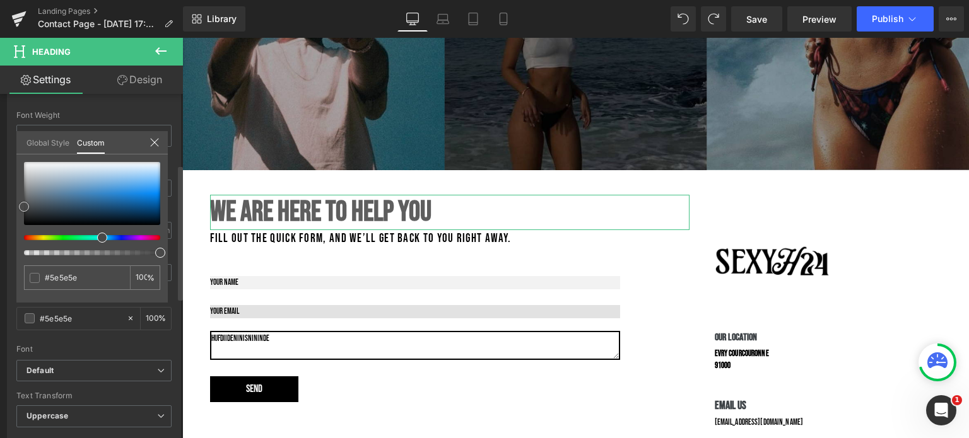
type input "#4c4c4c"
type input "#444444"
type input "#282828"
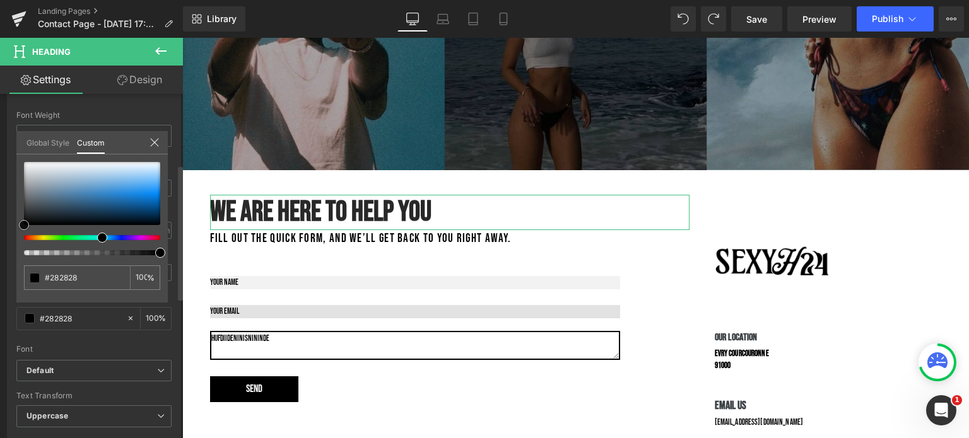
type input "#000000"
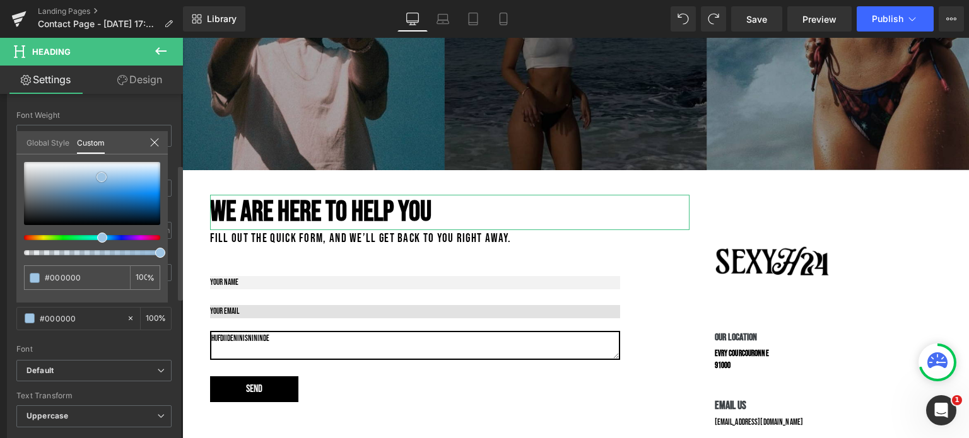
type input "#abc9e1"
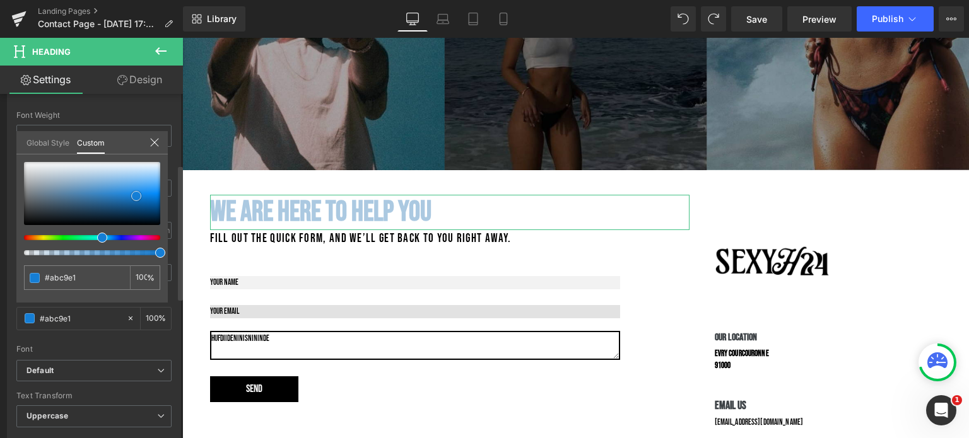
type input "#1e8ce6"
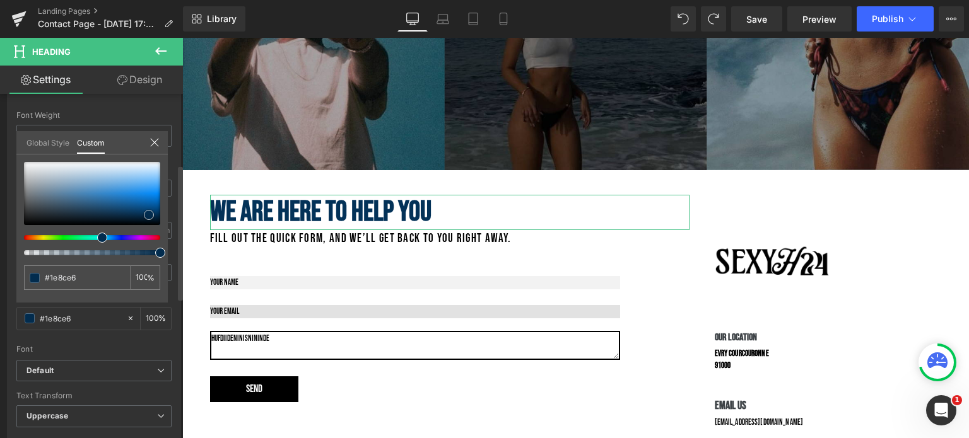
type input "#033258"
type input "#032f53"
type input "#17242f"
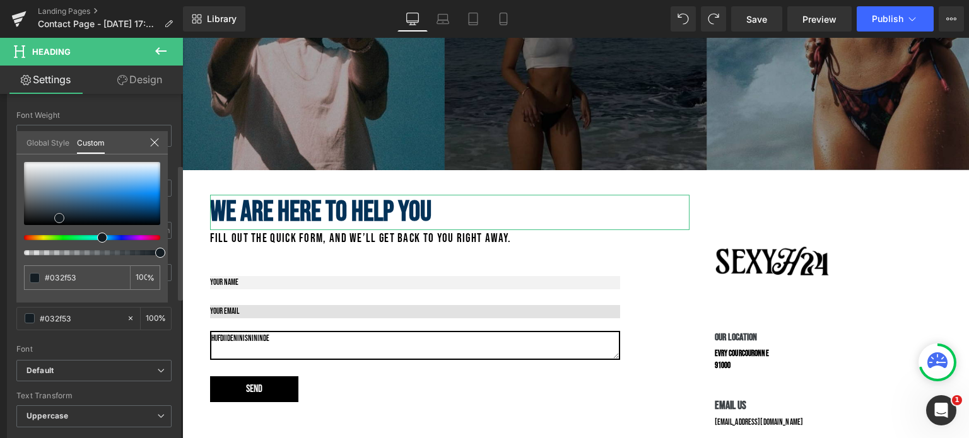
type input "#17242f"
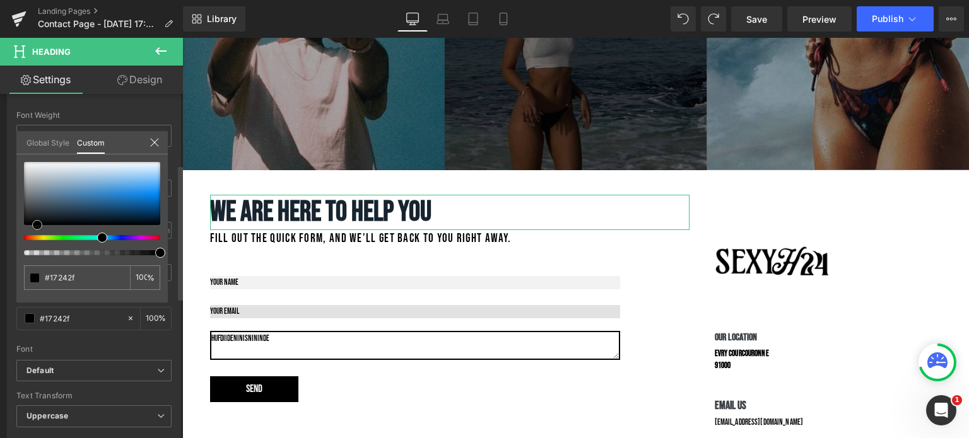
type input "#000000"
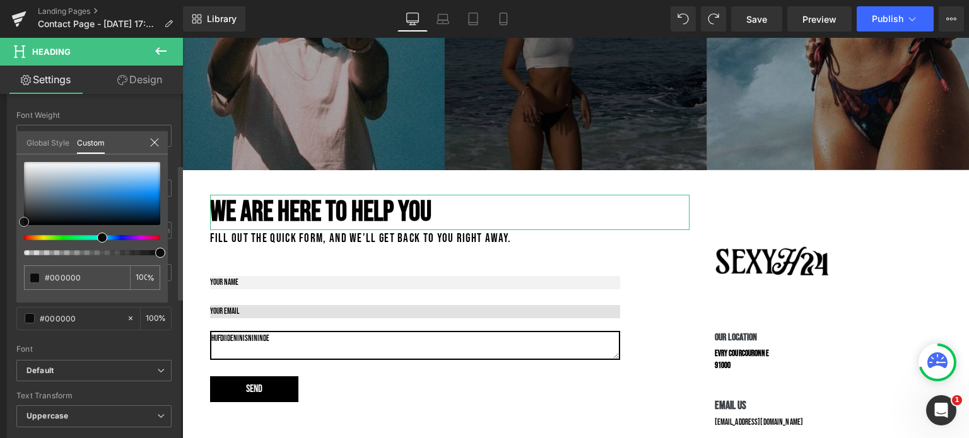
type input "#050505"
type input "#111111"
drag, startPoint x: 34, startPoint y: 211, endPoint x: 0, endPoint y: 223, distance: 35.9
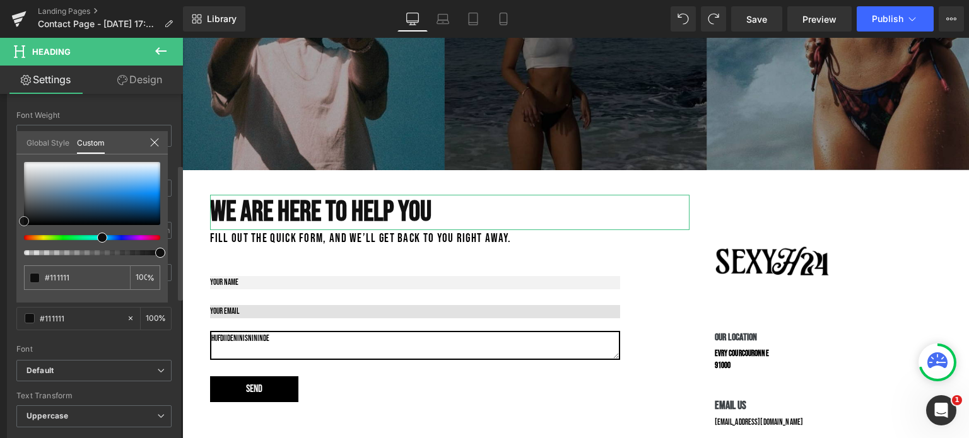
click at [15, 225] on div "Typography Text Styles Custom Custom Setup Global Style Custom Setup Global Sty…" at bounding box center [94, 229] width 189 height 433
type input "#0f0f0f"
type input "#0c0c0c"
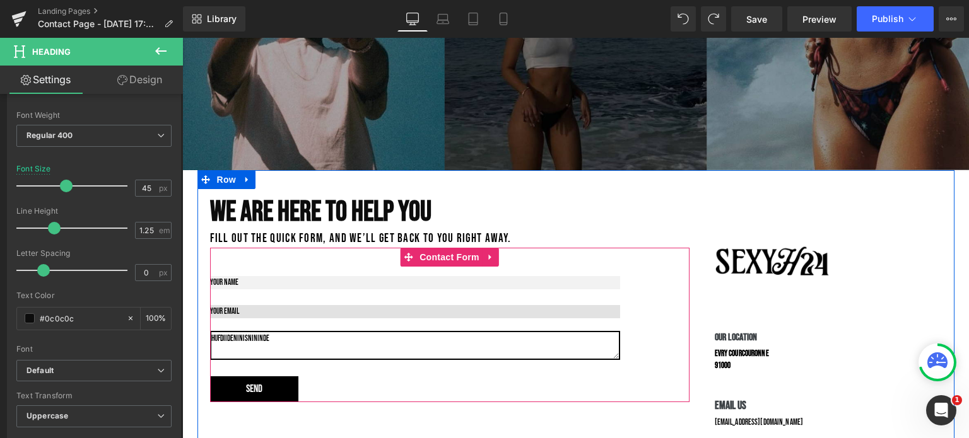
click at [279, 330] on div "Text Field Email Field hufdiideninisnininde Text Area Send Submit Button" at bounding box center [415, 337] width 410 height 129
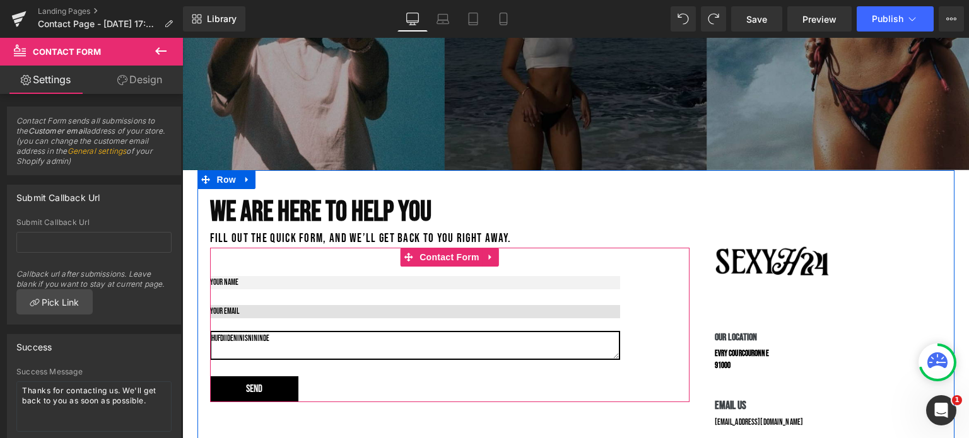
click at [248, 351] on textarea "hufdiideninisnininde" at bounding box center [415, 345] width 410 height 29
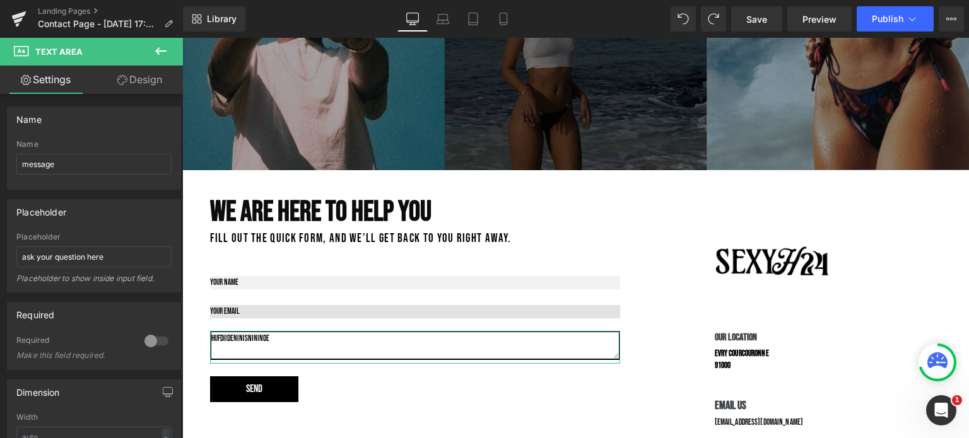
click at [140, 80] on link "Design" at bounding box center [139, 80] width 91 height 28
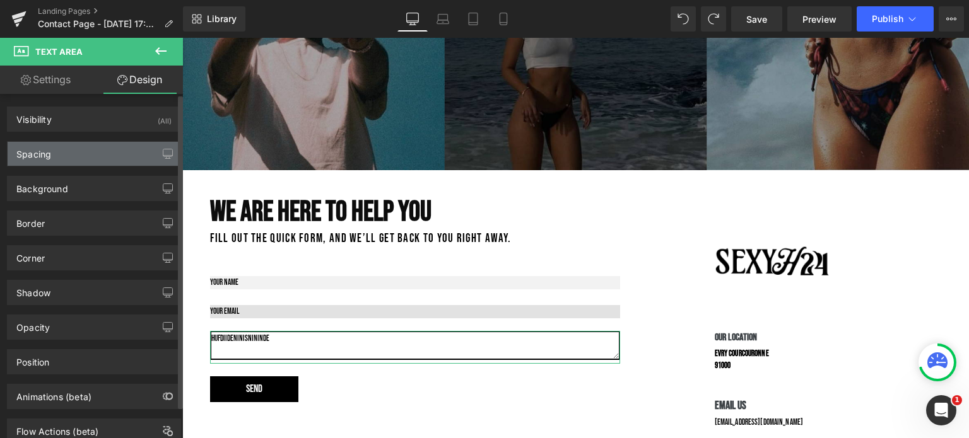
type input "none"
type input "0"
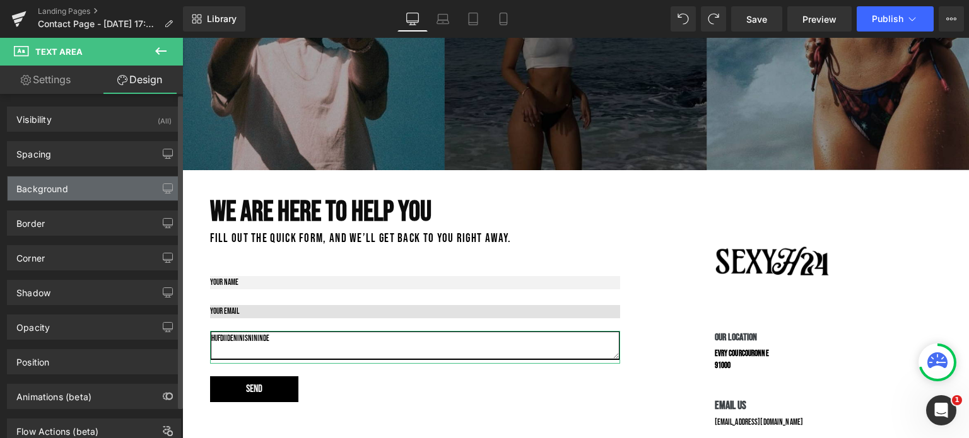
click at [110, 180] on div "Background" at bounding box center [94, 189] width 173 height 24
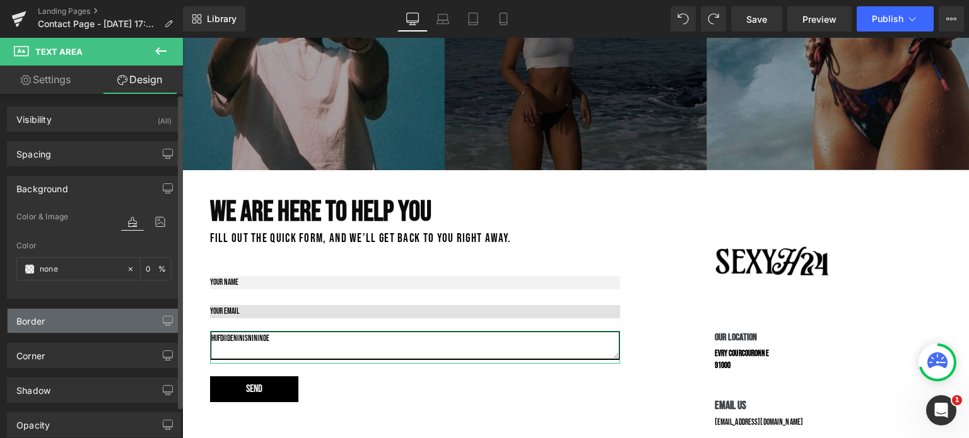
click at [96, 329] on div "Border" at bounding box center [94, 321] width 173 height 24
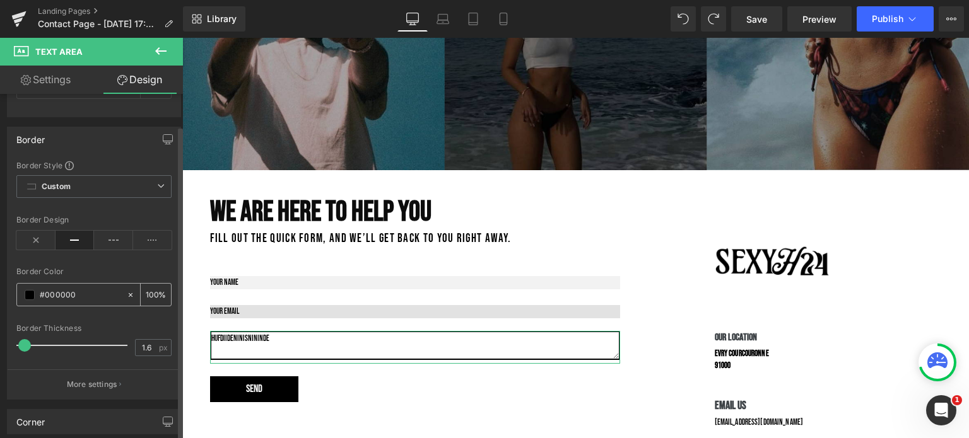
click at [33, 292] on span at bounding box center [30, 295] width 10 height 10
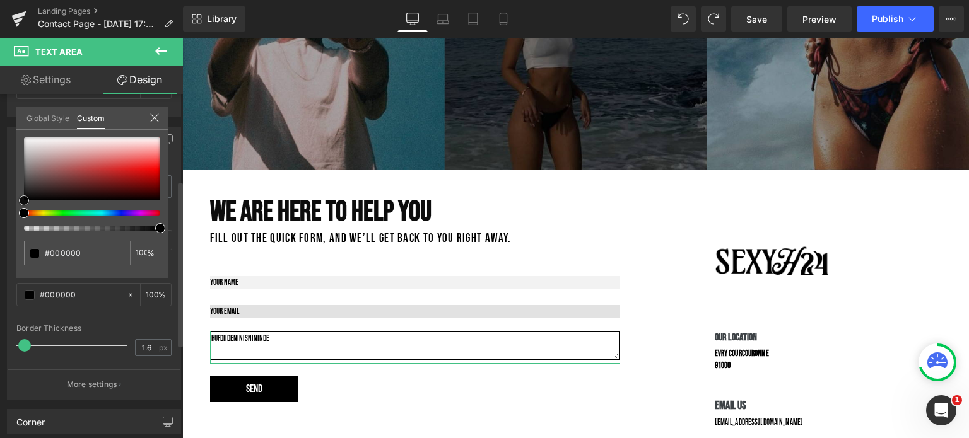
type input "#443535"
type input "#625050"
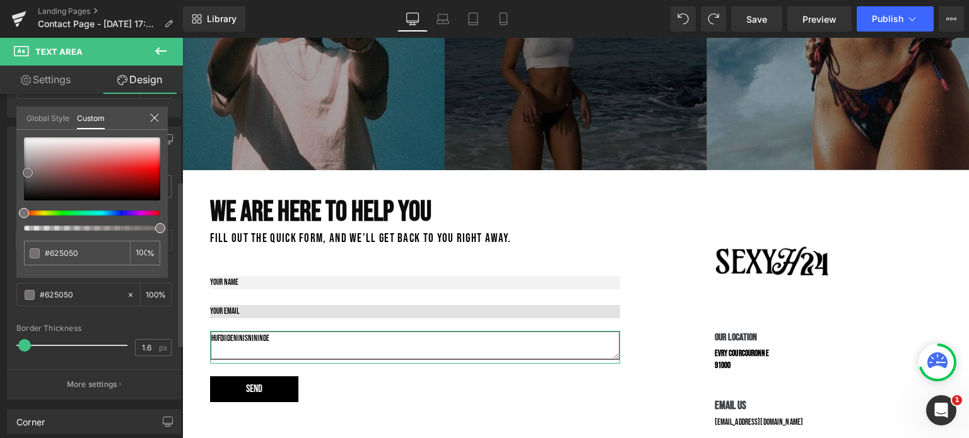
type input "#746b6b"
type input "#848484"
type input "#8c8c8c"
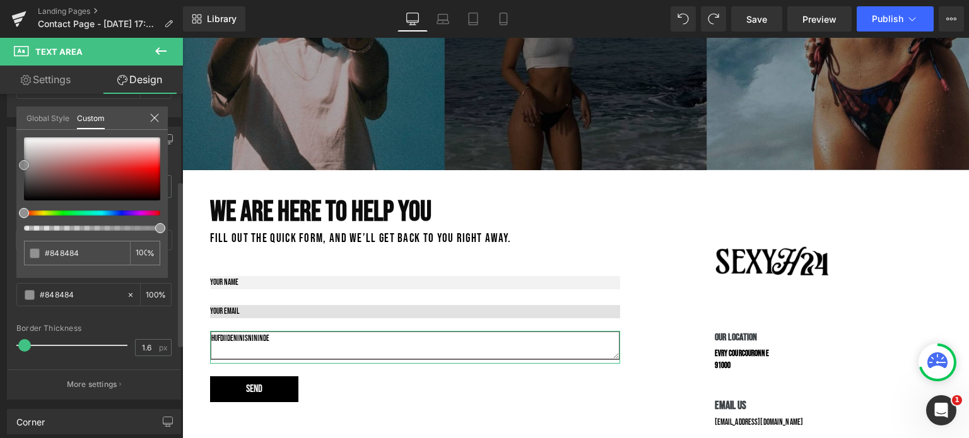
type input "#8c8c8c"
type input "#8e8e8e"
type input "#a0a0a0"
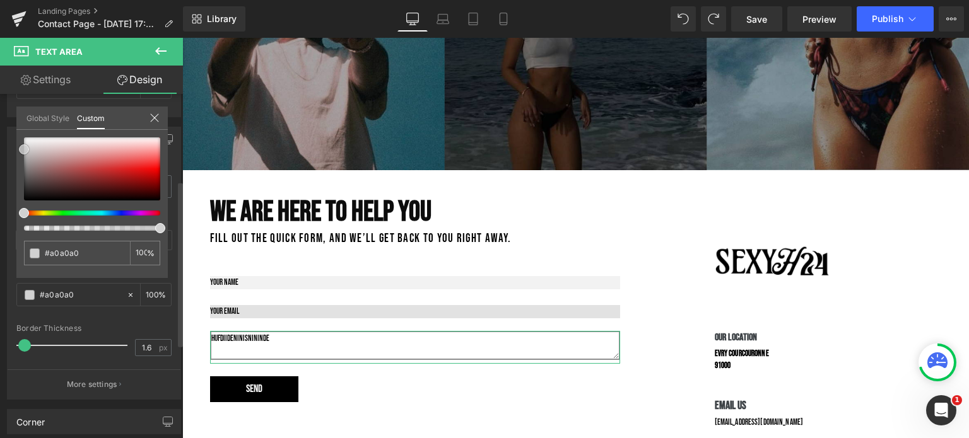
type input "#b7b7b7"
type input "#cccccc"
type input "#d3d3d3"
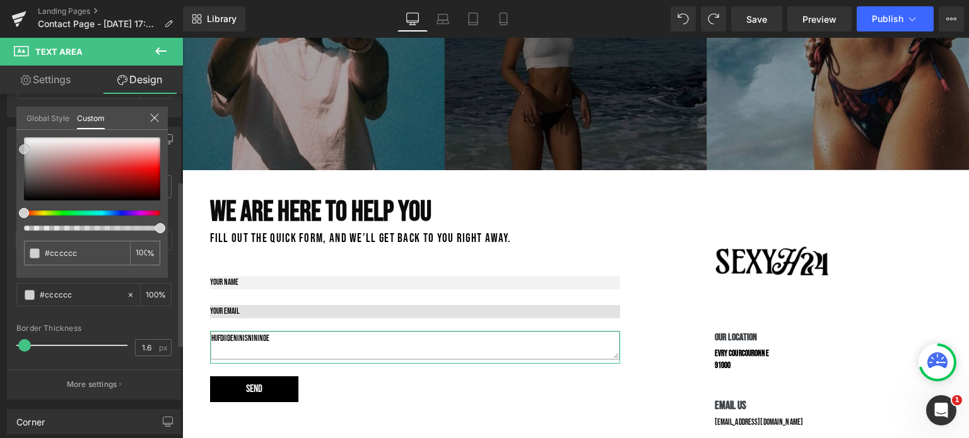
type input "#d3d3d3"
type input "#d6d6d6"
type input "#d8d8d8"
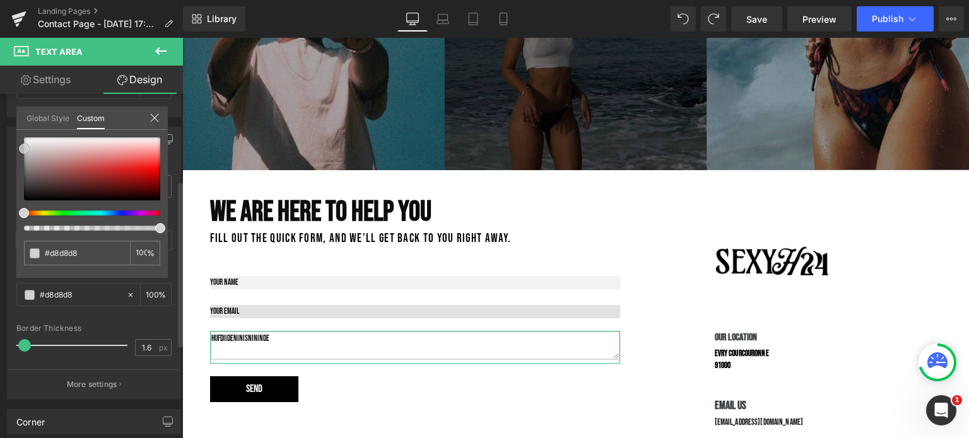
type input "#d6d6d6"
type input "#d8d8d8"
type input "#d6d6d6"
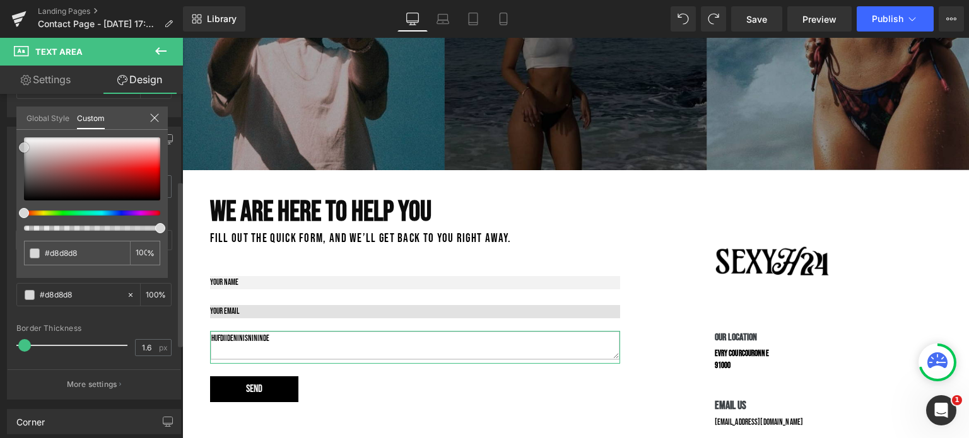
type input "#d6d6d6"
type input "#d3d3d3"
type input "#d1d1d1"
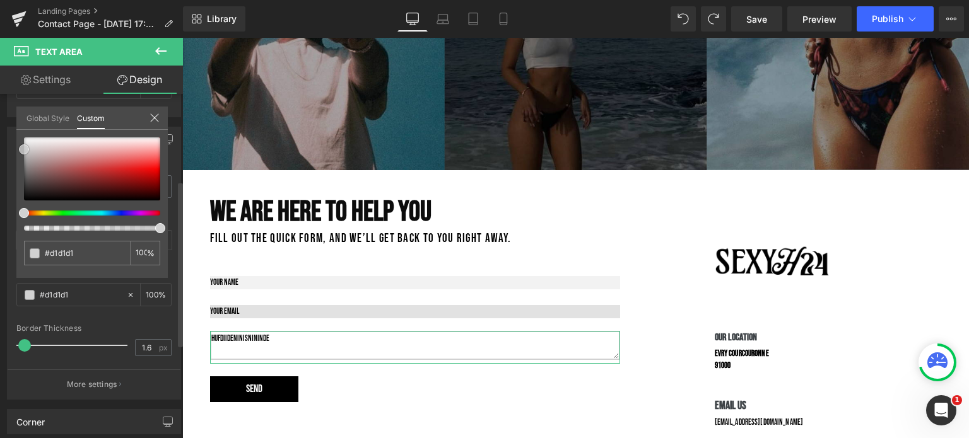
drag, startPoint x: 41, startPoint y: 185, endPoint x: 2, endPoint y: 149, distance: 53.5
click at [3, 149] on div "Border Border Style Custom Custom Setup Global Style Custom Setup Global Style …" at bounding box center [94, 258] width 189 height 283
click at [83, 256] on input "#d1d1d1" at bounding box center [78, 253] width 67 height 13
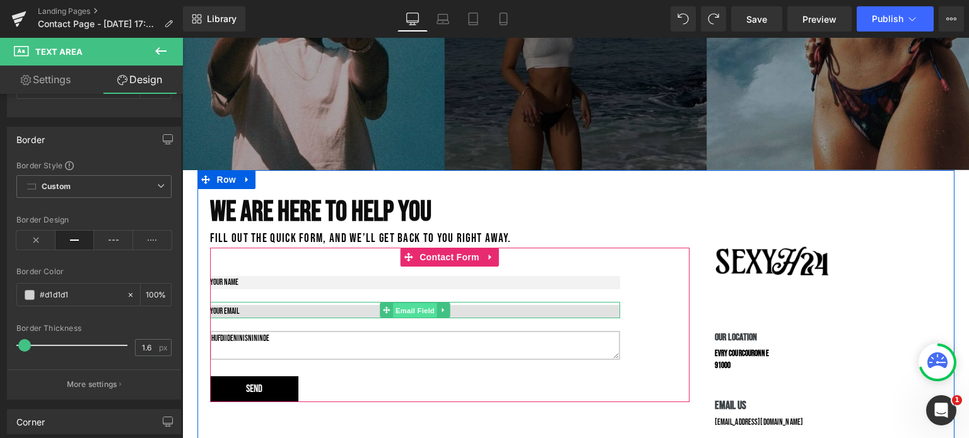
click at [404, 308] on div "Email Field" at bounding box center [415, 310] width 410 height 16
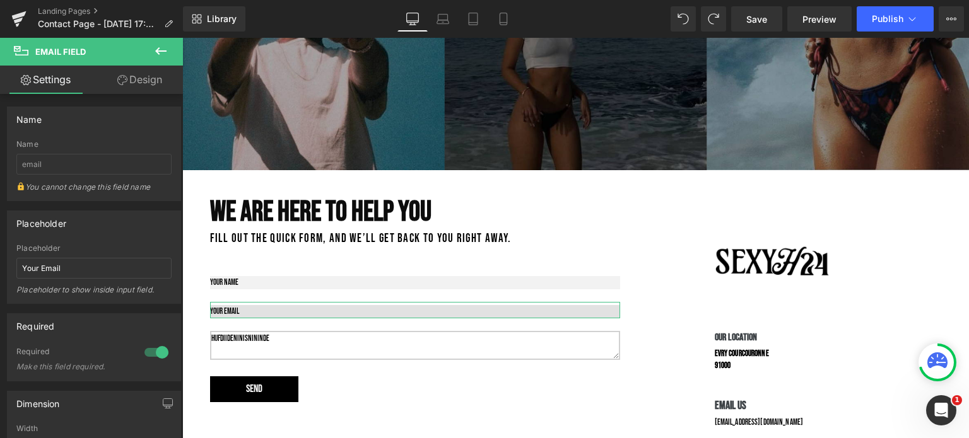
click at [158, 77] on link "Design" at bounding box center [139, 80] width 91 height 28
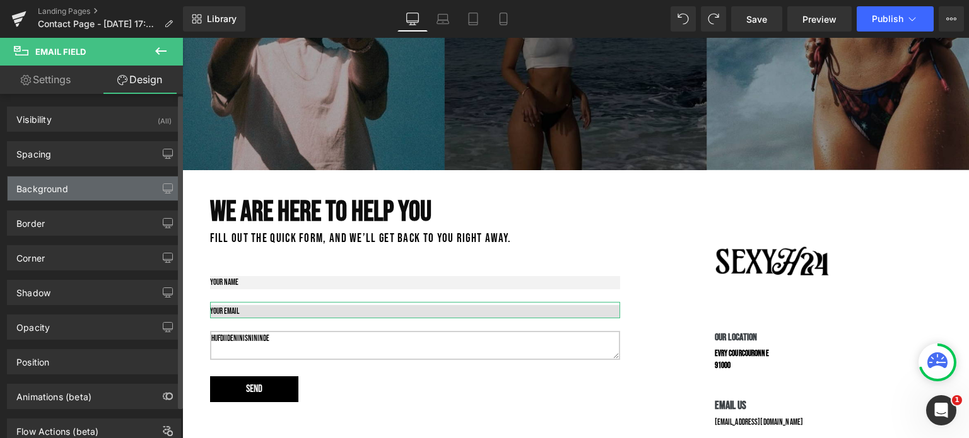
click at [108, 190] on div "Background" at bounding box center [94, 189] width 173 height 24
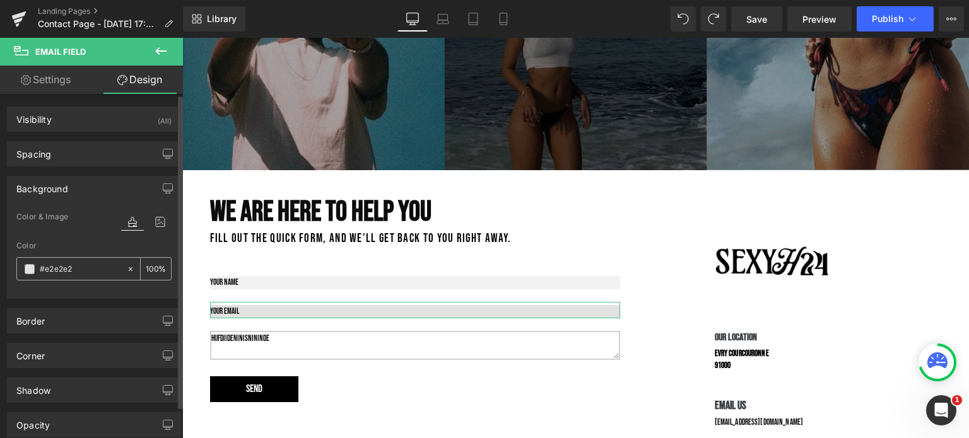
click at [126, 265] on icon at bounding box center [130, 269] width 9 height 9
type input "none"
type input "0"
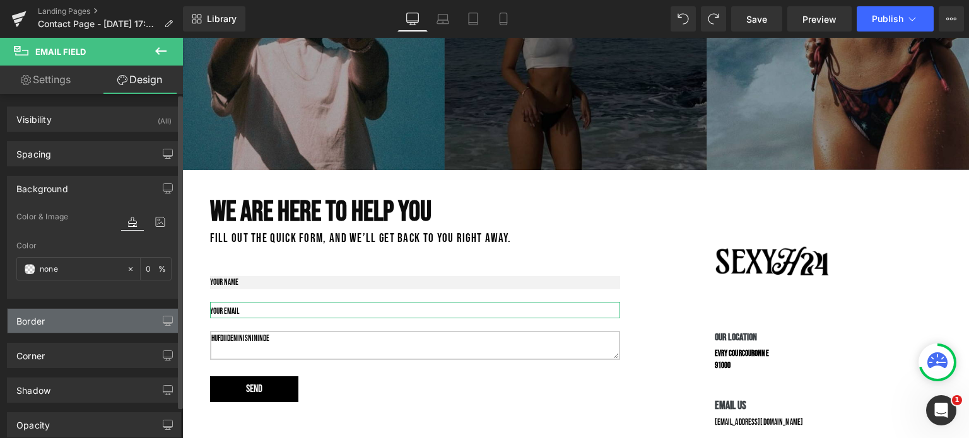
click at [94, 318] on div "Border" at bounding box center [94, 321] width 173 height 24
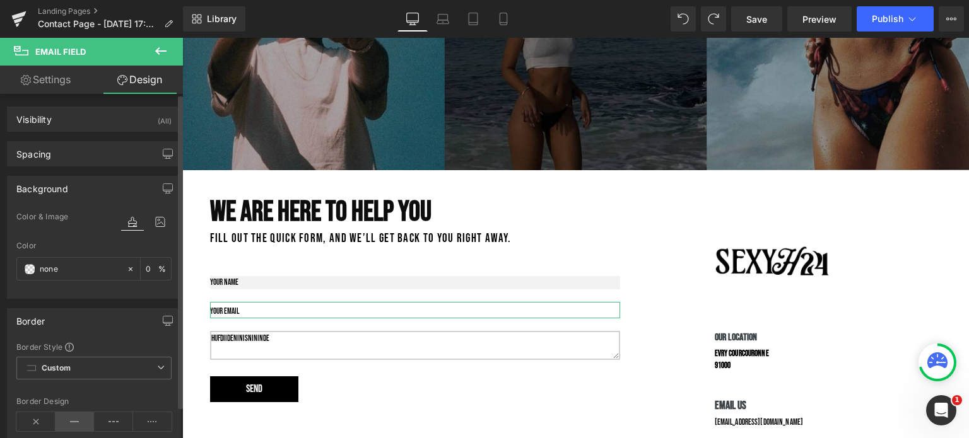
click at [77, 416] on icon at bounding box center [74, 421] width 39 height 19
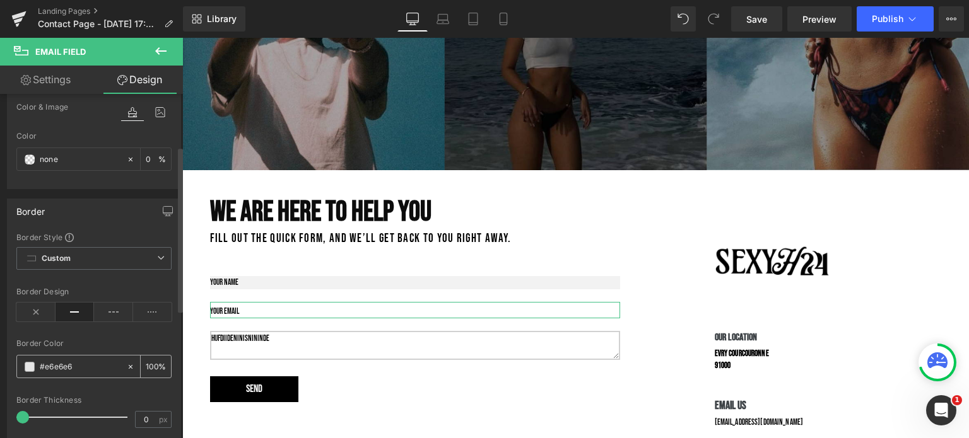
click at [78, 365] on input "#e6e6e6" at bounding box center [80, 367] width 81 height 14
paste input "d1d1d1"
type input "#d1d1d1"
click at [27, 371] on div "#d1d1d1" at bounding box center [71, 367] width 109 height 22
click at [25, 414] on span at bounding box center [24, 417] width 13 height 13
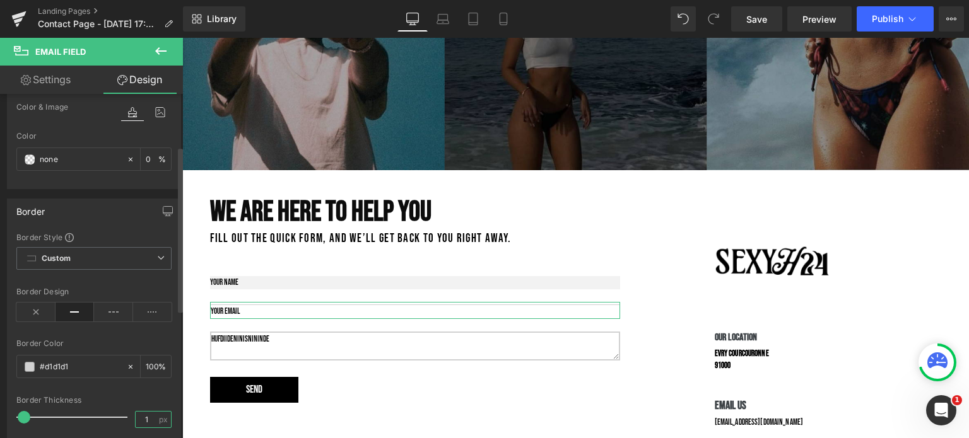
click at [148, 419] on input "1" at bounding box center [147, 420] width 22 height 16
type input "2"
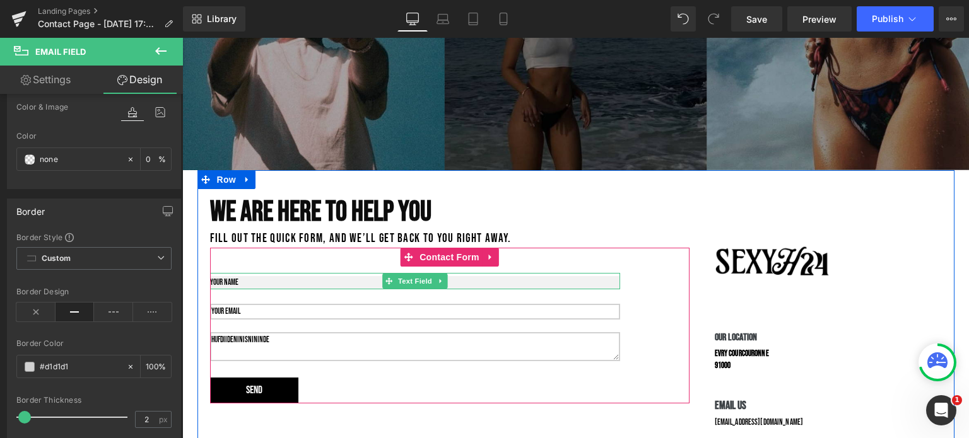
click at [335, 283] on input "text" at bounding box center [415, 282] width 410 height 13
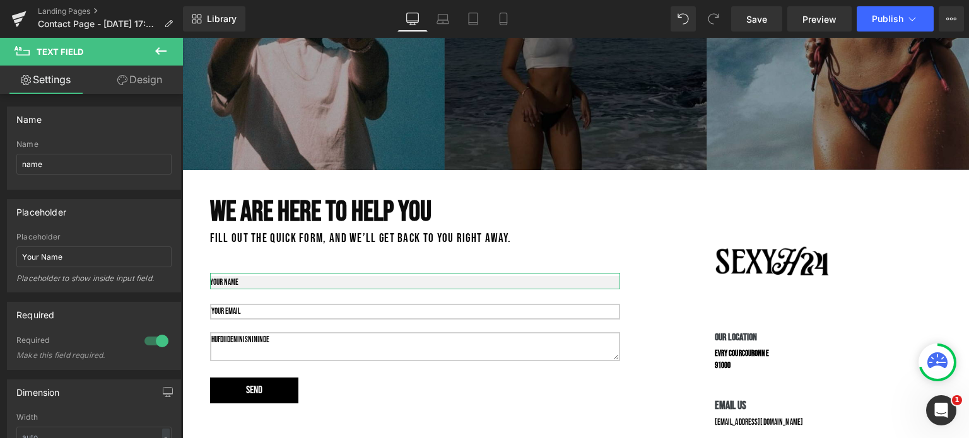
click at [167, 74] on link "Design" at bounding box center [139, 80] width 91 height 28
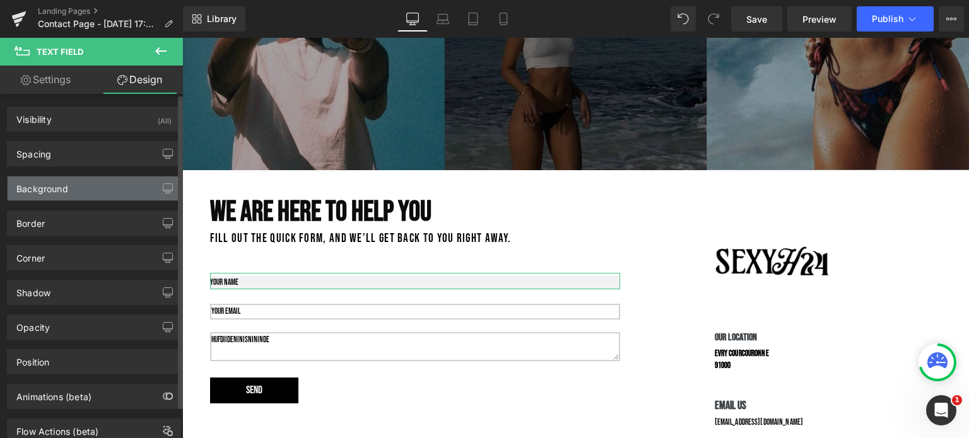
type input "#f2f2f2"
type input "100"
click at [108, 189] on div "Background" at bounding box center [94, 189] width 173 height 24
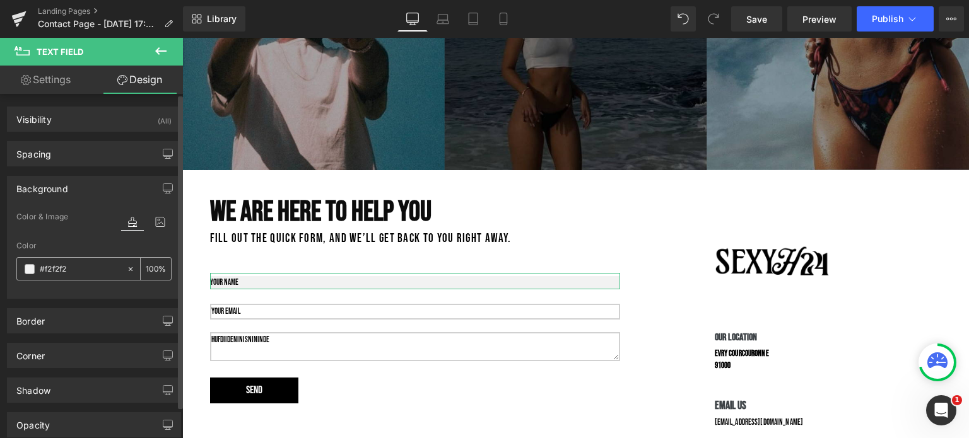
click at [126, 271] on icon at bounding box center [130, 269] width 9 height 9
type input "none"
type input "0"
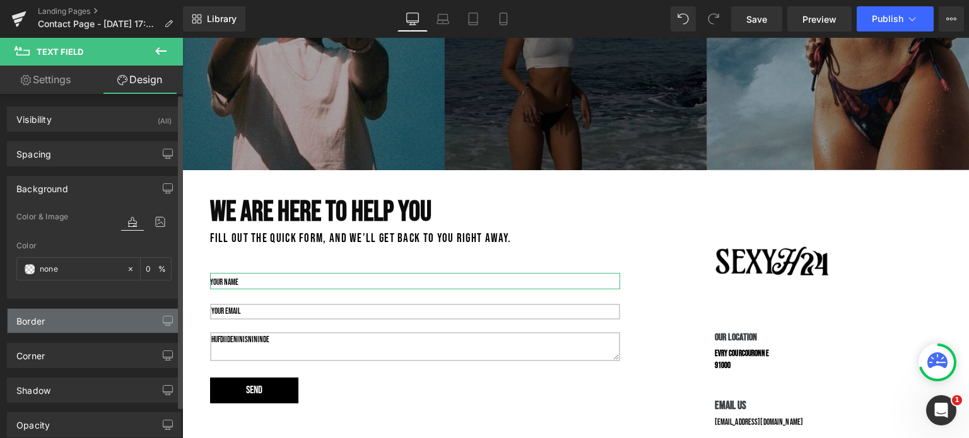
click at [85, 318] on div "Border" at bounding box center [94, 321] width 173 height 24
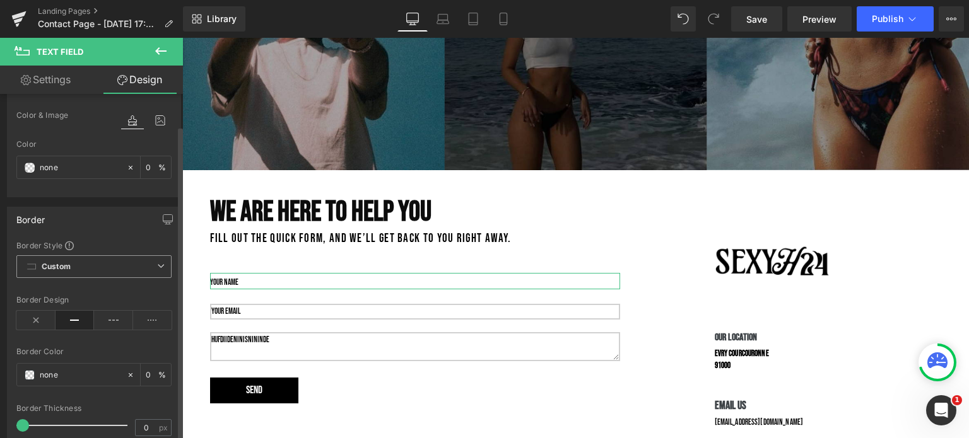
scroll to position [113, 0]
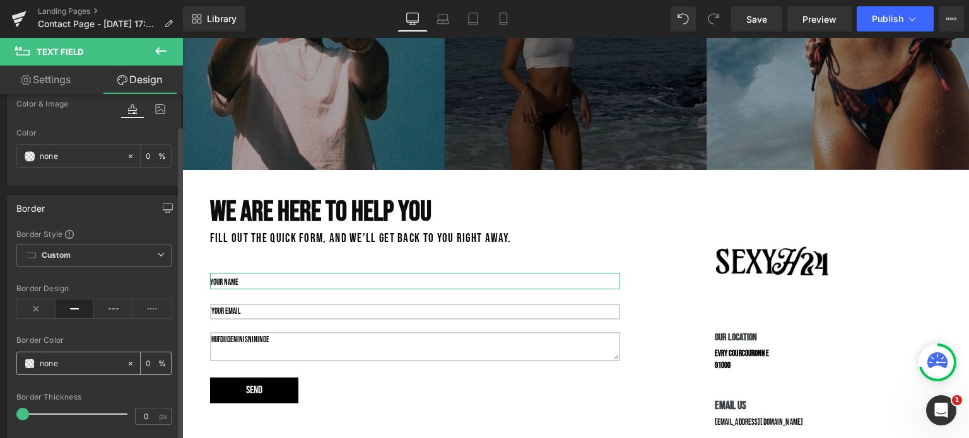
click at [111, 357] on input "none" at bounding box center [80, 364] width 81 height 14
paste input "d1d1d1"
type input "d1d1d1"
type input "100"
type input "#d1d1d1"
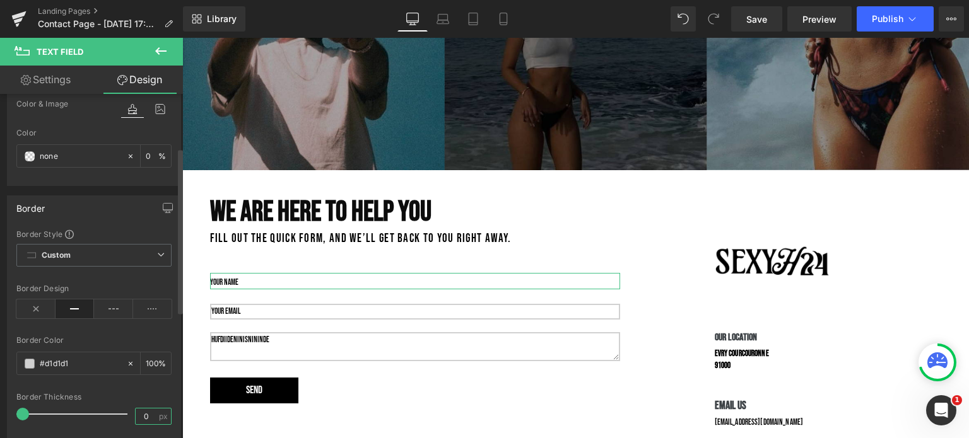
click at [139, 414] on input "0" at bounding box center [147, 417] width 22 height 16
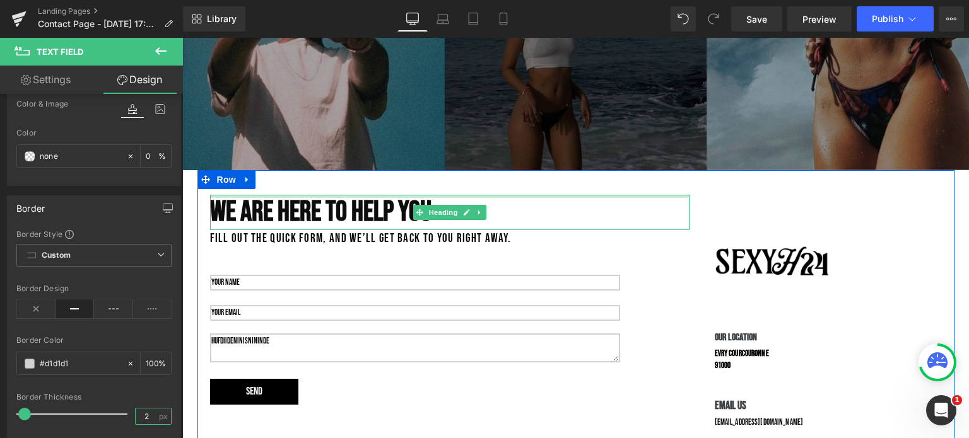
type input "2"
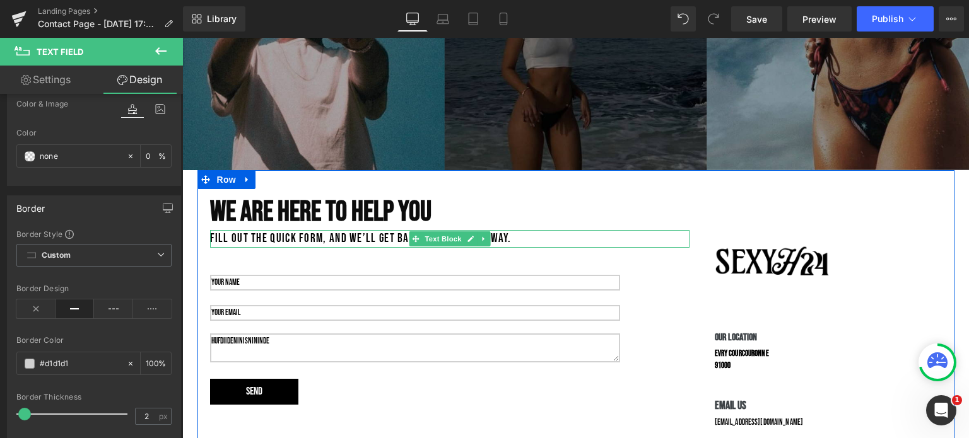
click at [273, 235] on p "Fill out the quick form, and we’ll get back to you right away." at bounding box center [449, 239] width 479 height 18
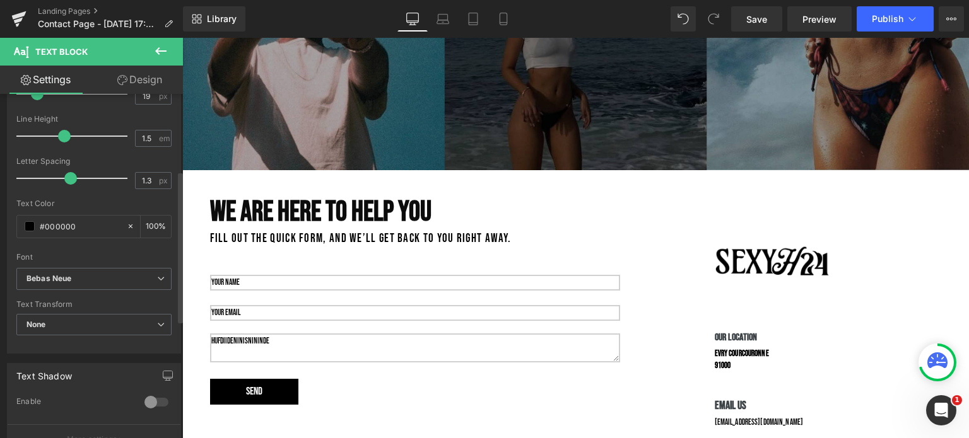
scroll to position [193, 0]
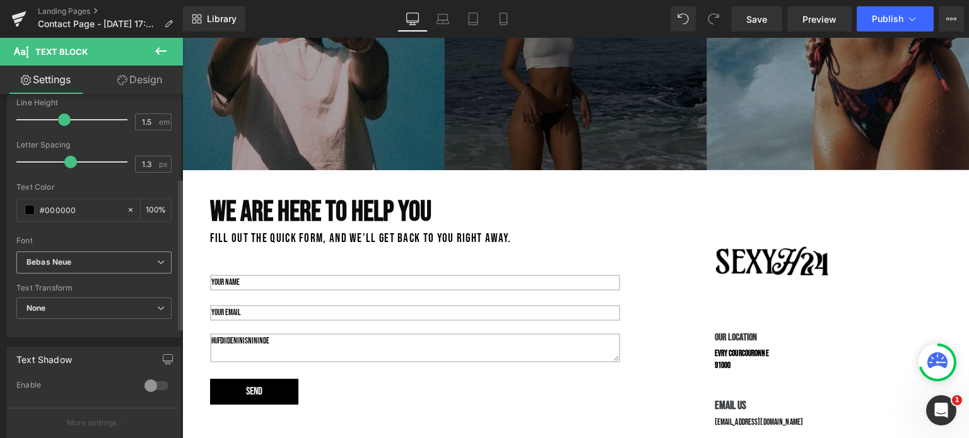
click at [69, 265] on icon "Bebas Neue" at bounding box center [48, 262] width 45 height 11
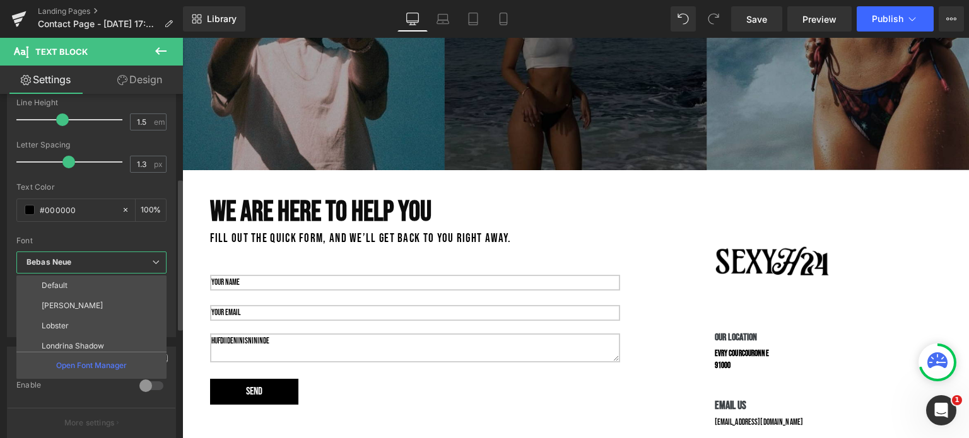
click at [69, 265] on icon "Bebas Neue" at bounding box center [48, 262] width 45 height 11
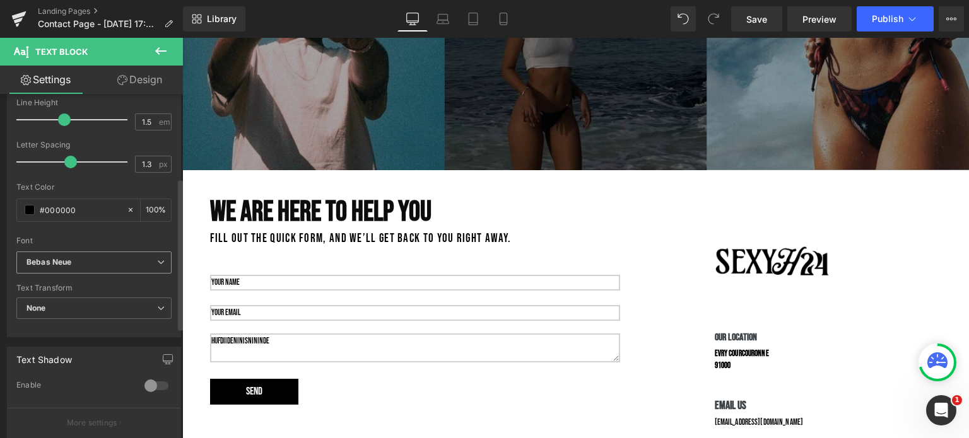
click at [69, 265] on icon "Bebas Neue" at bounding box center [48, 262] width 45 height 11
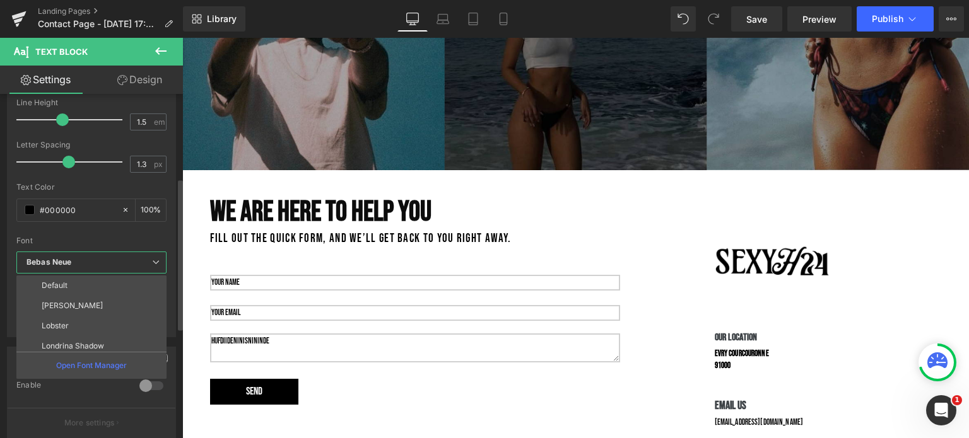
click at [69, 265] on icon "Bebas Neue" at bounding box center [48, 262] width 45 height 11
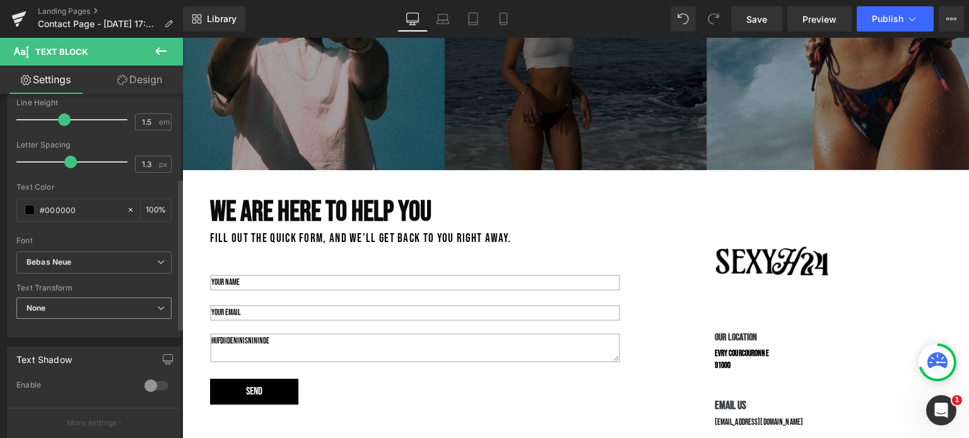
click at [64, 310] on span "None" at bounding box center [93, 309] width 155 height 22
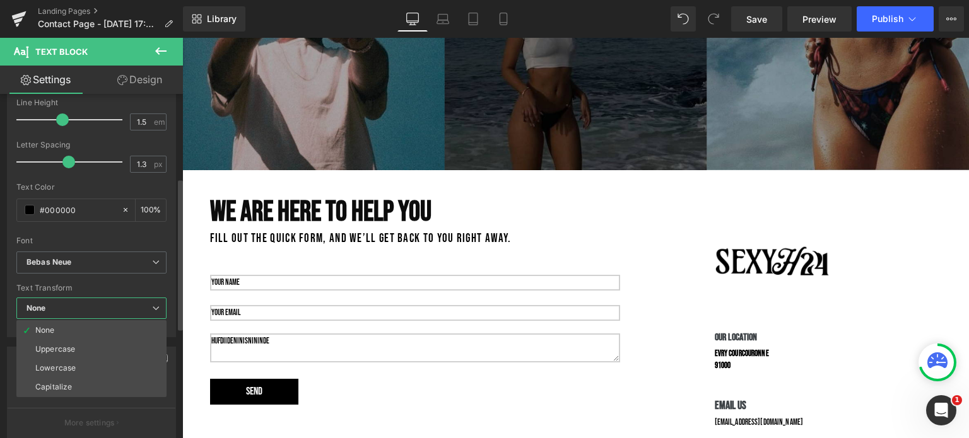
click at [64, 310] on span "None" at bounding box center [91, 309] width 150 height 22
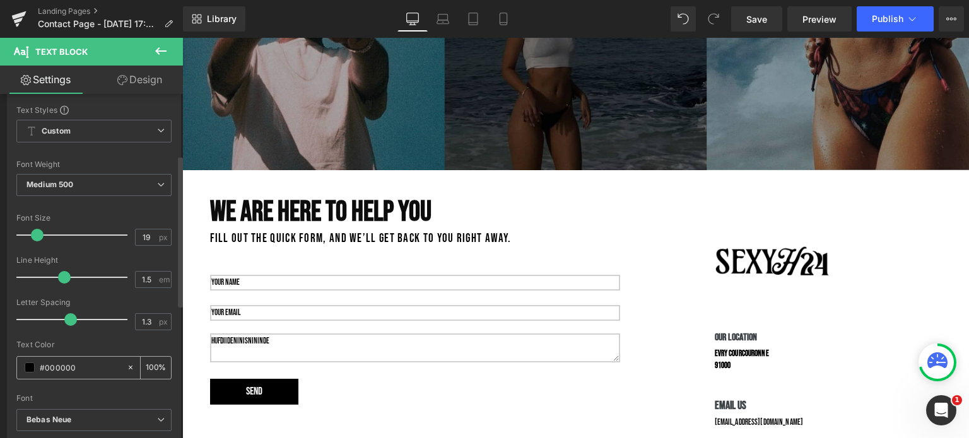
scroll to position [0, 0]
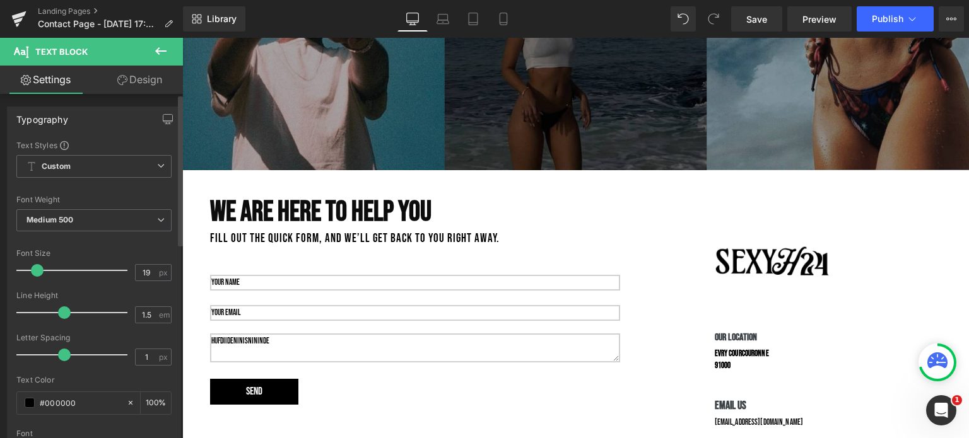
type input "0.9"
drag, startPoint x: 71, startPoint y: 351, endPoint x: 62, endPoint y: 351, distance: 8.8
click at [62, 351] on span at bounding box center [62, 355] width 13 height 13
click at [78, 224] on span "Medium 500" at bounding box center [93, 220] width 155 height 22
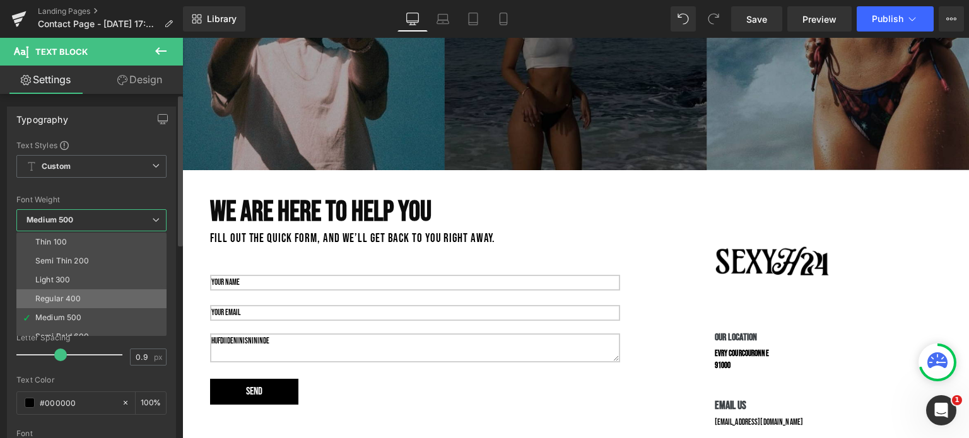
scroll to position [104, 0]
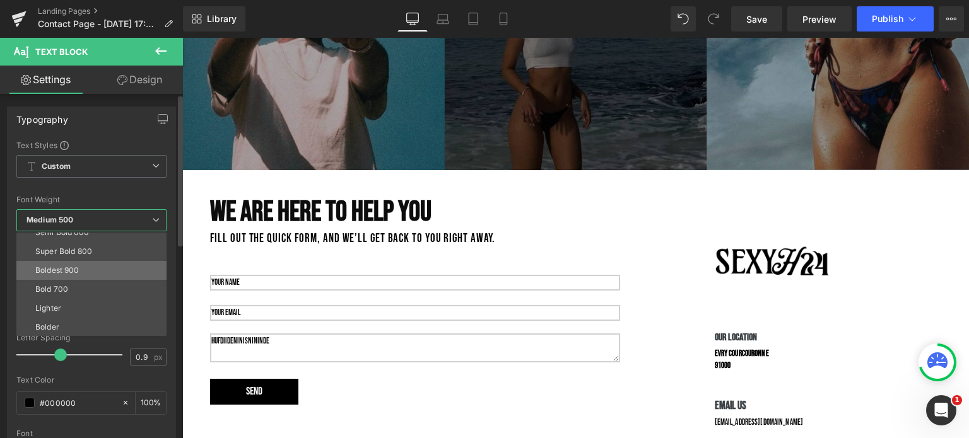
click at [80, 271] on li "Boldest 900" at bounding box center [94, 270] width 156 height 19
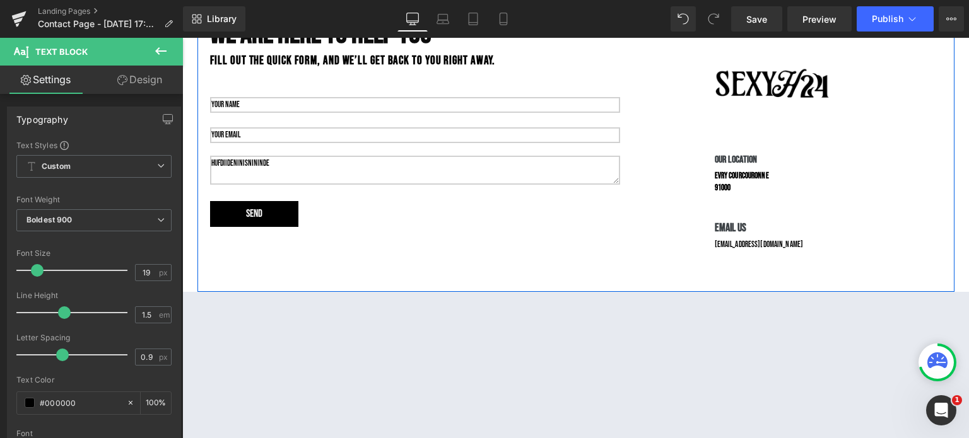
scroll to position [564, 0]
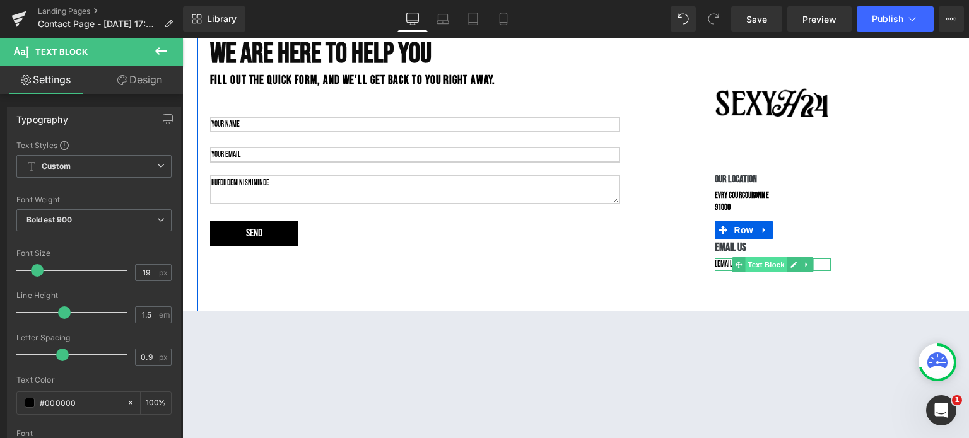
click at [763, 259] on div "[EMAIL_ADDRESS][DOMAIN_NAME] Text Block" at bounding box center [773, 265] width 117 height 13
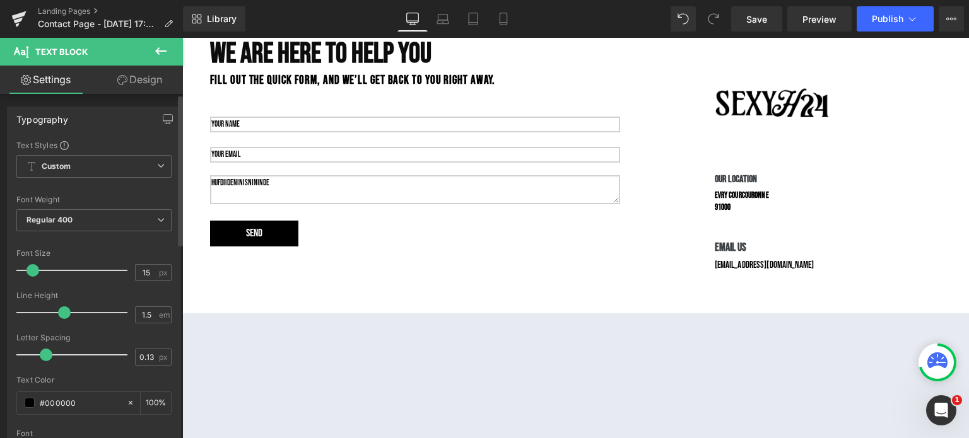
type input "16"
click at [33, 270] on span at bounding box center [34, 270] width 13 height 13
